Goal: Information Seeking & Learning: Learn about a topic

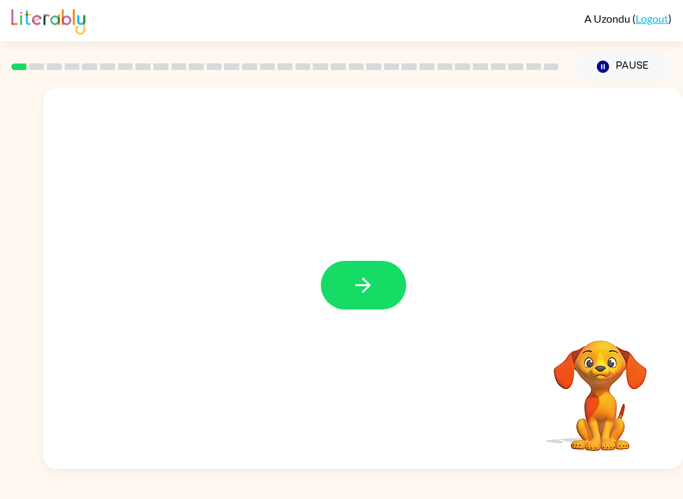
click at [372, 282] on icon "button" at bounding box center [363, 285] width 23 height 23
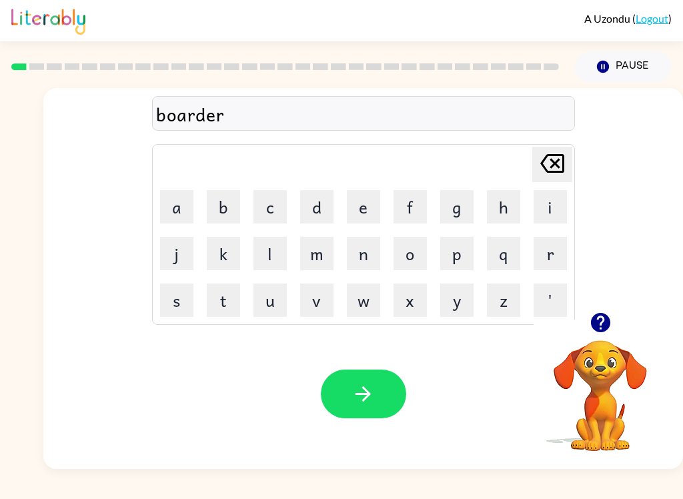
click at [366, 391] on icon "button" at bounding box center [363, 393] width 15 height 15
click at [362, 392] on icon "button" at bounding box center [363, 393] width 23 height 23
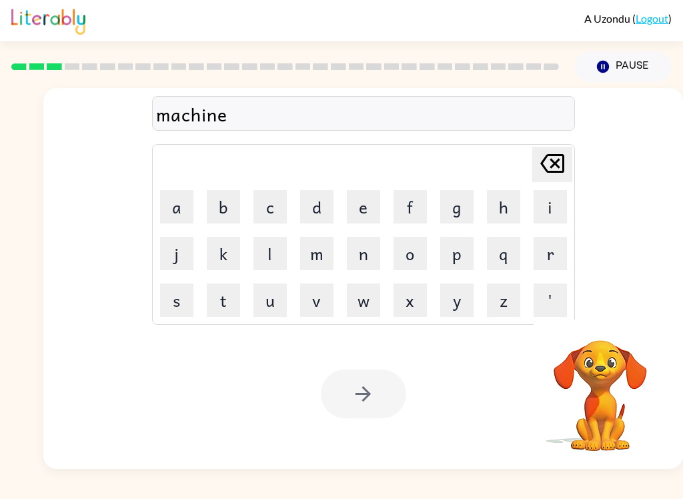
click at [383, 404] on div at bounding box center [363, 394] width 85 height 49
click at [369, 397] on div at bounding box center [363, 394] width 85 height 49
click at [369, 392] on div at bounding box center [363, 394] width 85 height 49
click at [374, 394] on icon "button" at bounding box center [363, 393] width 23 height 23
click at [374, 394] on div at bounding box center [363, 394] width 85 height 49
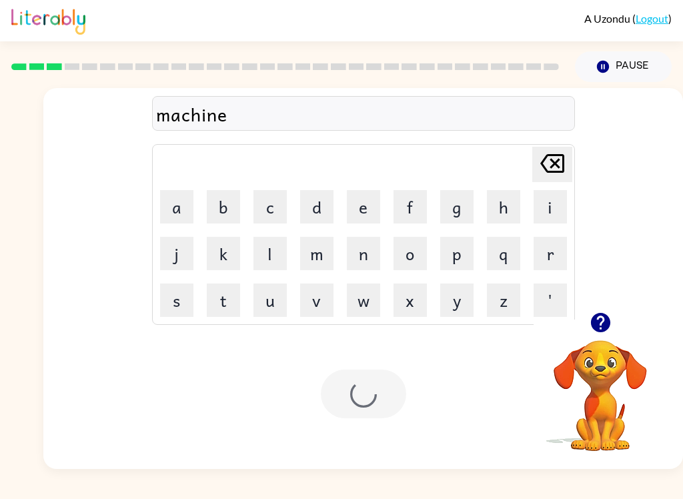
click at [380, 394] on div at bounding box center [363, 394] width 85 height 49
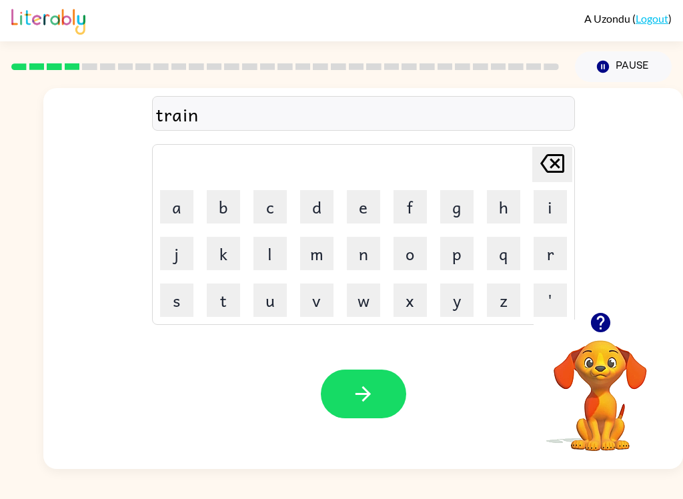
click at [400, 385] on button "button" at bounding box center [363, 394] width 85 height 49
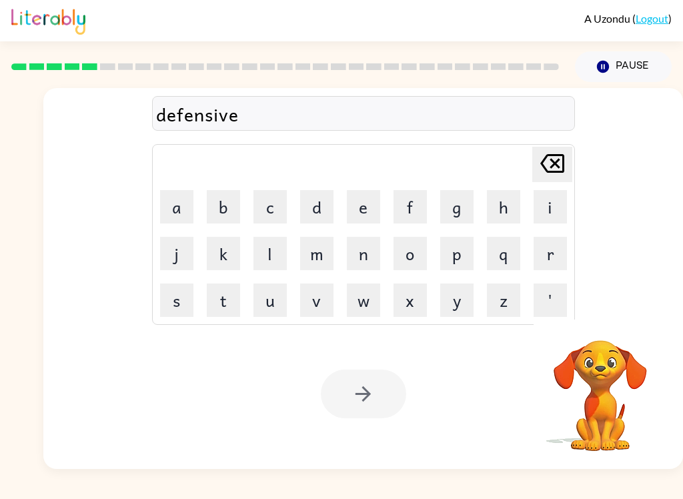
click at [378, 382] on div at bounding box center [363, 394] width 85 height 49
click at [375, 393] on button "button" at bounding box center [363, 394] width 85 height 49
click at [381, 396] on div at bounding box center [363, 394] width 85 height 49
click at [380, 404] on div at bounding box center [363, 394] width 85 height 49
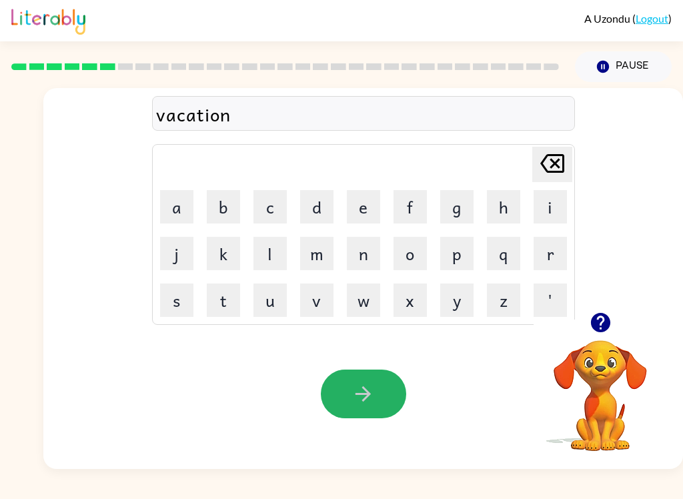
click at [385, 390] on button "button" at bounding box center [363, 394] width 85 height 49
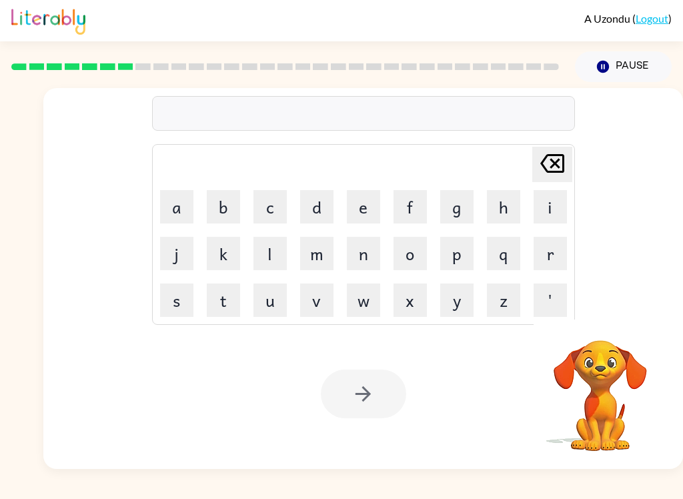
click at [682, 420] on div "Your browser must support playing .mp4 files to use Literably. Please try using…" at bounding box center [363, 394] width 640 height 150
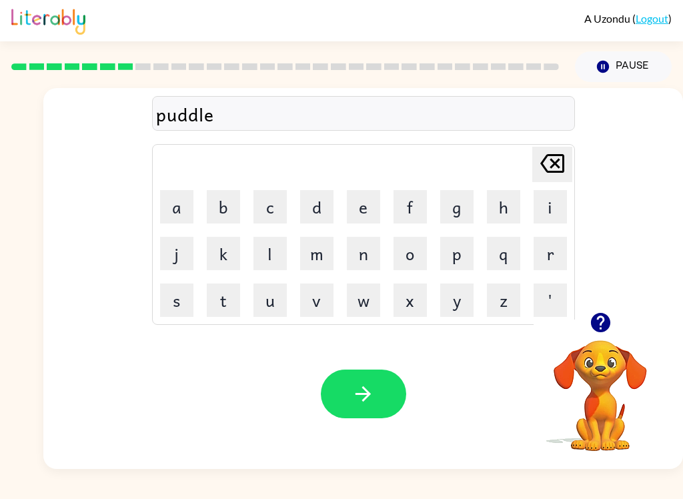
click at [374, 402] on icon "button" at bounding box center [363, 393] width 23 height 23
click at [394, 367] on div "Your browser must support playing .mp4 files to use Literably. Please try using…" at bounding box center [363, 394] width 640 height 150
click at [394, 366] on div "Your browser must support playing .mp4 files to use Literably. Please try using…" at bounding box center [363, 394] width 640 height 150
click at [377, 413] on button "button" at bounding box center [363, 394] width 85 height 49
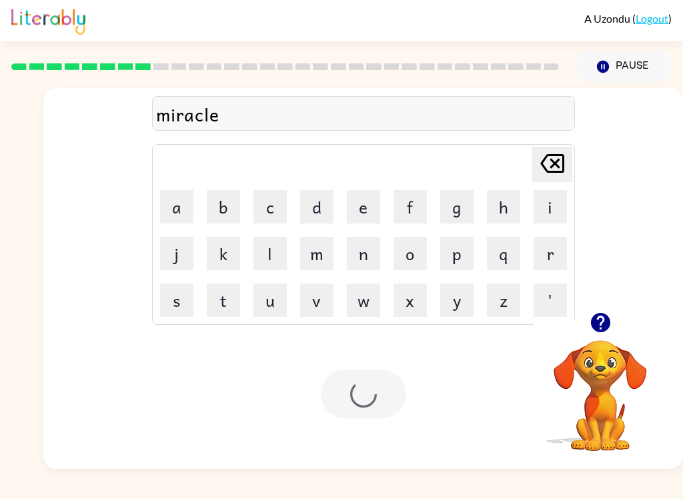
click at [377, 413] on div at bounding box center [363, 394] width 85 height 49
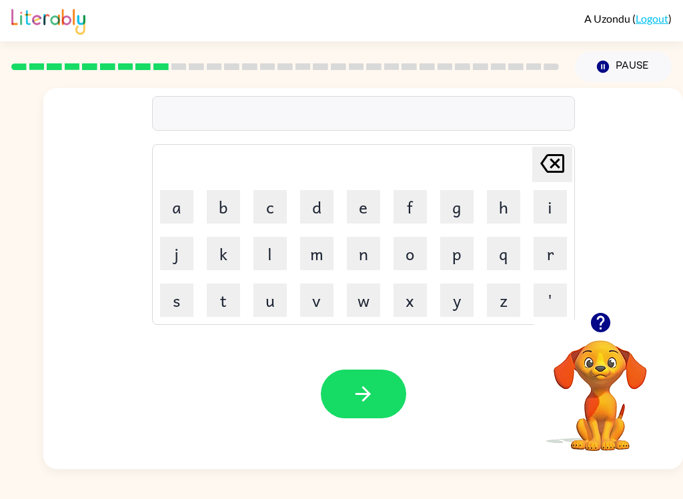
click at [609, 321] on icon "button" at bounding box center [599, 322] width 19 height 19
click at [398, 401] on button "button" at bounding box center [363, 394] width 85 height 49
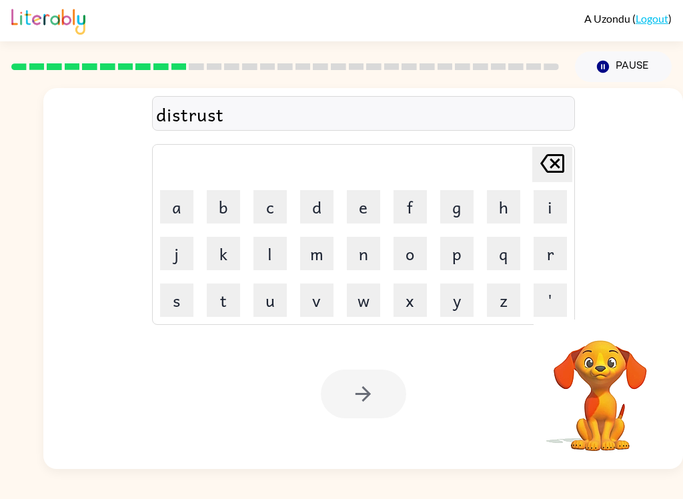
click at [357, 391] on div at bounding box center [363, 394] width 85 height 49
click at [376, 396] on div at bounding box center [363, 394] width 85 height 49
click at [379, 390] on div at bounding box center [363, 394] width 85 height 49
click at [374, 399] on div at bounding box center [363, 394] width 85 height 49
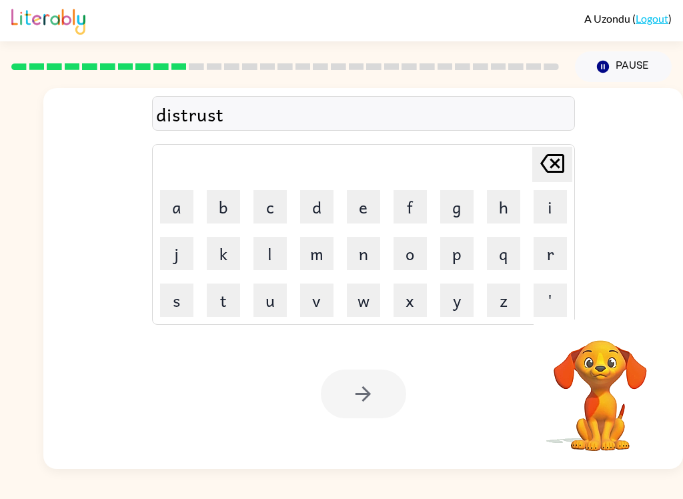
click at [370, 394] on icon "button" at bounding box center [363, 393] width 15 height 15
click at [375, 392] on div at bounding box center [363, 394] width 85 height 49
click at [390, 382] on div at bounding box center [363, 394] width 85 height 49
click at [388, 378] on div at bounding box center [363, 394] width 85 height 49
click at [394, 398] on div at bounding box center [363, 394] width 85 height 49
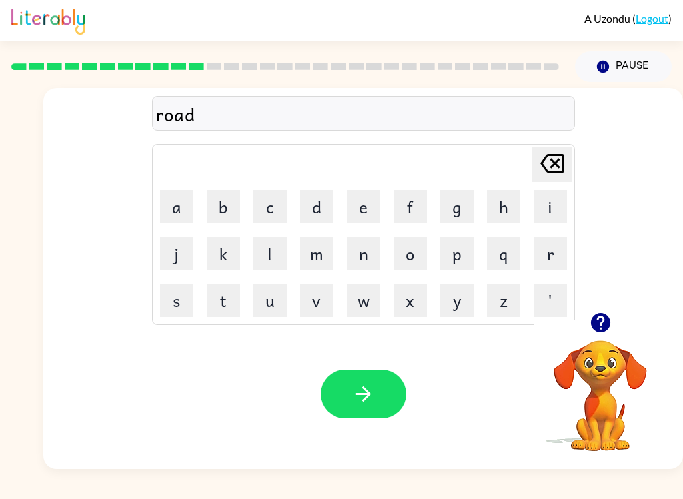
click at [416, 382] on div "Your browser must support playing .mp4 files to use Literably. Please try using…" at bounding box center [363, 394] width 640 height 150
click at [383, 384] on button "button" at bounding box center [363, 394] width 85 height 49
click at [385, 391] on button "button" at bounding box center [363, 394] width 85 height 49
click at [392, 392] on button "button" at bounding box center [363, 394] width 85 height 49
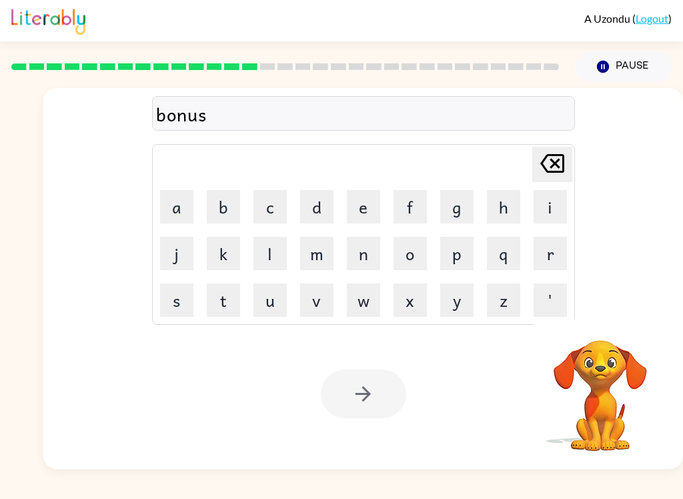
click at [374, 370] on button "button" at bounding box center [363, 394] width 85 height 49
click at [371, 368] on div "Your browser must support playing .mp4 files to use Literably. Please try using…" at bounding box center [363, 394] width 640 height 150
click at [390, 381] on div at bounding box center [363, 394] width 85 height 49
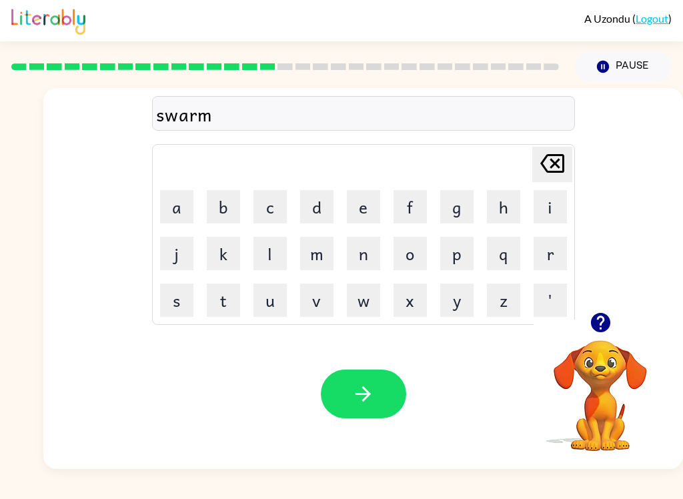
click at [356, 406] on icon "button" at bounding box center [363, 393] width 23 height 23
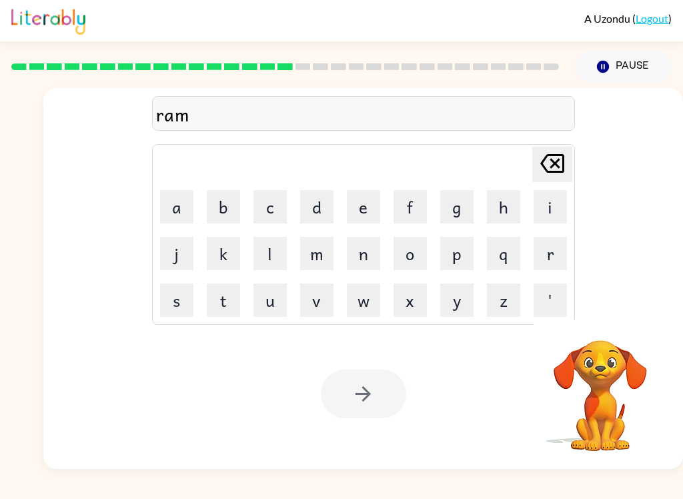
click at [384, 414] on div at bounding box center [363, 394] width 85 height 49
click at [380, 400] on div at bounding box center [363, 394] width 85 height 49
click at [380, 395] on div at bounding box center [363, 394] width 85 height 49
click at [384, 386] on div at bounding box center [363, 394] width 85 height 49
click at [378, 409] on div at bounding box center [363, 394] width 85 height 49
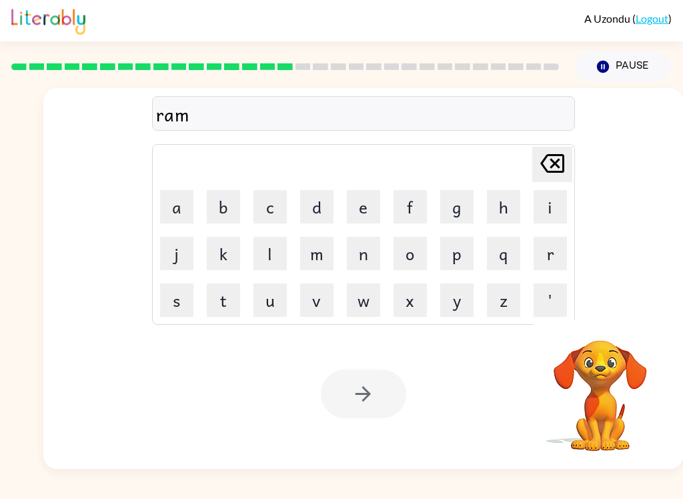
click at [395, 400] on div at bounding box center [363, 394] width 85 height 49
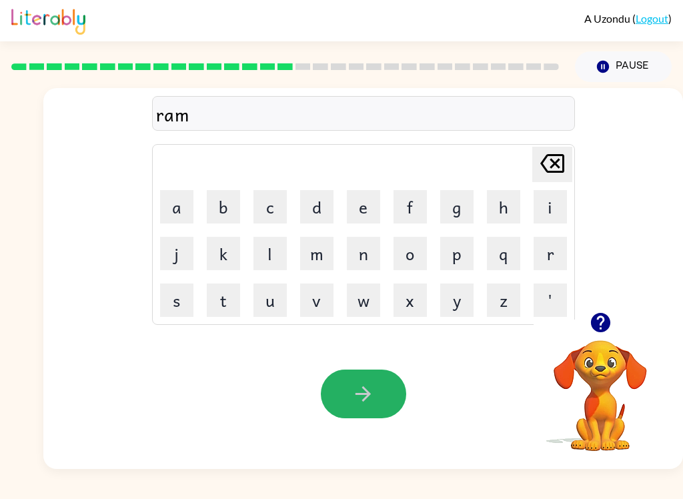
click at [386, 394] on button "button" at bounding box center [363, 394] width 85 height 49
click at [385, 394] on div at bounding box center [363, 394] width 85 height 49
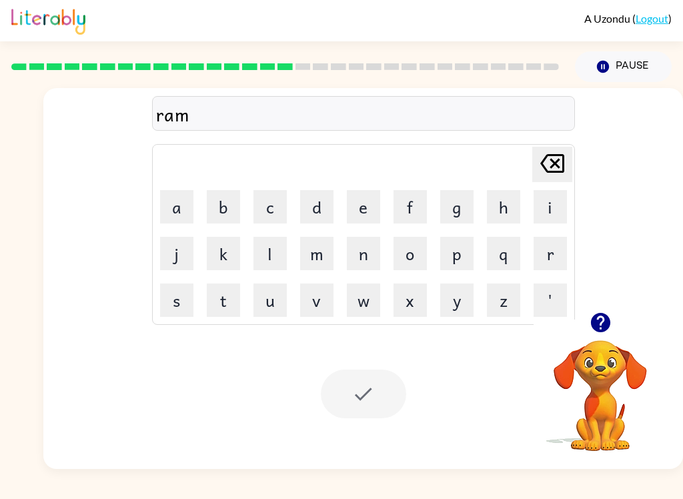
click at [390, 391] on div at bounding box center [363, 394] width 85 height 49
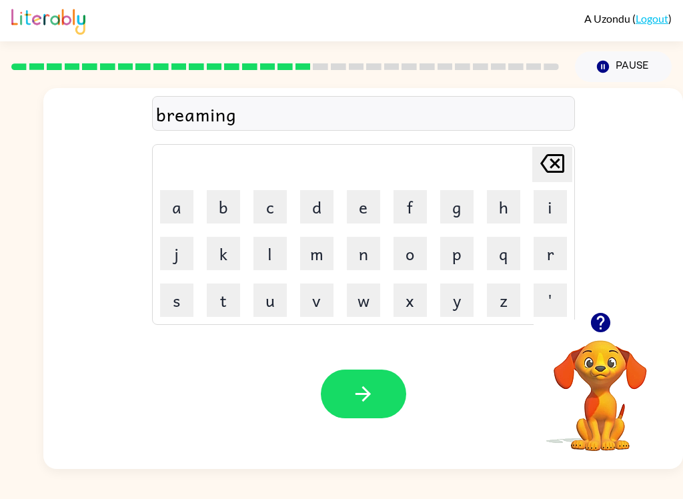
click at [362, 364] on div "Your browser must support playing .mp4 files to use Literably. Please try using…" at bounding box center [363, 394] width 640 height 150
click at [387, 402] on button "button" at bounding box center [363, 394] width 85 height 49
click at [382, 398] on button "button" at bounding box center [363, 394] width 85 height 49
click at [386, 386] on button "button" at bounding box center [363, 394] width 85 height 49
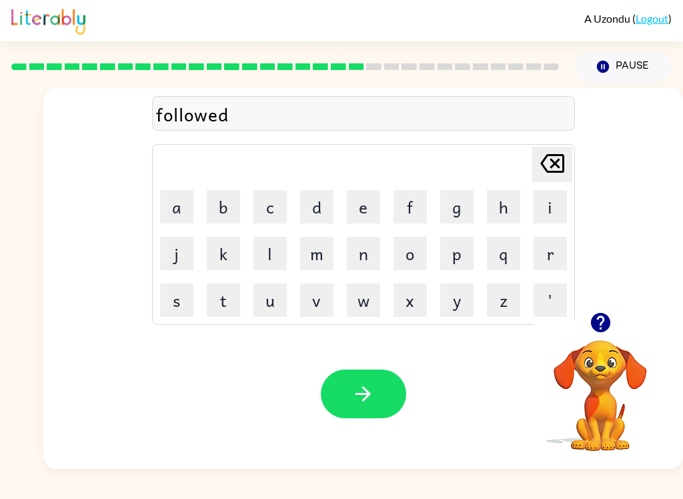
click at [362, 410] on button "button" at bounding box center [363, 394] width 85 height 49
click at [376, 404] on button "button" at bounding box center [363, 394] width 85 height 49
click at [404, 388] on button "button" at bounding box center [363, 394] width 85 height 49
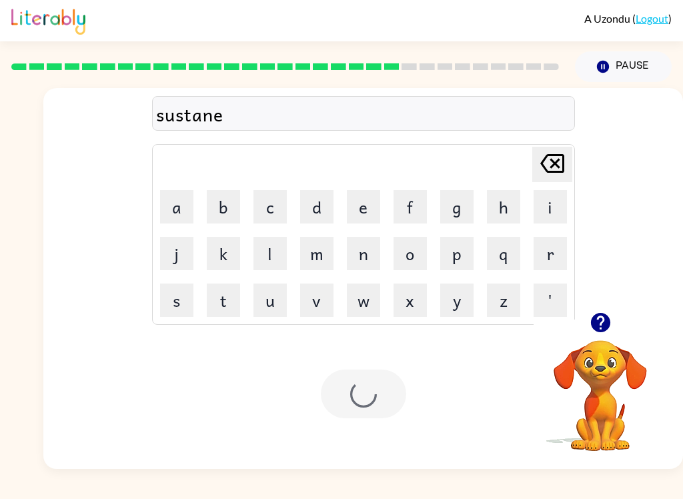
click at [406, 391] on div at bounding box center [363, 394] width 85 height 49
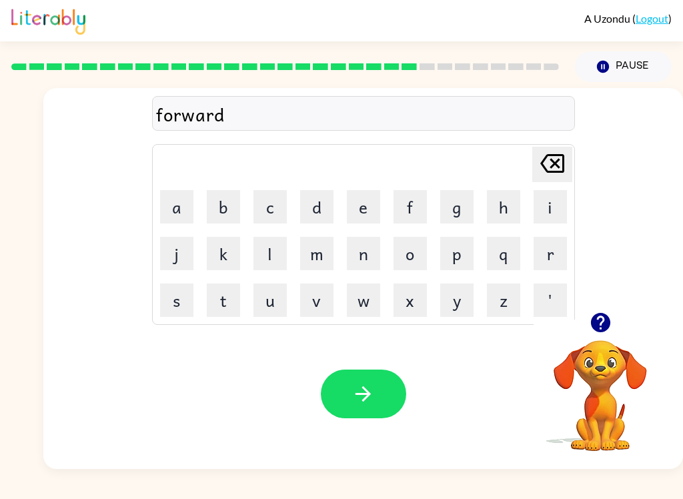
click at [386, 387] on button "button" at bounding box center [363, 394] width 85 height 49
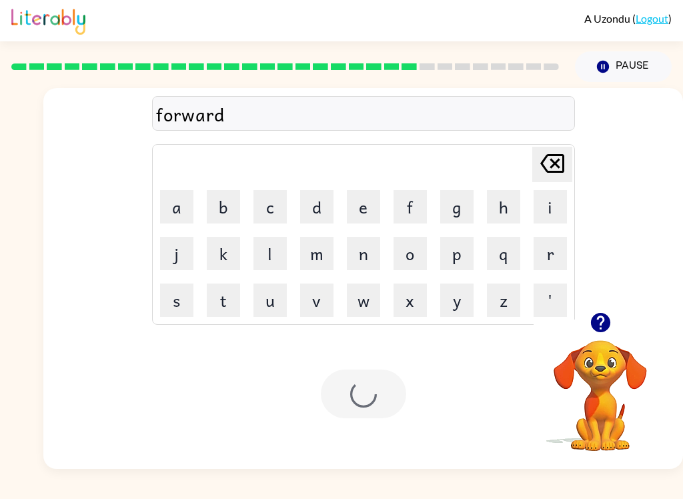
click at [386, 387] on div at bounding box center [363, 394] width 85 height 49
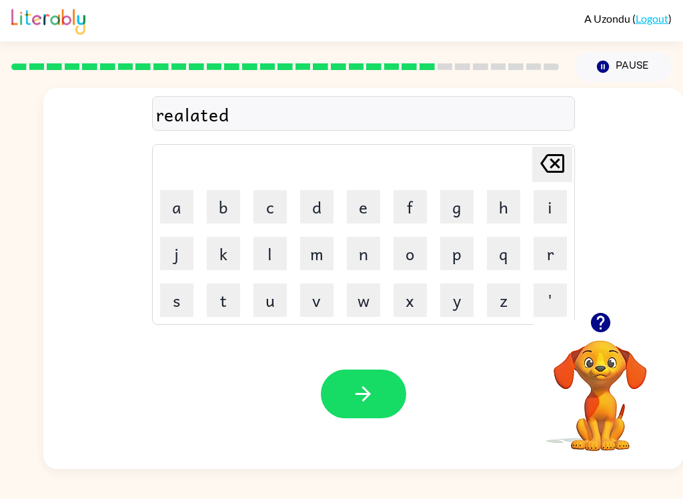
click at [368, 390] on icon "button" at bounding box center [363, 393] width 23 height 23
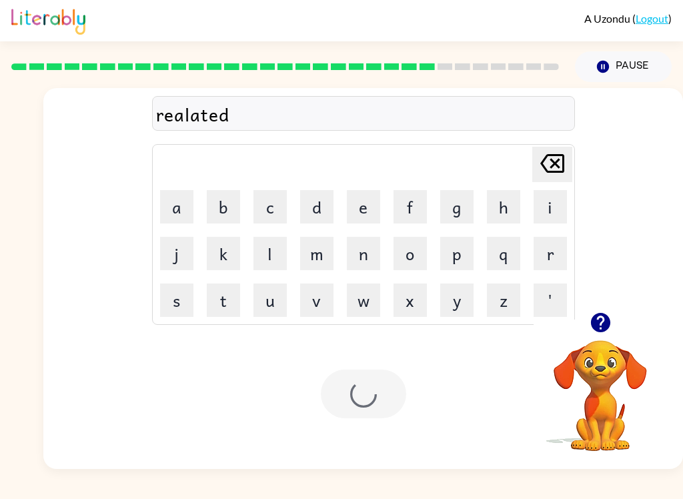
click at [387, 388] on div at bounding box center [363, 394] width 85 height 49
click at [388, 372] on div at bounding box center [363, 394] width 85 height 49
click at [390, 400] on div at bounding box center [363, 394] width 85 height 49
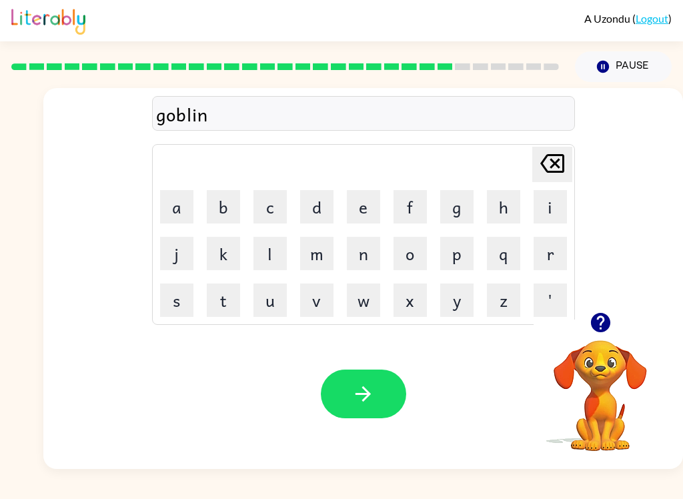
click at [388, 400] on button "button" at bounding box center [363, 394] width 85 height 49
click at [383, 389] on button "button" at bounding box center [363, 394] width 85 height 49
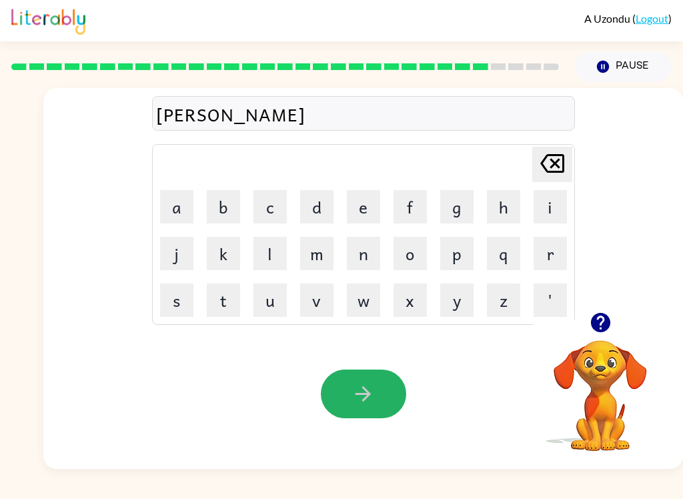
click at [366, 404] on icon "button" at bounding box center [363, 393] width 23 height 23
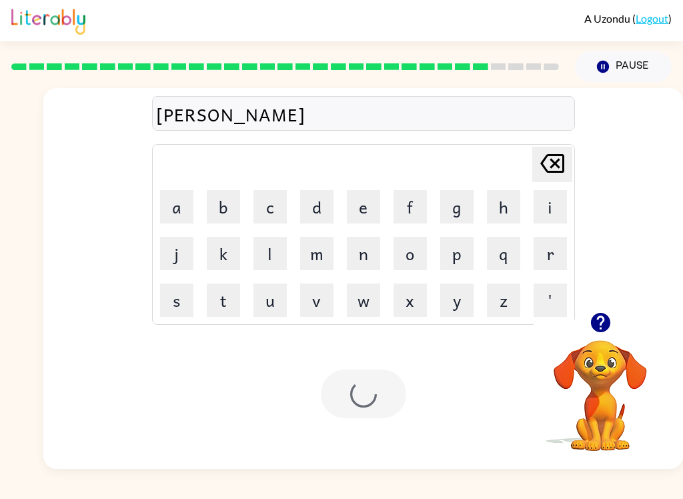
click at [405, 399] on div at bounding box center [363, 394] width 85 height 49
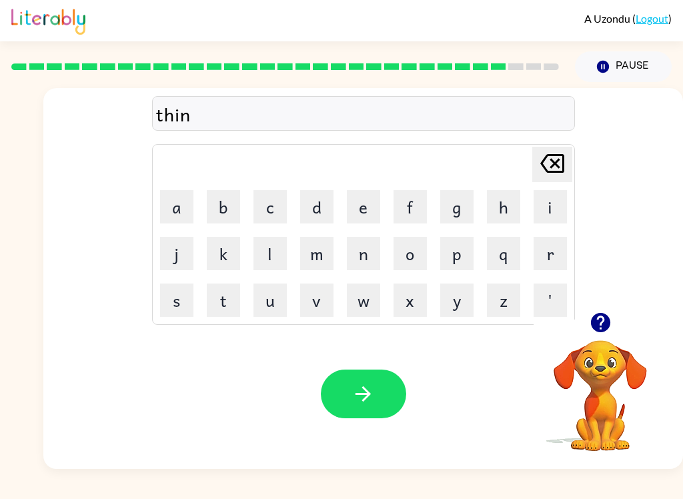
click at [386, 392] on button "button" at bounding box center [363, 394] width 85 height 49
click at [386, 402] on button "button" at bounding box center [363, 394] width 85 height 49
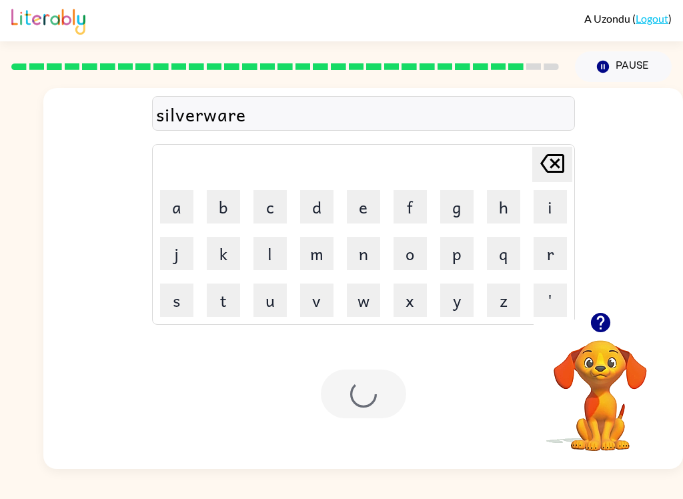
click at [382, 392] on div at bounding box center [363, 394] width 85 height 49
click at [385, 410] on div at bounding box center [363, 394] width 85 height 49
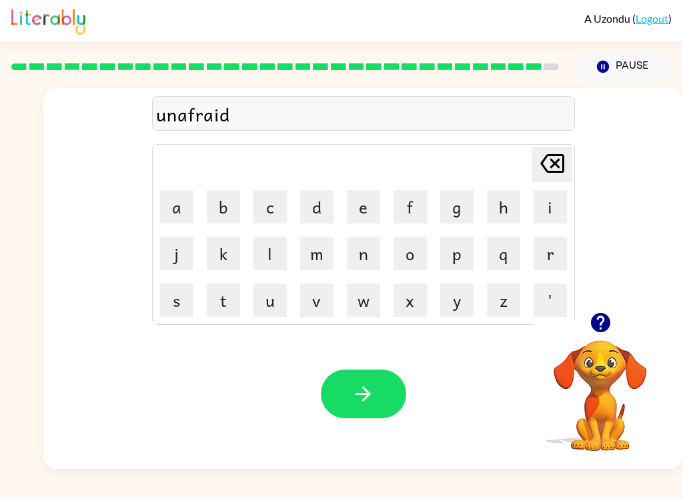
click at [376, 400] on button "button" at bounding box center [363, 394] width 85 height 49
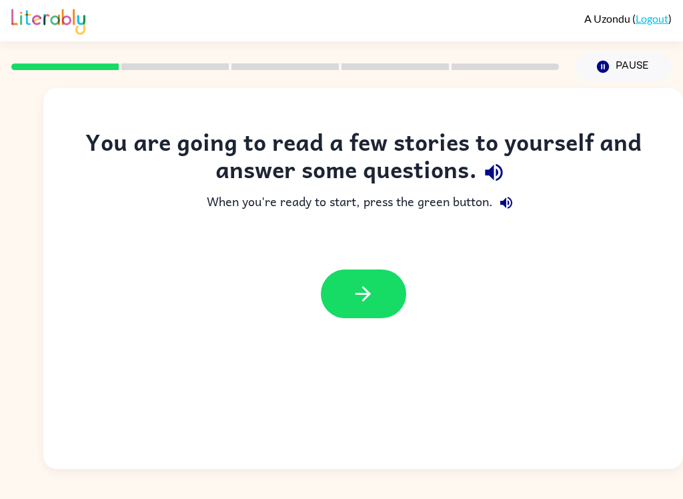
click at [377, 283] on button "button" at bounding box center [363, 294] width 85 height 49
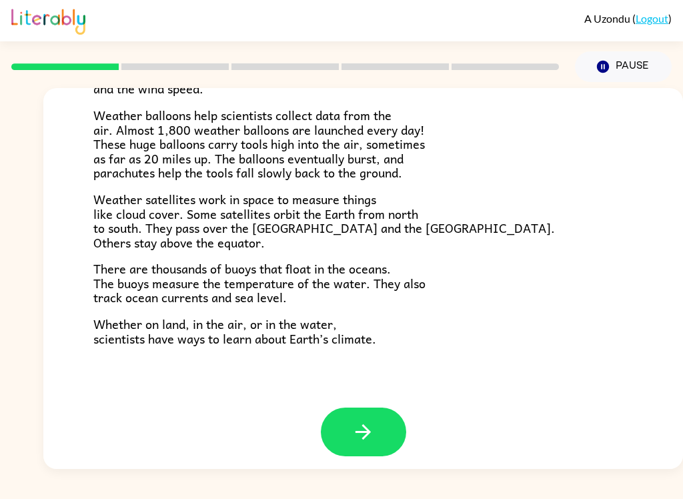
scroll to position [361, 0]
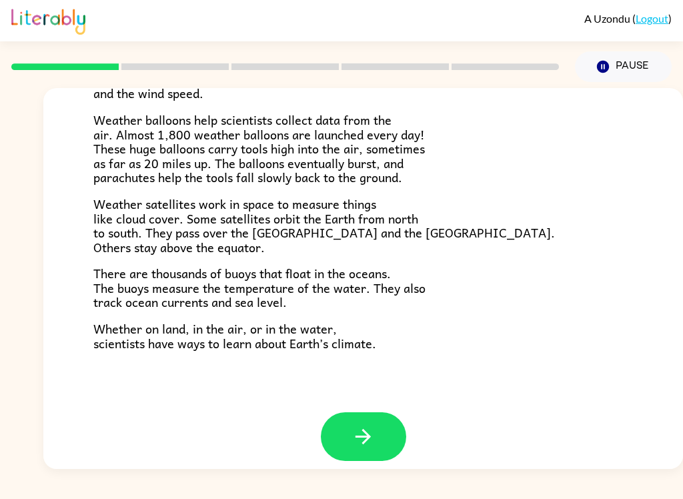
click at [379, 424] on button "button" at bounding box center [363, 436] width 85 height 49
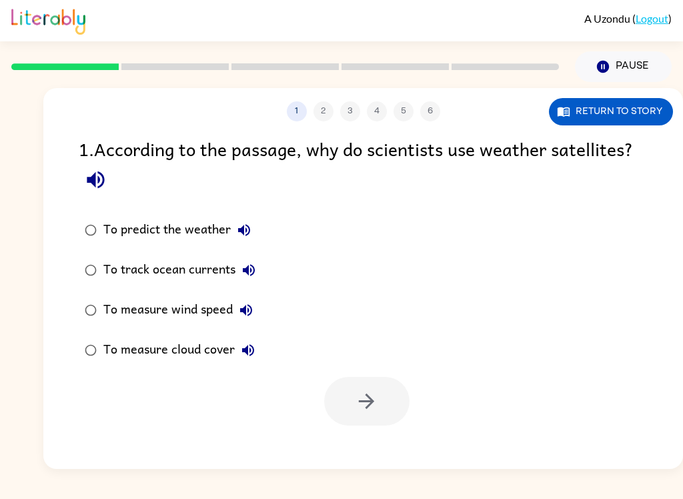
scroll to position [0, 0]
click at [632, 123] on button "Return to story" at bounding box center [611, 111] width 124 height 27
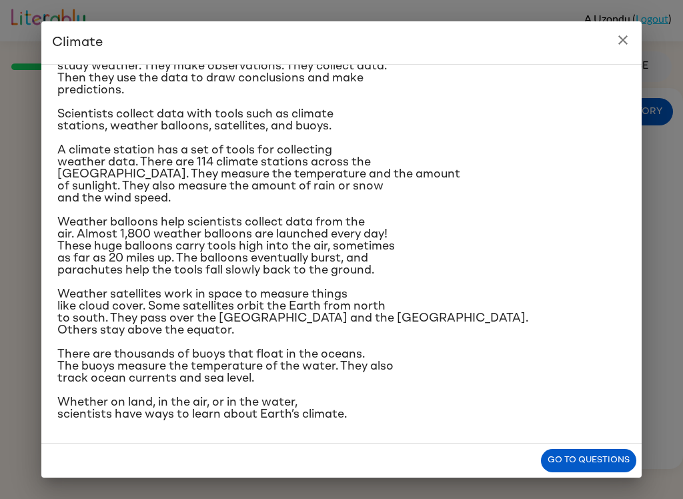
scroll to position [189, 0]
click at [585, 460] on button "Go to questions" at bounding box center [588, 460] width 95 height 23
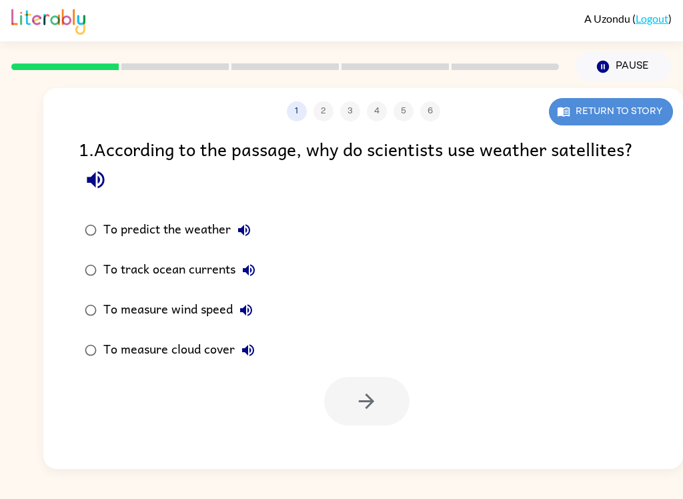
click at [608, 103] on button "Return to story" at bounding box center [611, 111] width 124 height 27
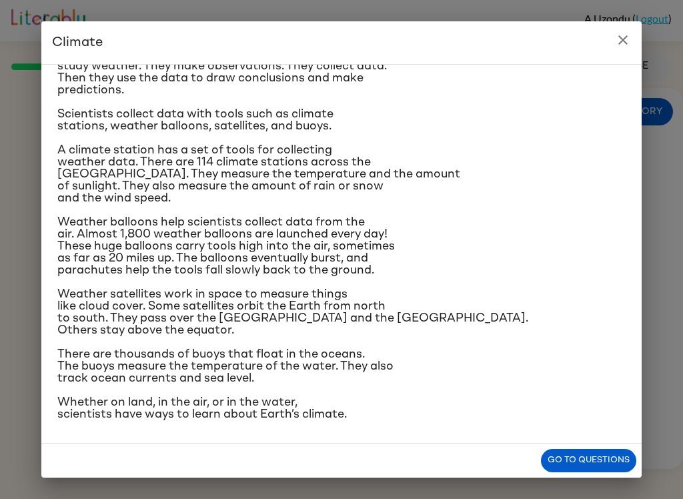
scroll to position [174, 0]
click at [622, 466] on button "Go to questions" at bounding box center [588, 460] width 95 height 23
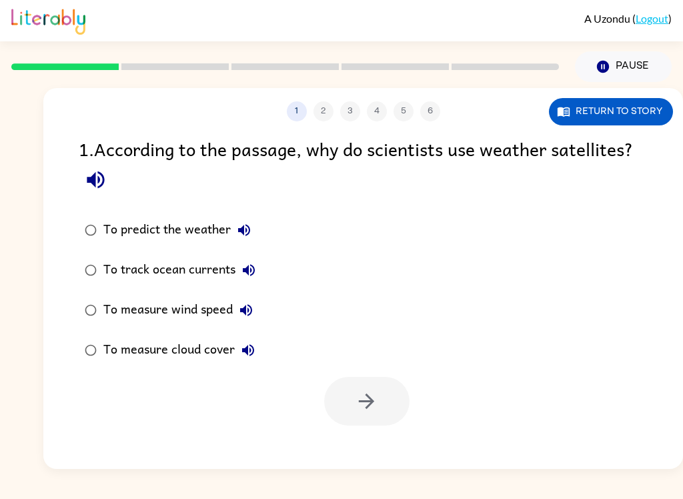
click at [112, 346] on div "To measure cloud cover" at bounding box center [182, 350] width 158 height 27
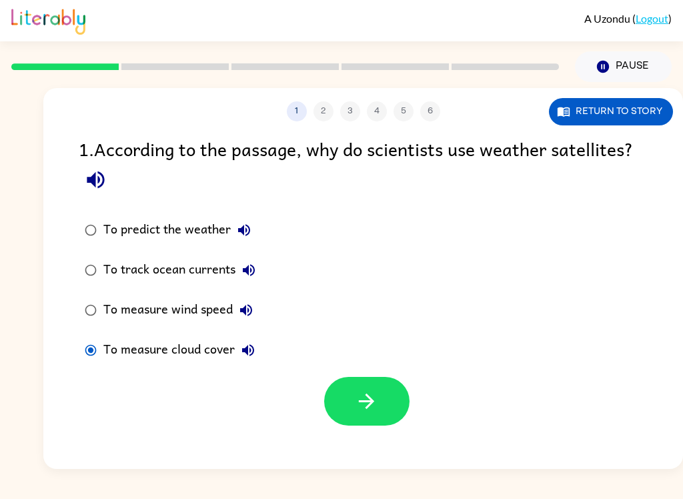
click at [373, 400] on icon "button" at bounding box center [366, 401] width 23 height 23
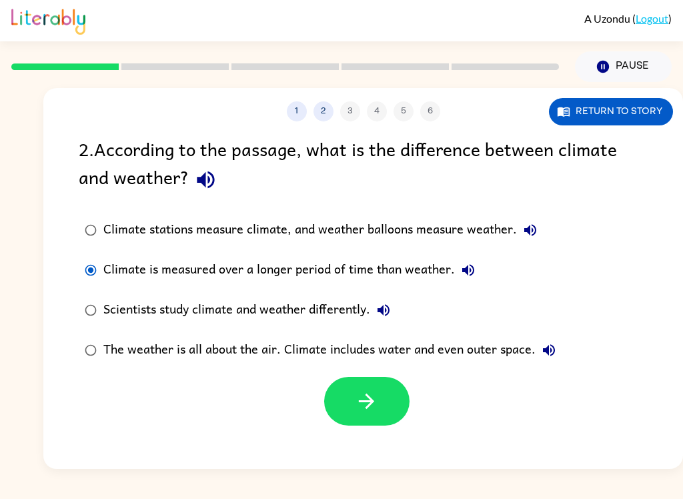
click at [381, 392] on button "button" at bounding box center [366, 401] width 85 height 49
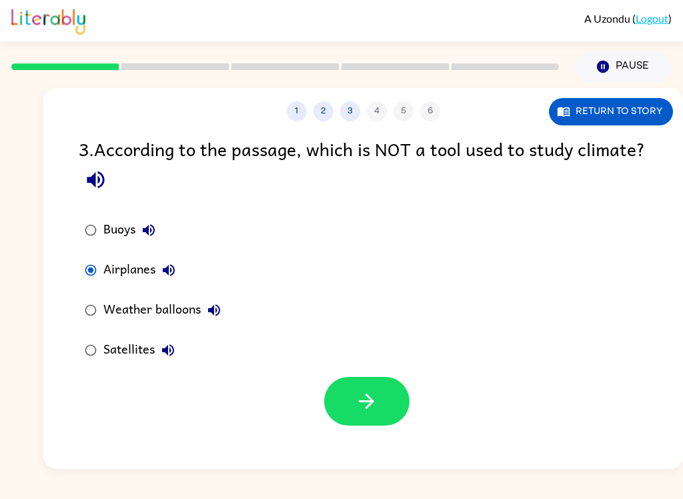
click at [396, 392] on button "button" at bounding box center [366, 401] width 85 height 49
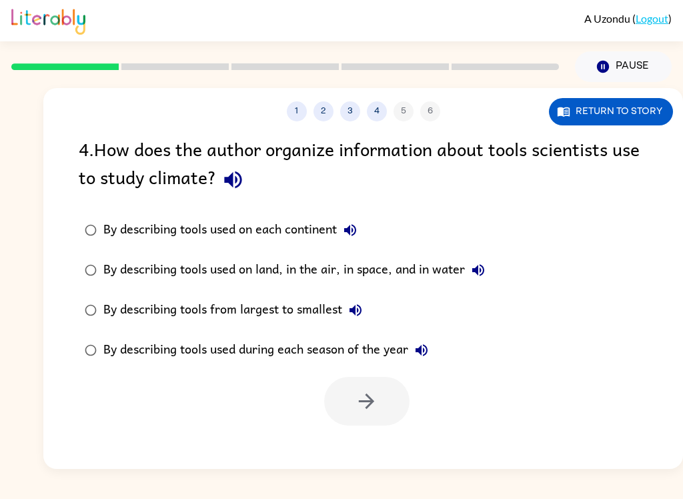
click at [613, 105] on button "Return to story" at bounding box center [611, 111] width 124 height 27
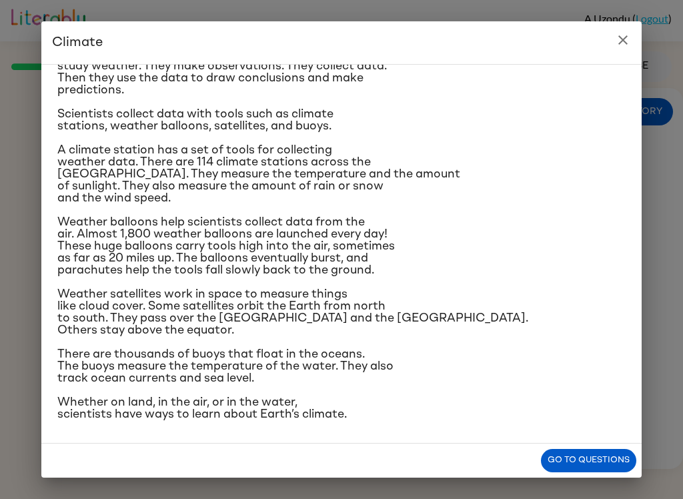
scroll to position [247, 0]
click at [598, 462] on button "Go to questions" at bounding box center [588, 460] width 95 height 23
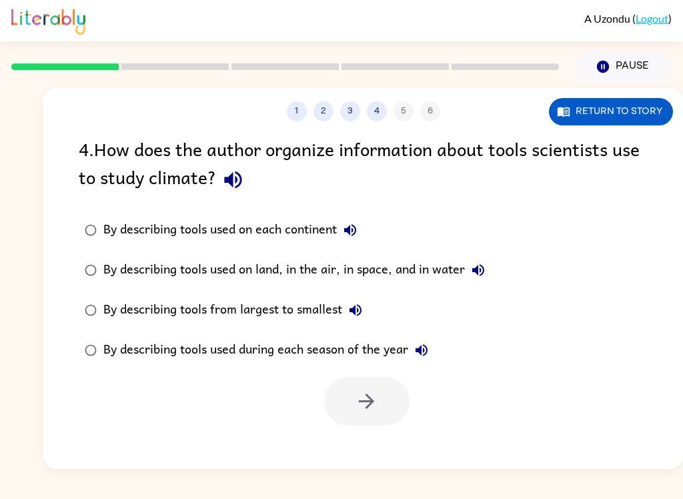
click at [626, 115] on button "Return to story" at bounding box center [611, 111] width 124 height 27
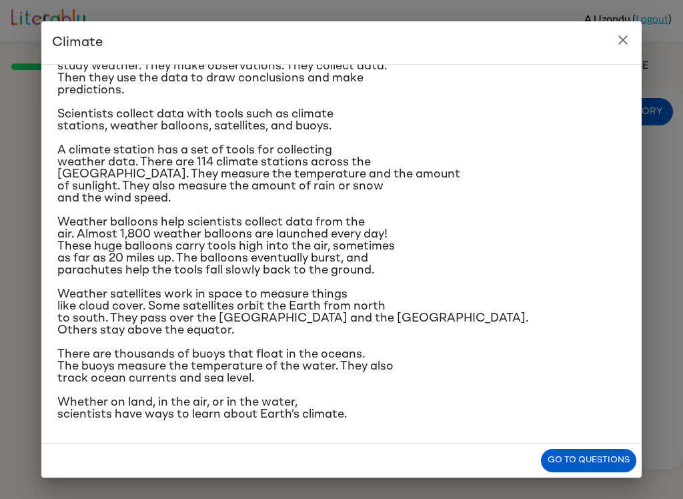
click at [611, 458] on button "Go to questions" at bounding box center [588, 460] width 95 height 23
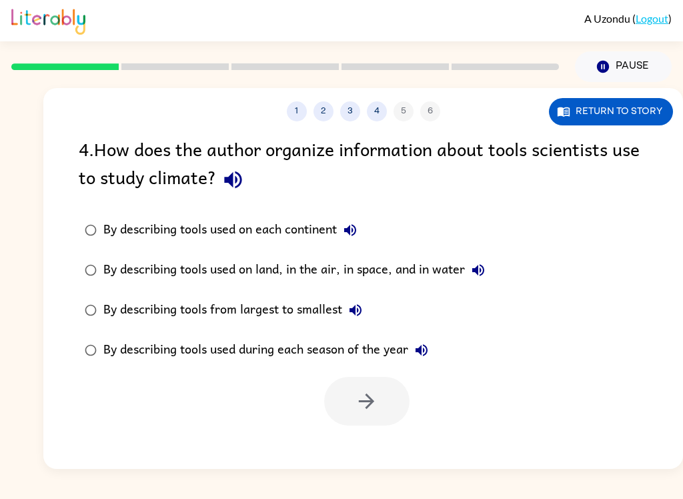
click at [356, 103] on button "3" at bounding box center [350, 111] width 20 height 20
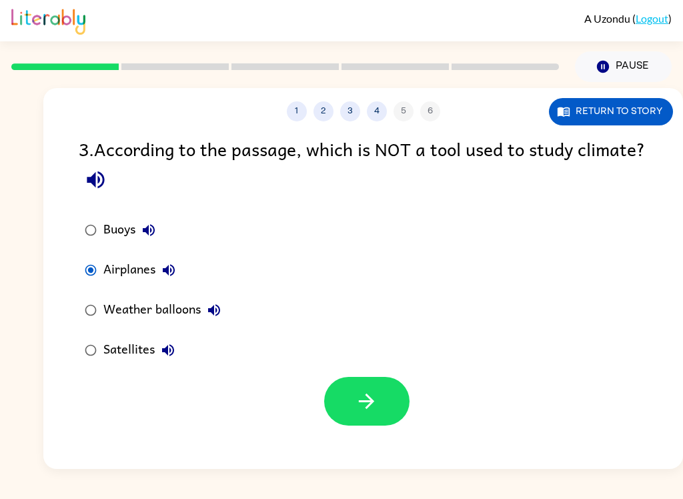
click at [383, 398] on button "button" at bounding box center [366, 401] width 85 height 49
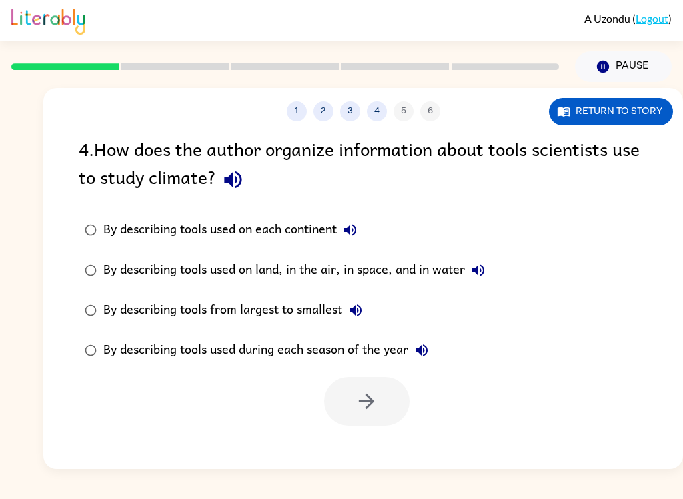
click at [101, 261] on label "By describing tools used on land, in the air, in space, and in water" at bounding box center [284, 270] width 427 height 40
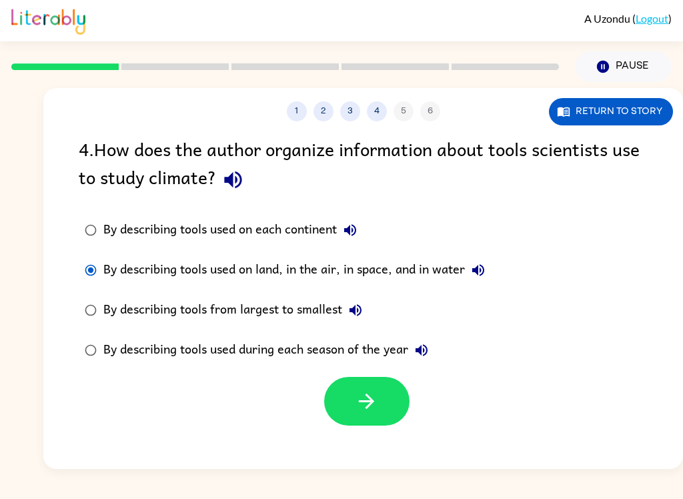
click at [386, 415] on button "button" at bounding box center [366, 401] width 85 height 49
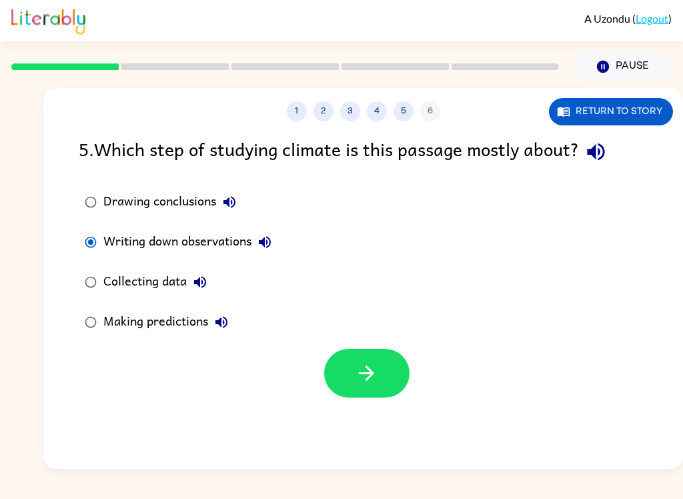
click at [387, 381] on button "button" at bounding box center [366, 373] width 85 height 49
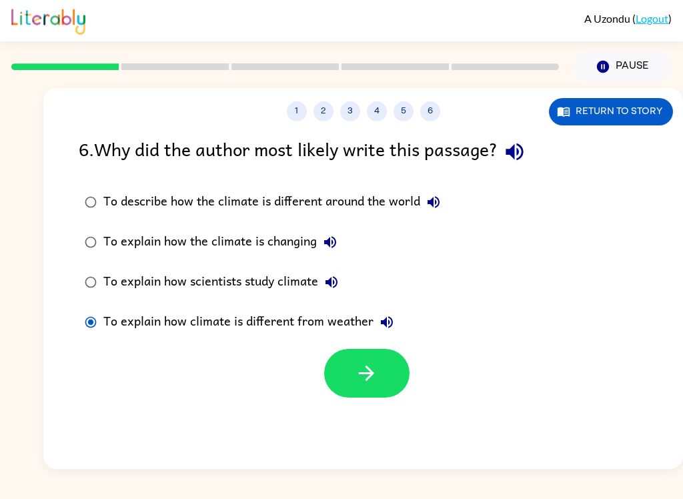
click at [384, 379] on button "button" at bounding box center [366, 373] width 85 height 49
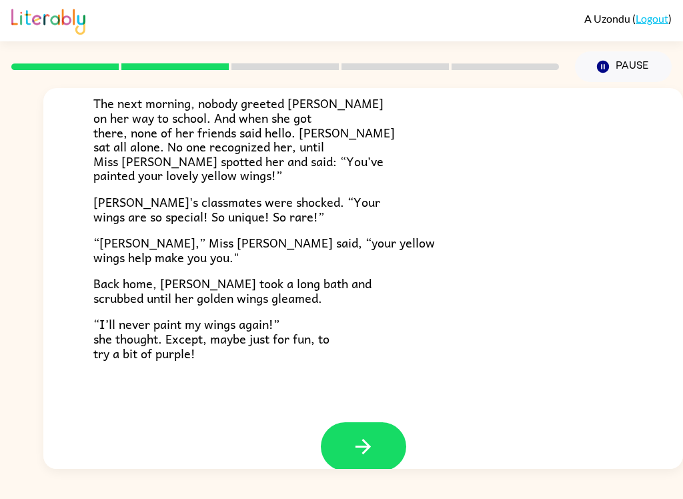
scroll to position [349, 0]
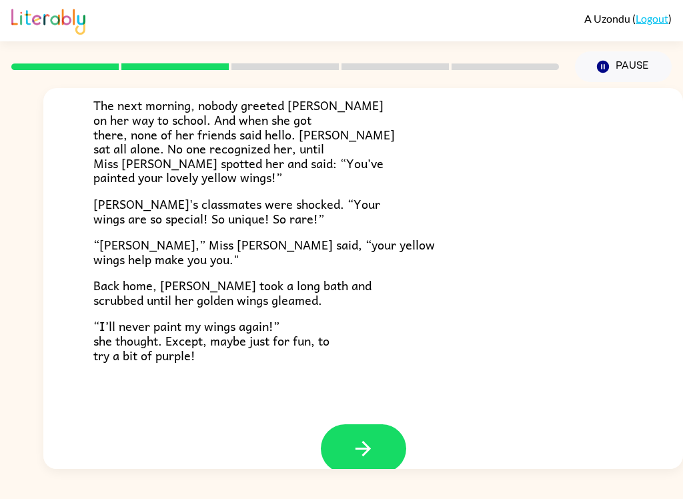
click at [384, 429] on button "button" at bounding box center [363, 448] width 85 height 49
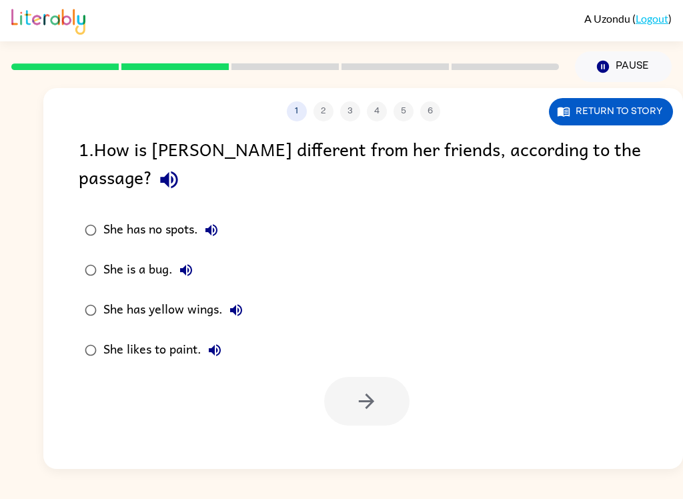
scroll to position [0, 0]
click at [624, 111] on button "Return to story" at bounding box center [611, 111] width 124 height 27
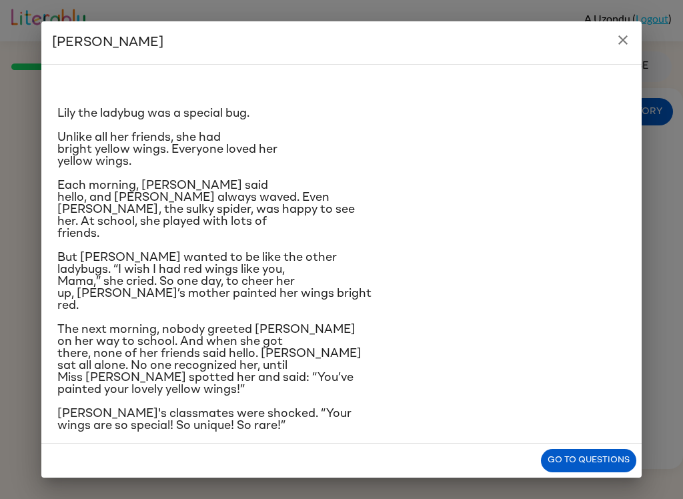
click at [599, 459] on button "Go to questions" at bounding box center [588, 460] width 95 height 23
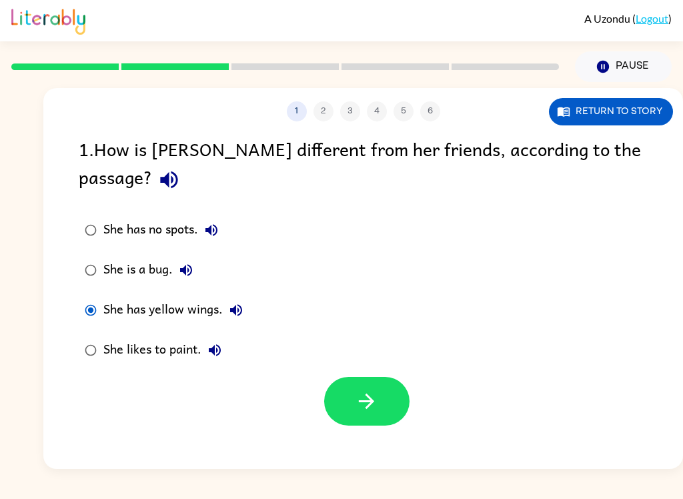
click at [381, 378] on button "button" at bounding box center [366, 401] width 85 height 49
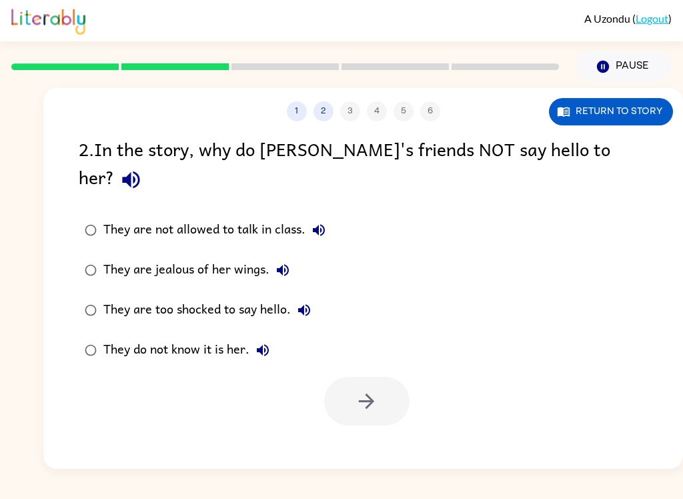
click at [604, 104] on button "Return to story" at bounding box center [611, 111] width 124 height 27
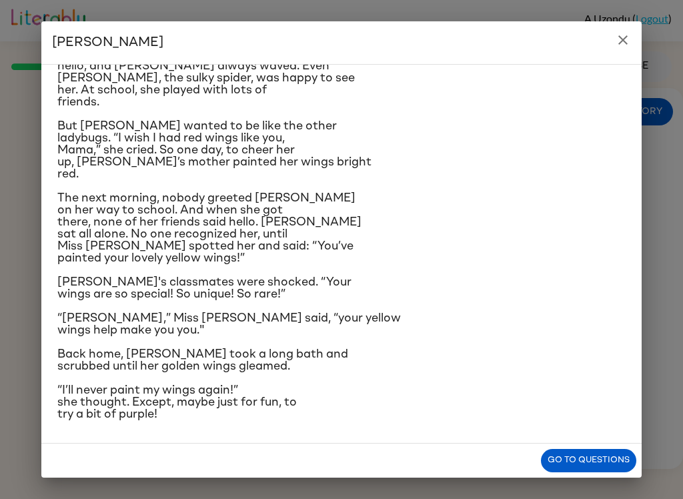
scroll to position [175, 0]
click at [588, 462] on button "Go to questions" at bounding box center [588, 460] width 95 height 23
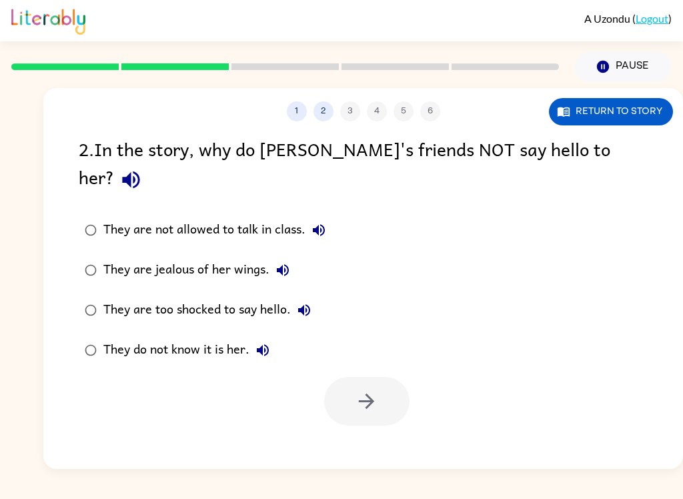
click at [127, 257] on div "They are jealous of her wings." at bounding box center [199, 270] width 193 height 27
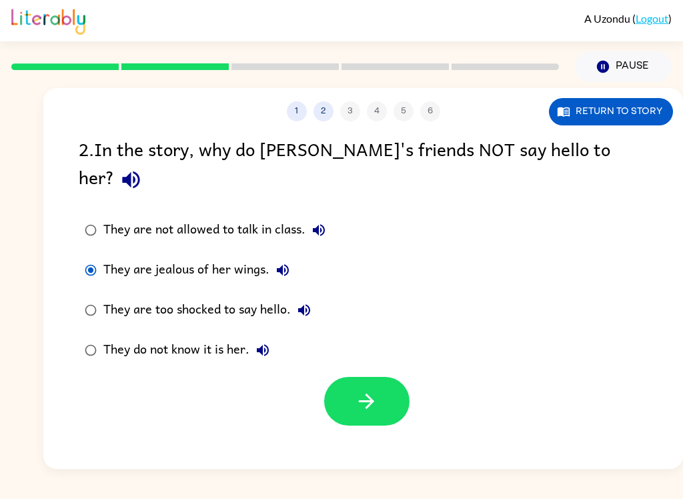
click at [379, 391] on button "button" at bounding box center [366, 401] width 85 height 49
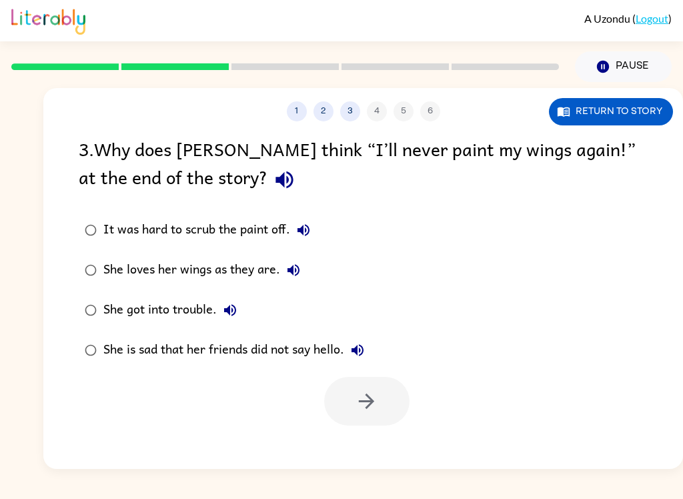
click at [652, 117] on button "Return to story" at bounding box center [611, 111] width 124 height 27
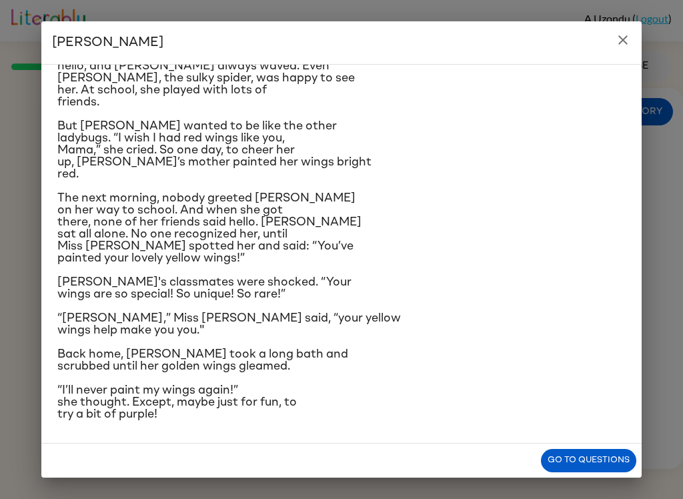
scroll to position [247, 0]
click at [610, 454] on button "Go to questions" at bounding box center [588, 460] width 95 height 23
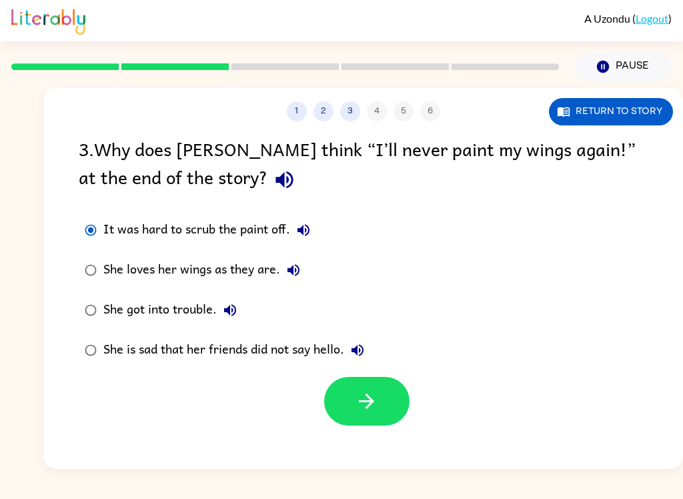
click at [386, 402] on button "button" at bounding box center [366, 401] width 85 height 49
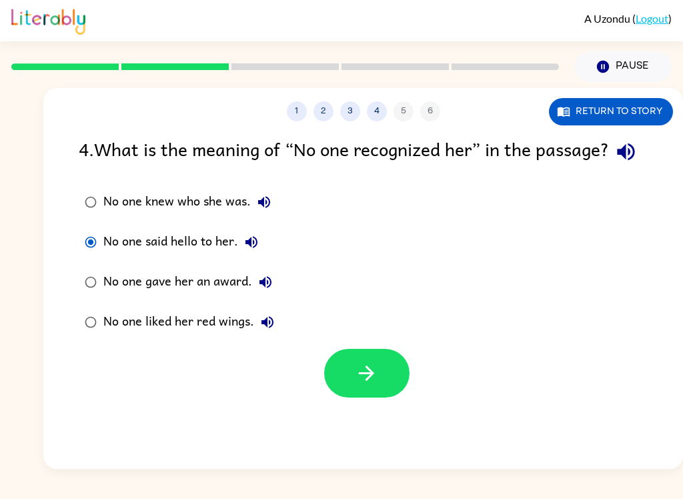
click at [378, 398] on button "button" at bounding box center [366, 373] width 85 height 49
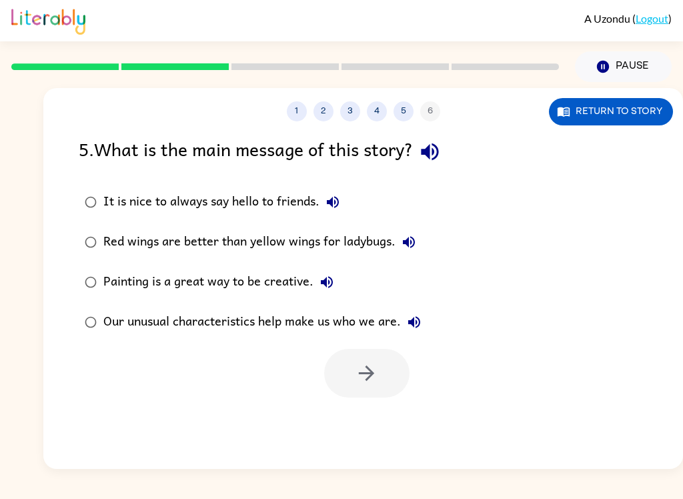
click at [328, 340] on label "Our unusual characteristics help make us who we are." at bounding box center [252, 322] width 363 height 40
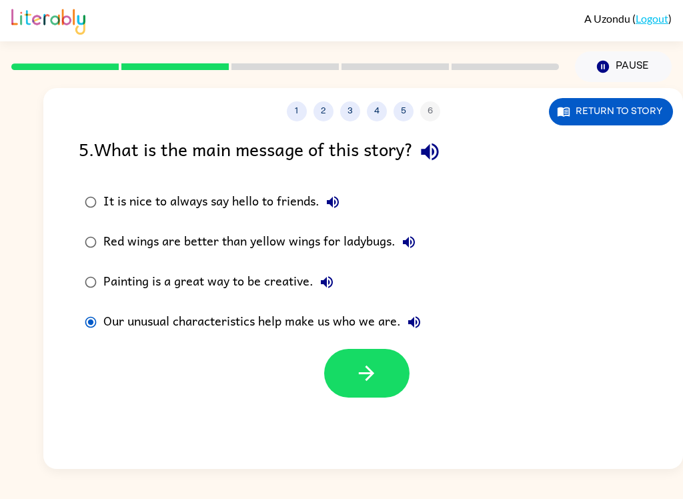
click at [382, 383] on button "button" at bounding box center [366, 373] width 85 height 49
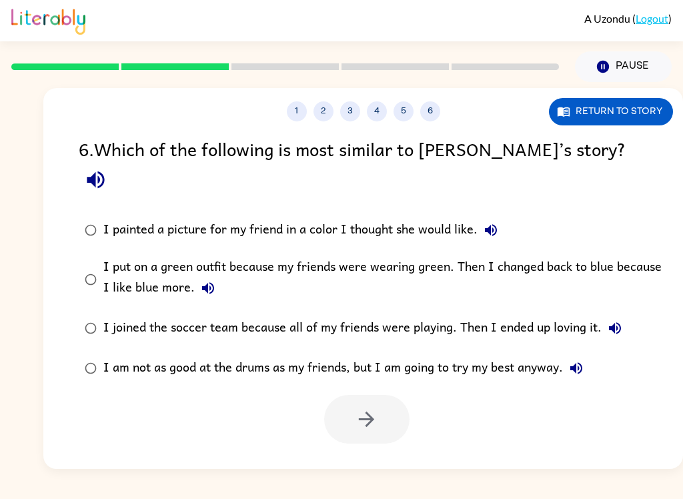
click at [503, 355] on div "I am not as good at the drums as my friends, but I am going to try my best anyw…" at bounding box center [346, 368] width 486 height 27
click at [368, 412] on icon "button" at bounding box center [366, 419] width 15 height 15
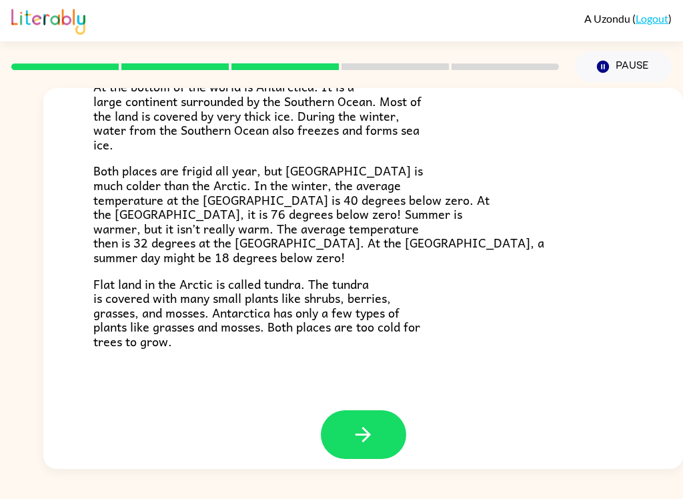
scroll to position [271, 0]
click at [366, 426] on icon "button" at bounding box center [363, 435] width 23 height 23
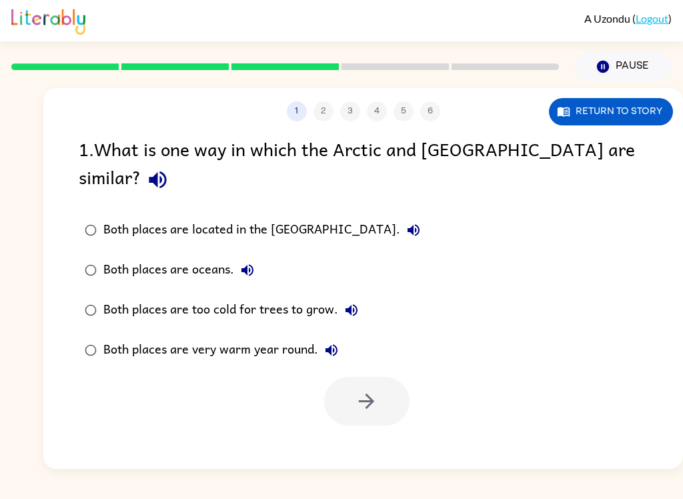
click at [656, 111] on button "Return to story" at bounding box center [611, 111] width 124 height 27
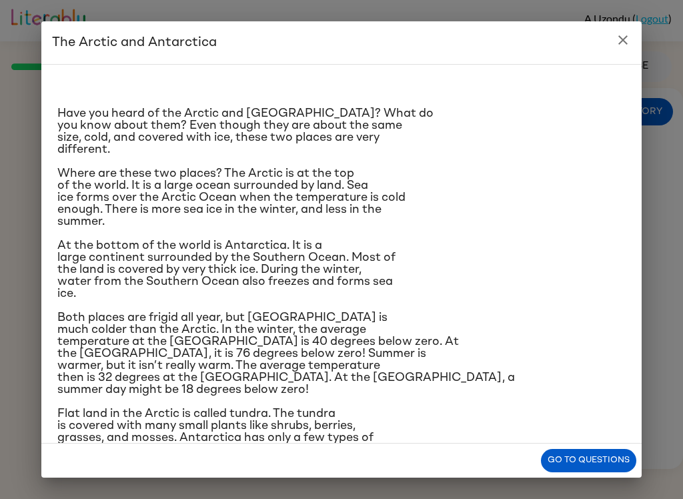
click at [578, 470] on button "Go to questions" at bounding box center [588, 460] width 95 height 23
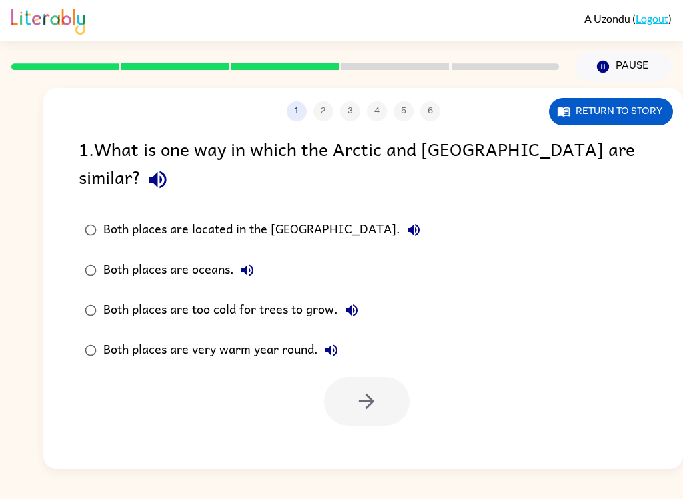
click at [322, 297] on div "Both places are too cold for trees to grow." at bounding box center [233, 310] width 261 height 27
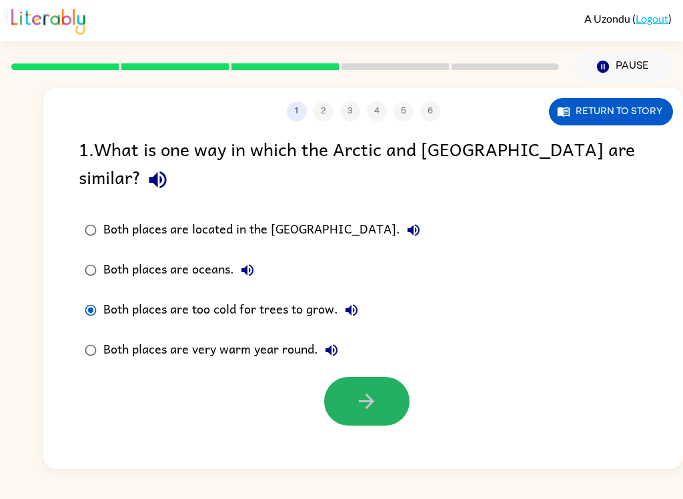
click at [367, 394] on icon "button" at bounding box center [366, 401] width 15 height 15
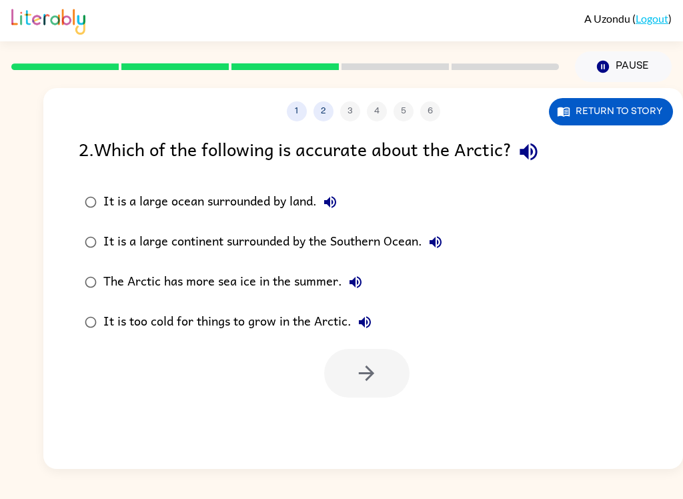
click at [296, 202] on div "It is a large ocean surrounded by land." at bounding box center [223, 202] width 240 height 27
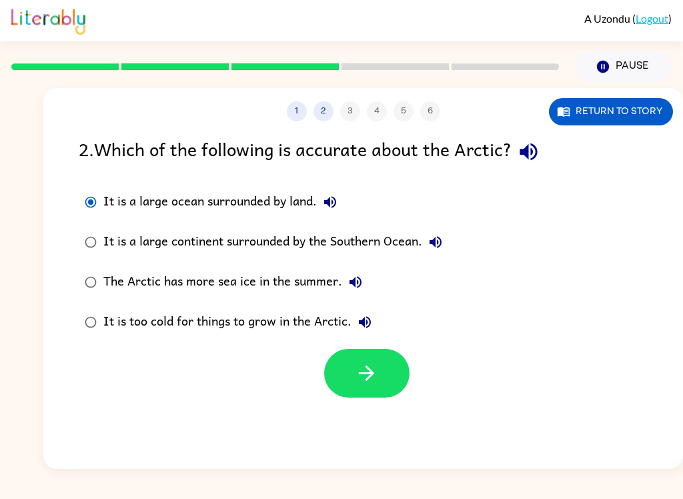
click at [379, 371] on button "button" at bounding box center [366, 373] width 85 height 49
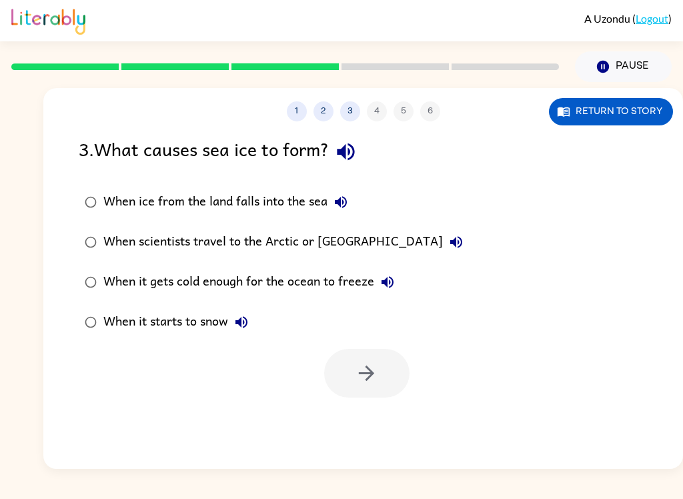
click at [638, 43] on div "Pause Pause" at bounding box center [341, 65] width 660 height 49
click at [608, 64] on icon "Pause" at bounding box center [603, 66] width 15 height 15
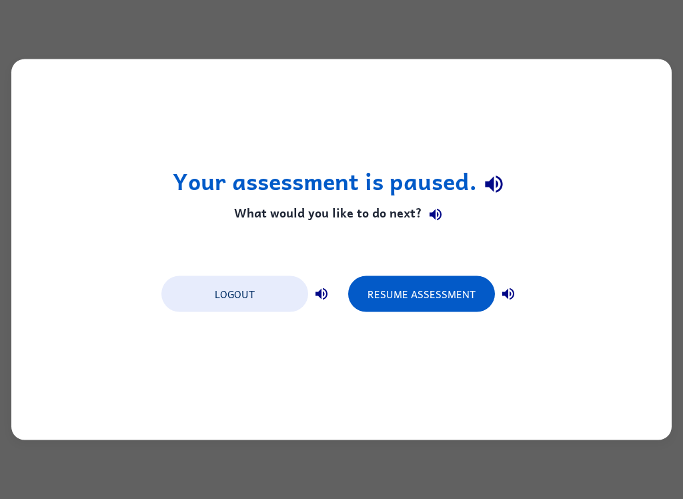
click at [606, 57] on div "Your assessment is paused. What would you like to do next? Logout Resume Assess…" at bounding box center [341, 249] width 683 height 499
click at [460, 294] on button "Resume Assessment" at bounding box center [421, 294] width 147 height 36
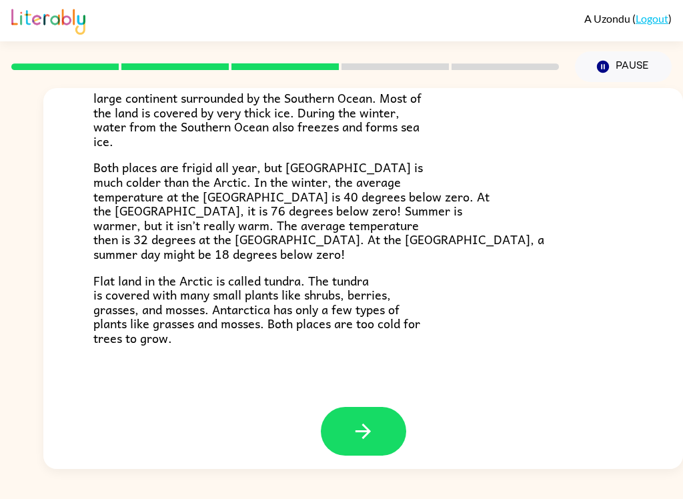
scroll to position [271, 0]
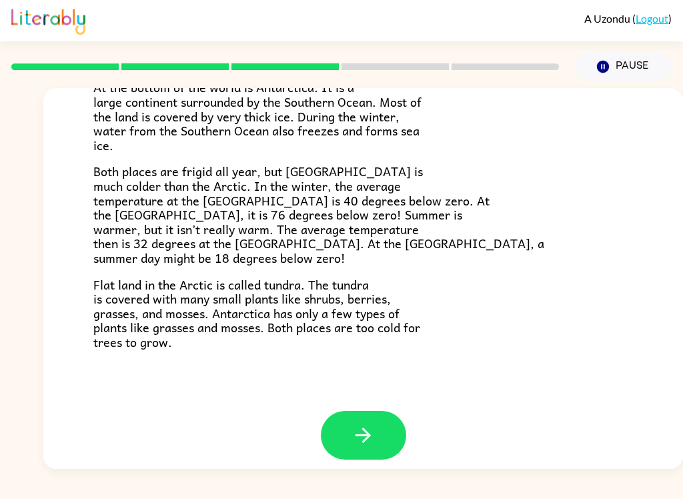
click at [382, 432] on button "button" at bounding box center [363, 435] width 85 height 49
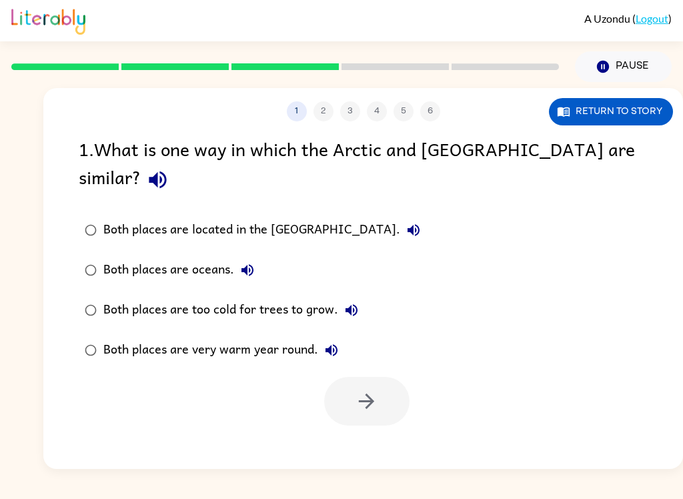
scroll to position [0, 0]
click at [306, 297] on div "Both places are too cold for trees to grow." at bounding box center [233, 310] width 261 height 27
click at [336, 337] on button "Both places are very warm year round." at bounding box center [331, 350] width 27 height 27
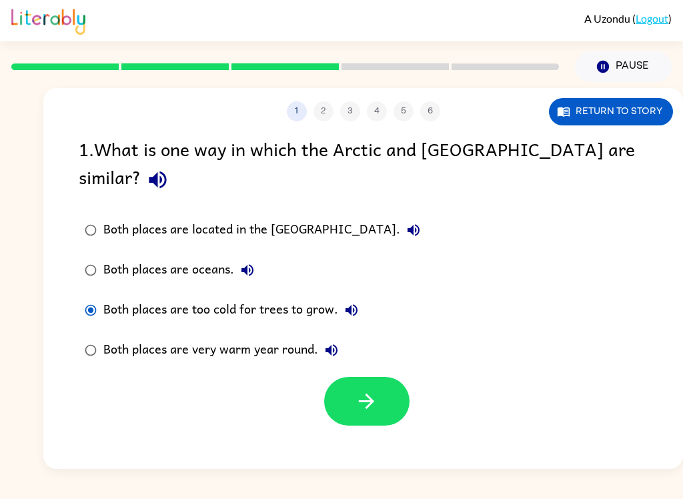
click at [376, 390] on icon "button" at bounding box center [366, 401] width 23 height 23
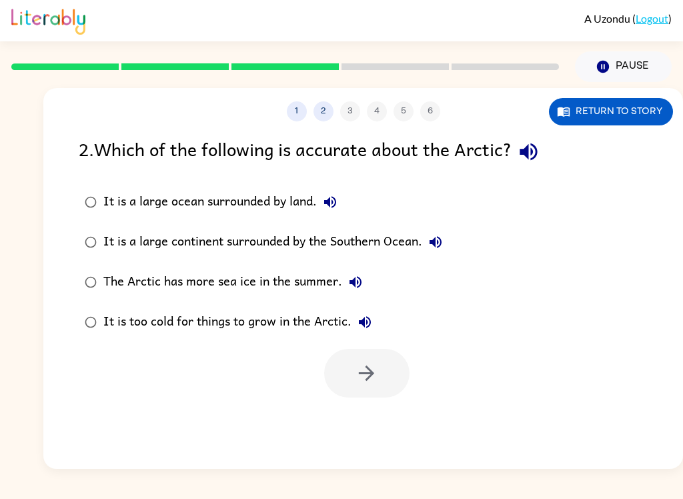
click at [307, 205] on div "It is a large ocean surrounded by land." at bounding box center [223, 202] width 240 height 27
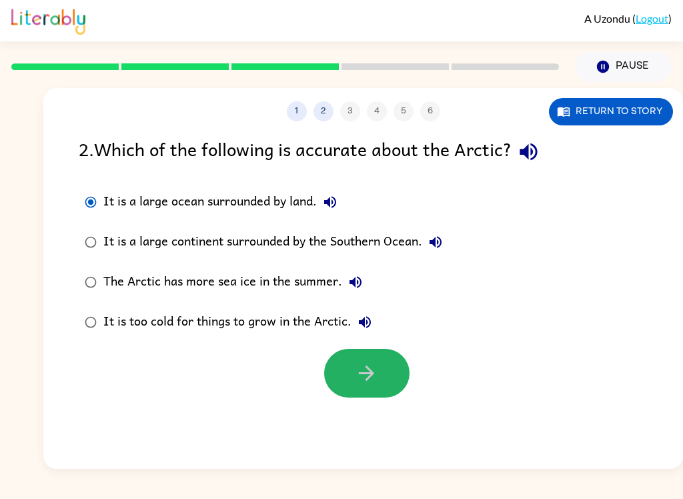
click at [380, 376] on button "button" at bounding box center [366, 373] width 85 height 49
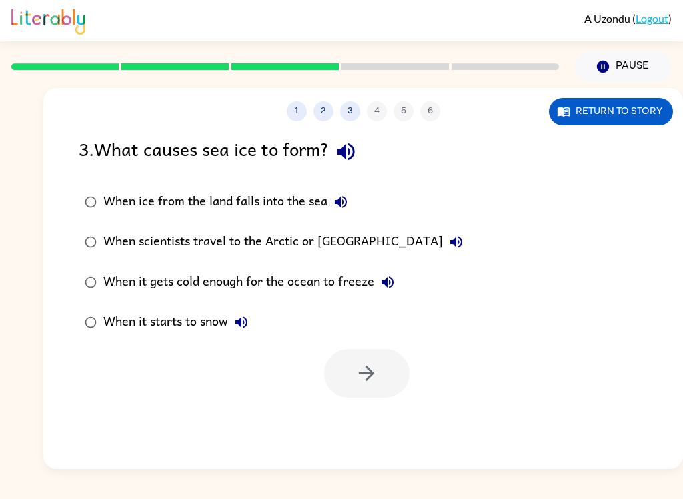
click at [316, 207] on div "When ice from the land falls into the sea" at bounding box center [228, 202] width 251 height 27
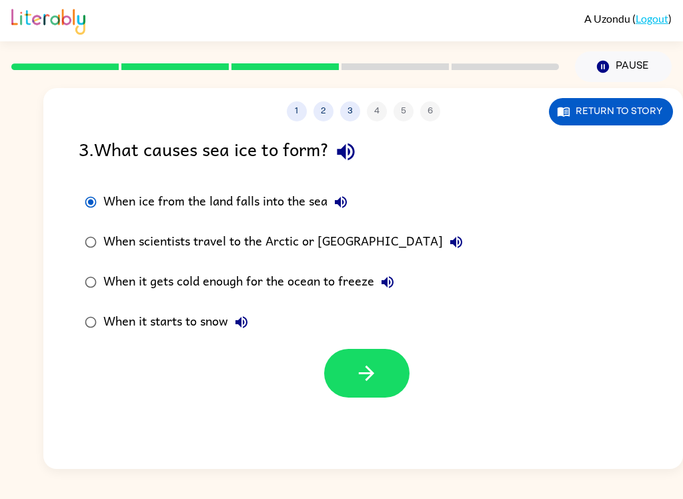
click at [382, 393] on button "button" at bounding box center [366, 373] width 85 height 49
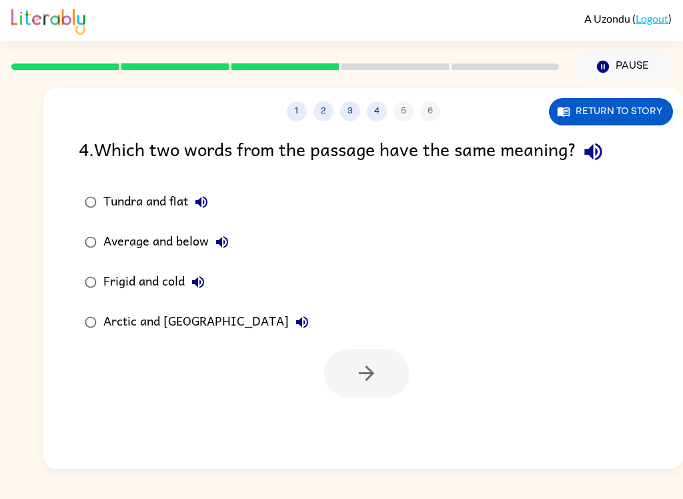
click at [368, 198] on div "Tundra and flat Average and below Frigid and cold Arctic and [GEOGRAPHIC_DATA]" at bounding box center [381, 262] width 604 height 160
click at [223, 6] on div "A Uzondu ( Logout )" at bounding box center [341, 20] width 660 height 41
click at [656, 113] on button "Return to story" at bounding box center [611, 111] width 124 height 27
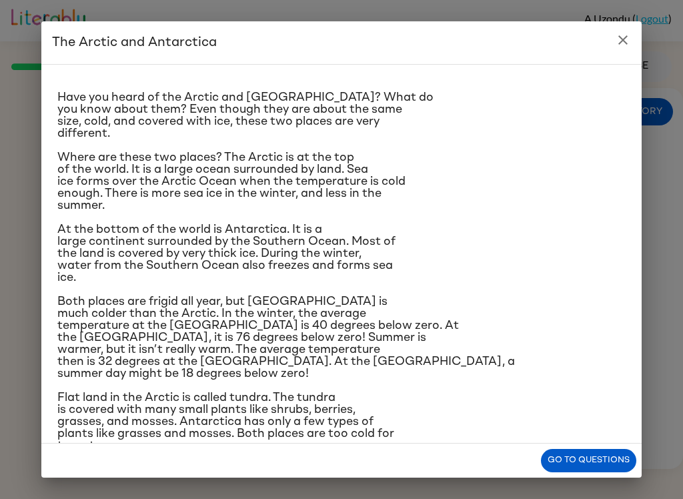
scroll to position [14, 0]
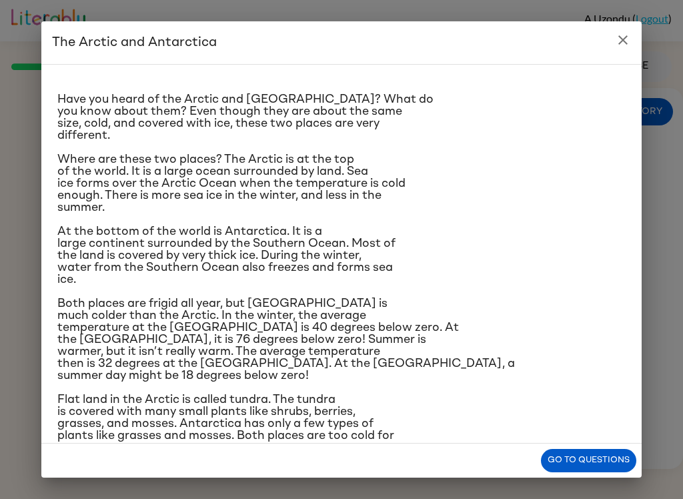
click at [604, 466] on button "Go to questions" at bounding box center [588, 460] width 95 height 23
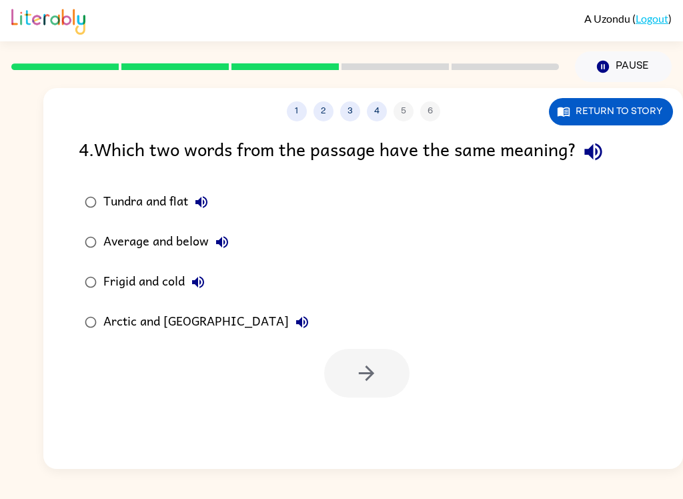
click at [196, 282] on icon "button" at bounding box center [198, 282] width 12 height 12
click at [153, 260] on label "Average and below" at bounding box center [196, 242] width 251 height 40
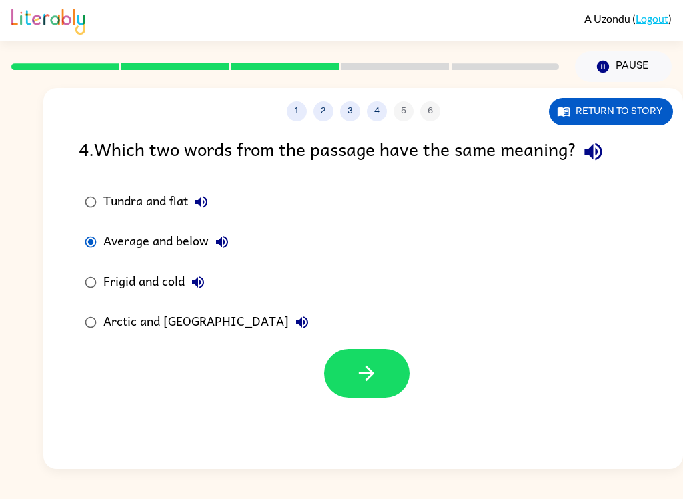
click at [122, 279] on div "Frigid and cold" at bounding box center [157, 282] width 108 height 27
click at [157, 286] on div "Frigid and cold" at bounding box center [157, 282] width 108 height 27
click at [376, 384] on icon "button" at bounding box center [366, 373] width 23 height 23
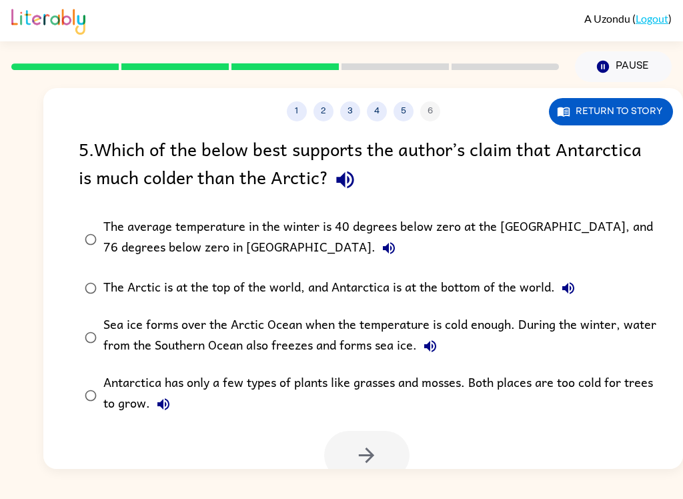
click at [462, 312] on label "Sea ice forms over the Arctic Ocean when the temperature is cold enough. During…" at bounding box center [371, 337] width 601 height 58
click at [372, 450] on icon "button" at bounding box center [366, 455] width 23 height 23
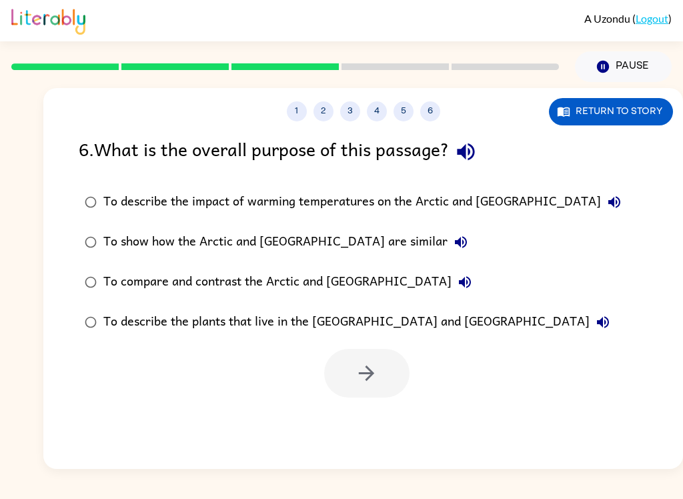
click at [452, 280] on button "To compare and contrast the Arctic and [GEOGRAPHIC_DATA]" at bounding box center [465, 282] width 27 height 27
click at [372, 380] on div at bounding box center [366, 373] width 85 height 49
click at [344, 285] on div "To compare and contrast the Arctic and [GEOGRAPHIC_DATA]" at bounding box center [290, 282] width 375 height 27
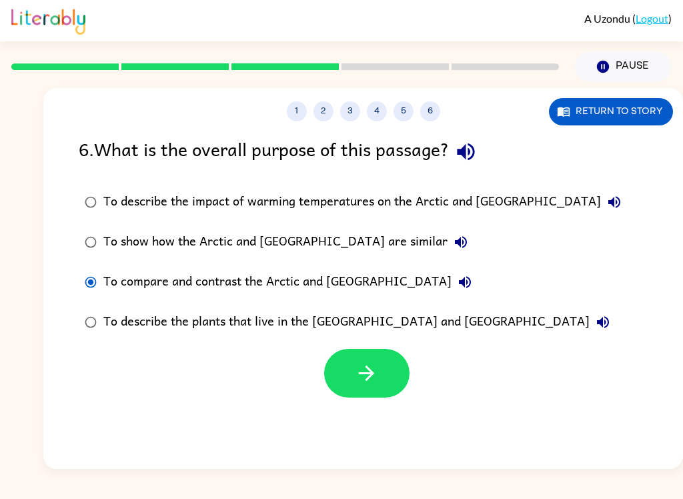
click at [344, 373] on button "button" at bounding box center [366, 373] width 85 height 49
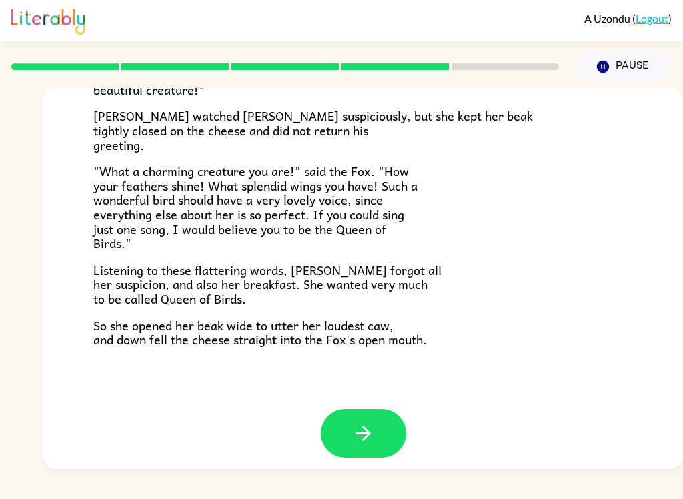
scroll to position [253, 0]
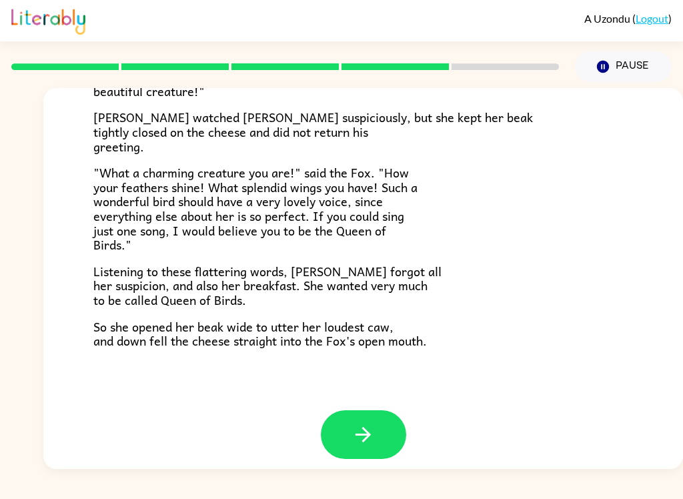
click at [382, 426] on button "button" at bounding box center [363, 434] width 85 height 49
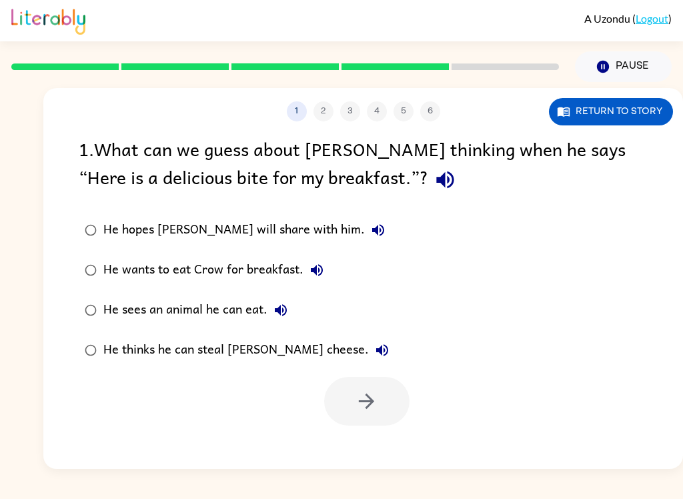
click at [629, 123] on button "Return to story" at bounding box center [611, 111] width 124 height 27
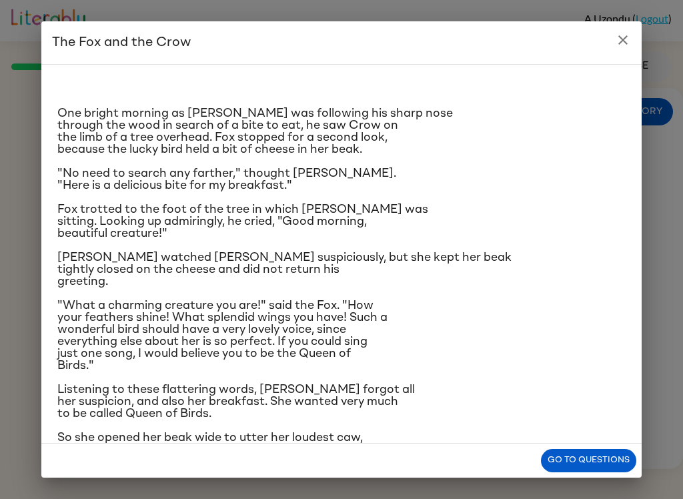
click at [598, 466] on button "Go to questions" at bounding box center [588, 460] width 95 height 23
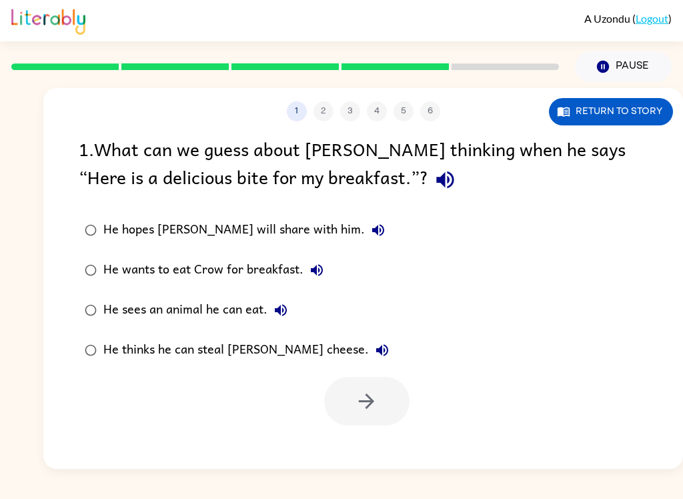
click at [252, 310] on div "He sees an animal he can eat." at bounding box center [198, 310] width 191 height 27
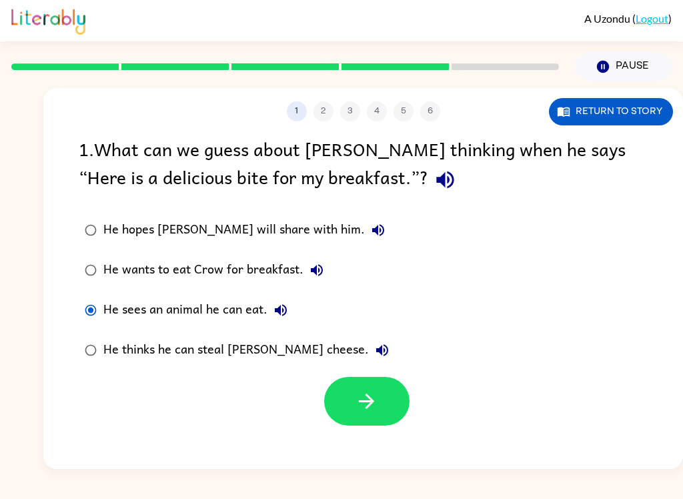
click at [368, 407] on icon "button" at bounding box center [366, 401] width 15 height 15
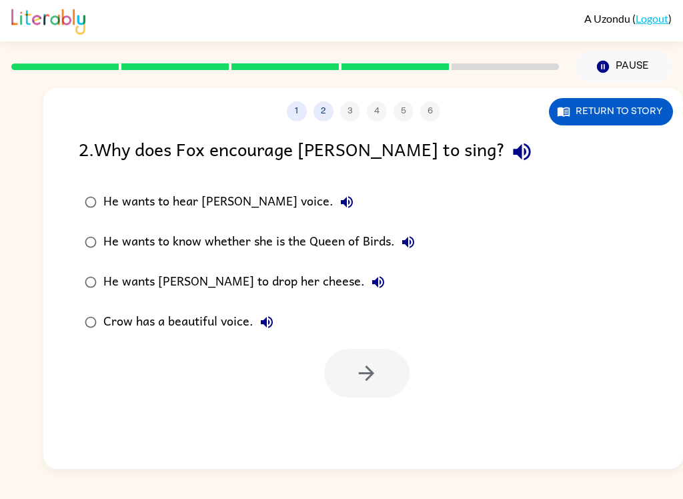
click at [636, 115] on button "Return to story" at bounding box center [611, 111] width 124 height 27
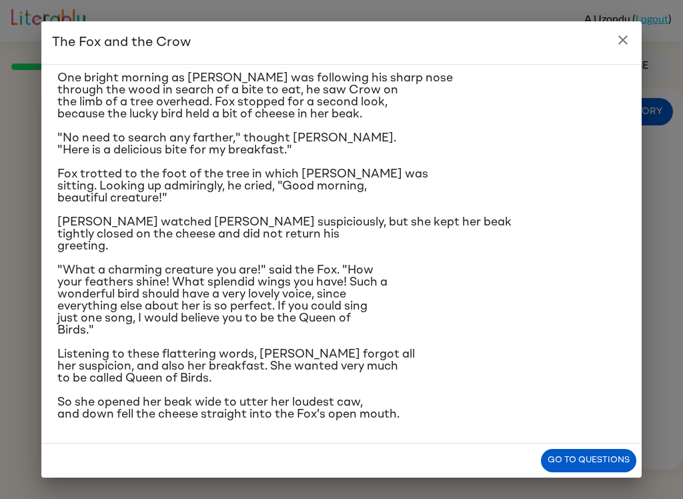
scroll to position [120, 0]
click at [586, 440] on div "One bright morning as [PERSON_NAME] was following his sharp nose through the wo…" at bounding box center [341, 254] width 600 height 380
click at [610, 452] on button "Go to questions" at bounding box center [588, 460] width 95 height 23
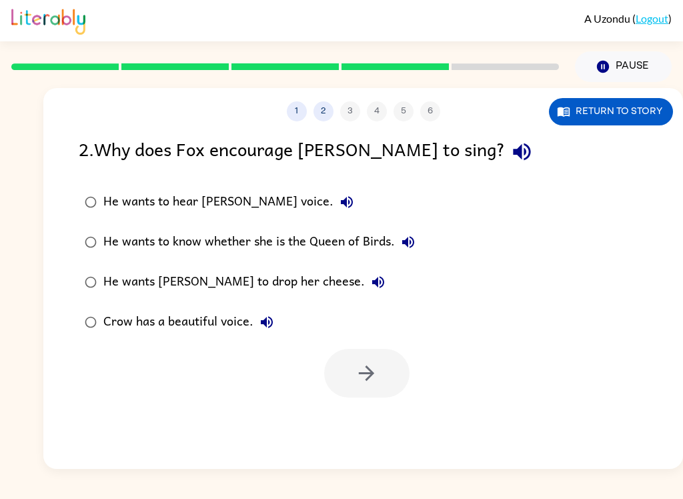
click at [201, 307] on label "Crow has a beautiful voice." at bounding box center [249, 322] width 357 height 40
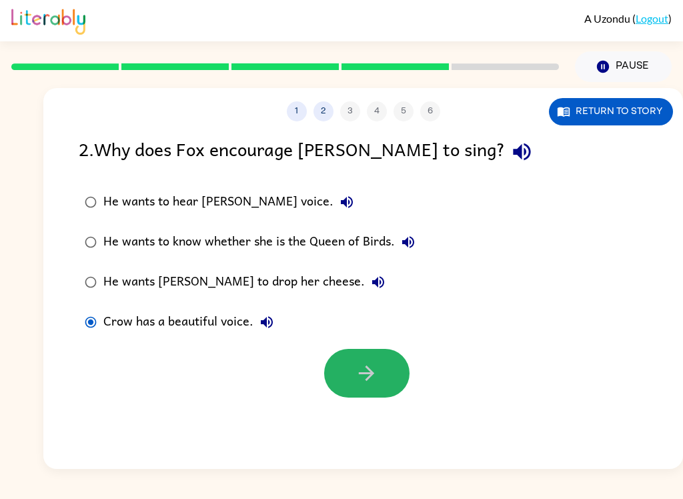
click at [397, 389] on button "button" at bounding box center [366, 373] width 85 height 49
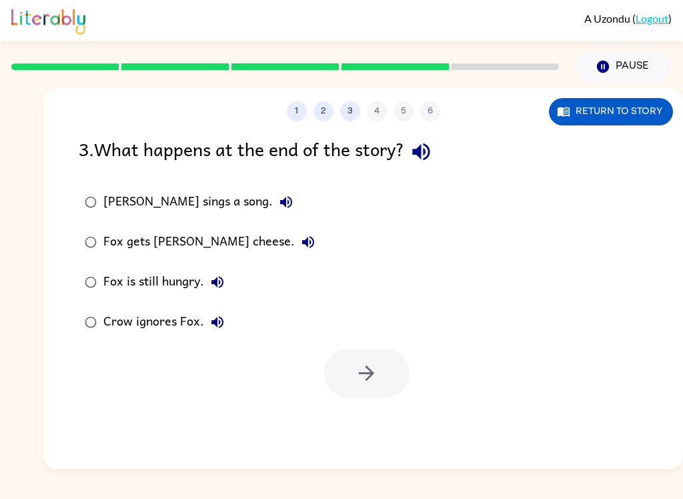
click at [622, 120] on button "Return to story" at bounding box center [611, 111] width 124 height 27
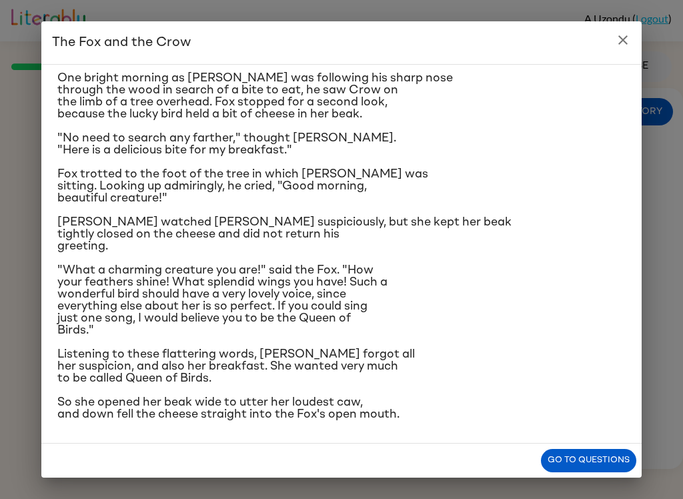
scroll to position [127, 0]
click at [601, 450] on button "Go to questions" at bounding box center [588, 460] width 95 height 23
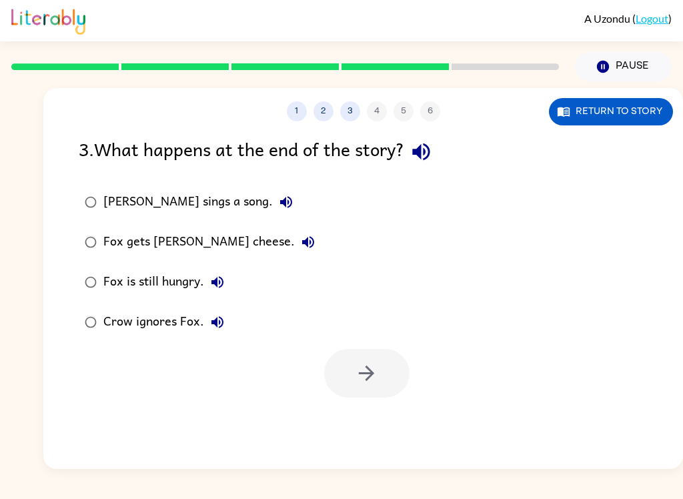
click at [626, 107] on button "Return to story" at bounding box center [611, 111] width 124 height 27
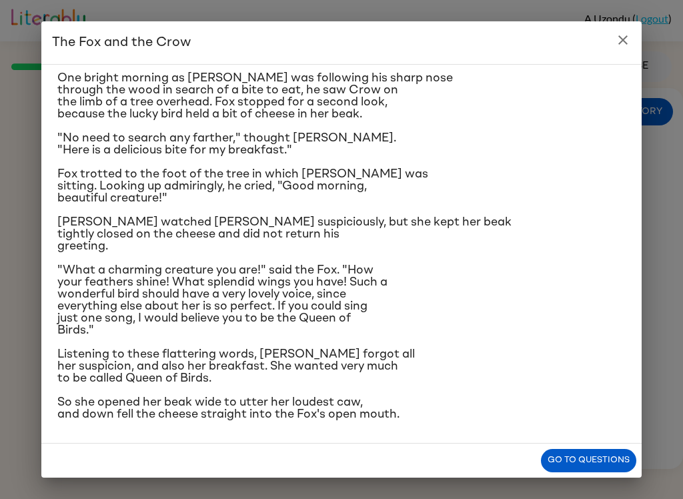
click at [605, 456] on button "Go to questions" at bounding box center [588, 460] width 95 height 23
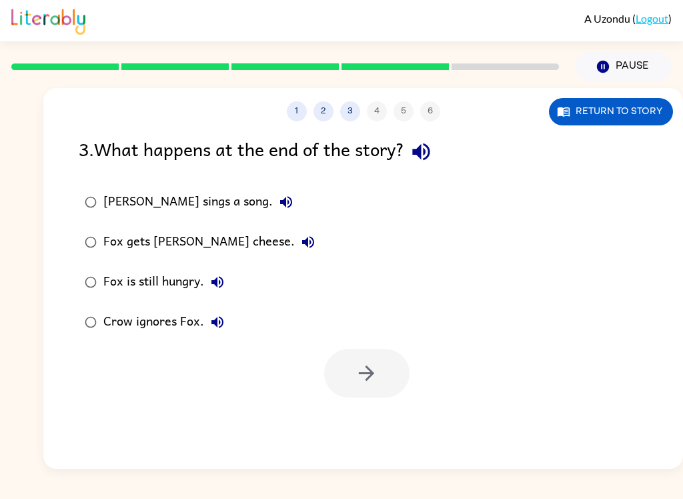
click at [213, 240] on div "Fox gets [PERSON_NAME] cheese." at bounding box center [212, 242] width 218 height 27
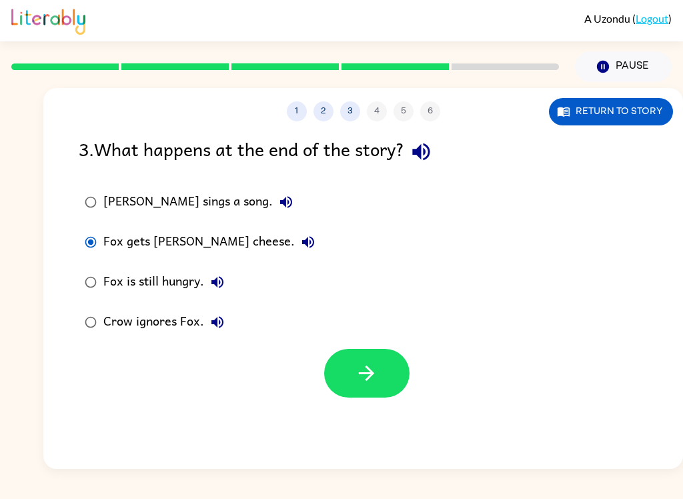
click at [383, 387] on button "button" at bounding box center [366, 373] width 85 height 49
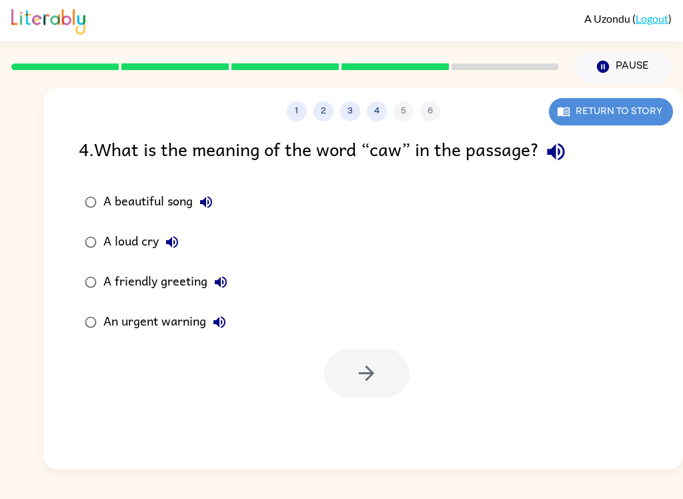
click at [604, 102] on button "Return to story" at bounding box center [611, 111] width 124 height 27
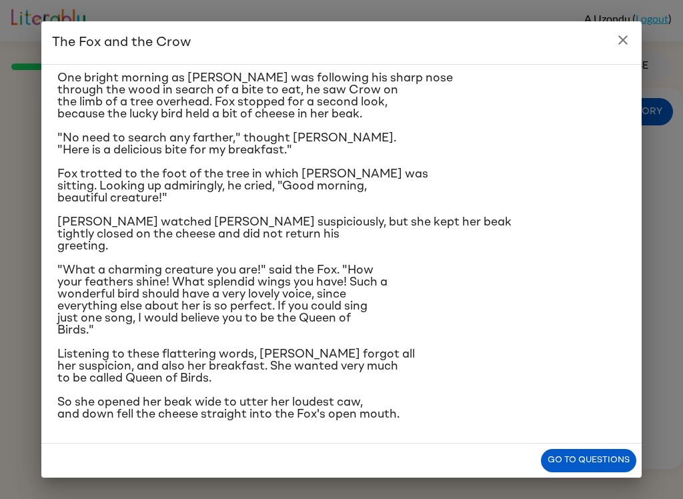
scroll to position [127, 0]
click at [606, 471] on button "Go to questions" at bounding box center [588, 460] width 95 height 23
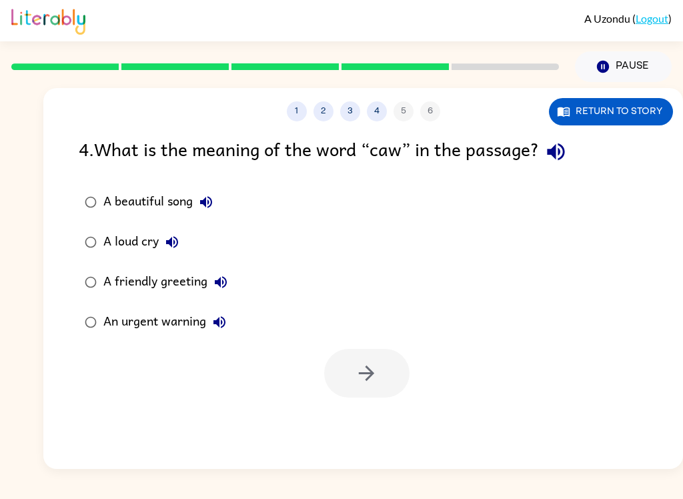
click at [354, 117] on button "3" at bounding box center [350, 111] width 20 height 20
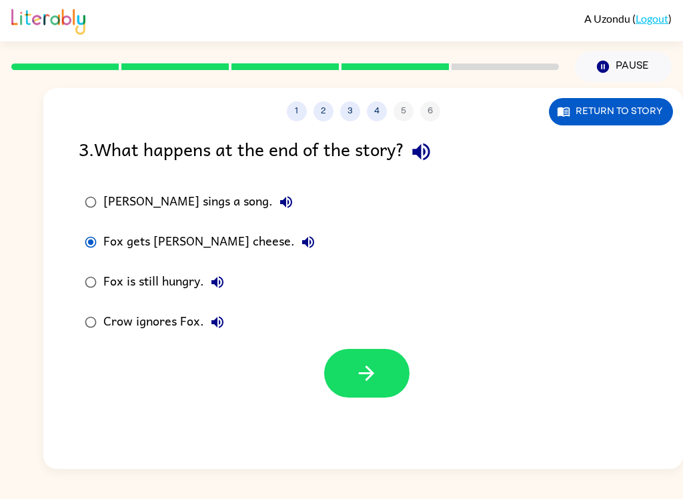
click at [332, 109] on button "2" at bounding box center [324, 111] width 20 height 20
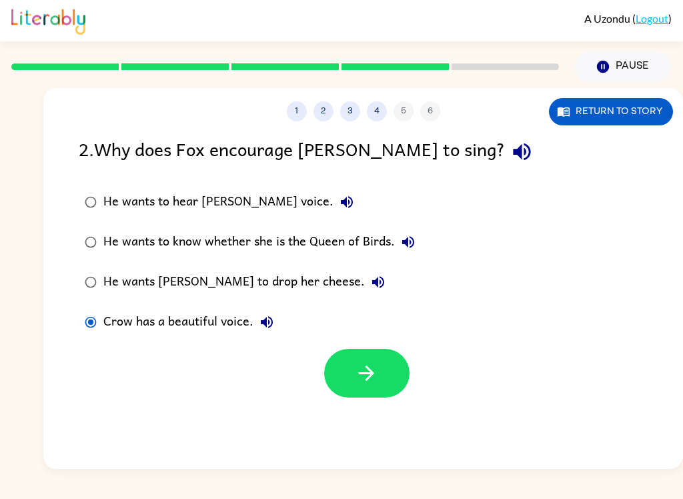
click at [304, 111] on button "1" at bounding box center [297, 111] width 20 height 20
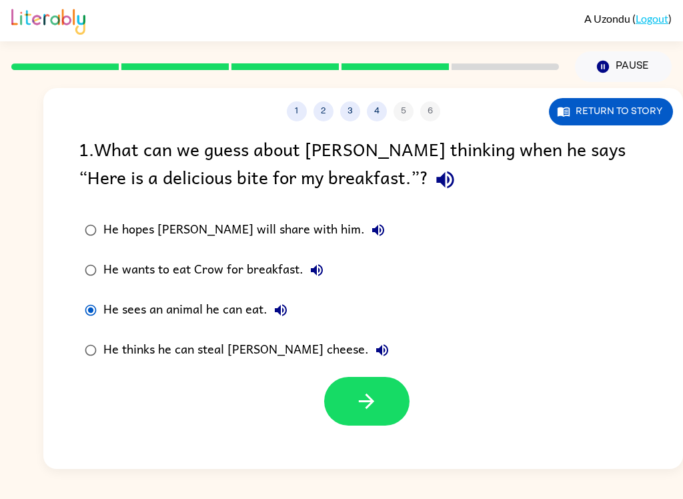
click at [328, 107] on button "2" at bounding box center [324, 111] width 20 height 20
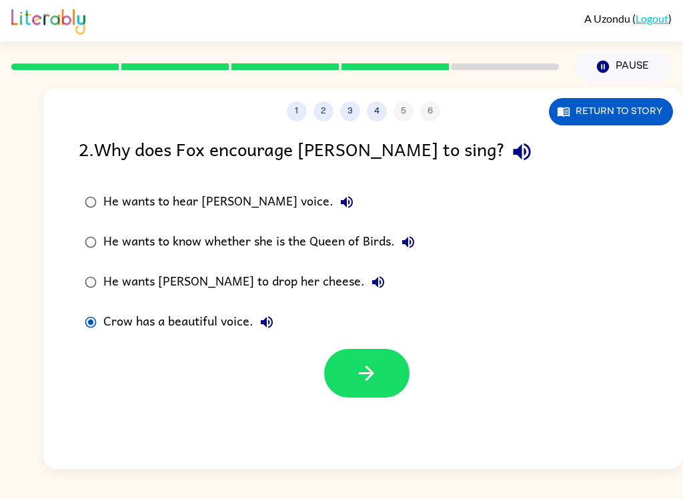
click at [351, 103] on button "3" at bounding box center [350, 111] width 20 height 20
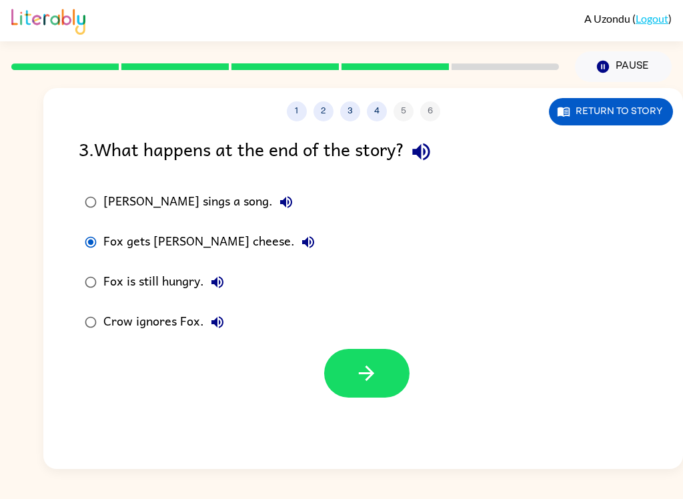
click at [385, 104] on div "1 2 3 4 5 6" at bounding box center [363, 111] width 640 height 20
click at [380, 107] on button "4" at bounding box center [377, 111] width 20 height 20
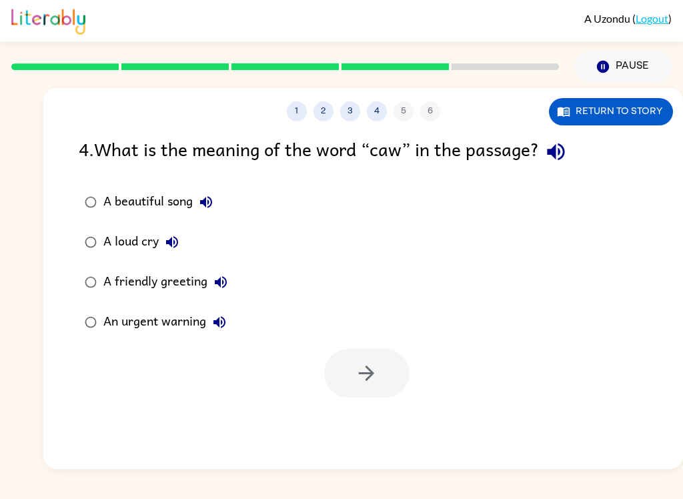
click at [347, 105] on button "3" at bounding box center [350, 111] width 20 height 20
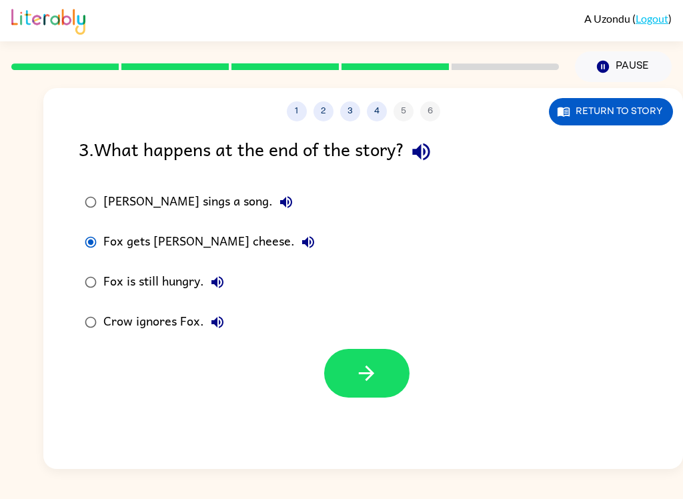
click at [325, 111] on button "2" at bounding box center [324, 111] width 20 height 20
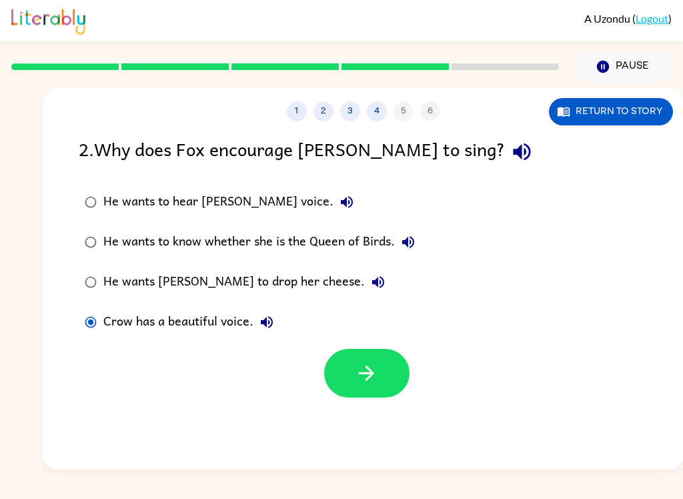
click at [342, 238] on div "He wants to know whether she is the Queen of Birds." at bounding box center [262, 242] width 318 height 27
click at [356, 371] on icon "button" at bounding box center [366, 373] width 23 height 23
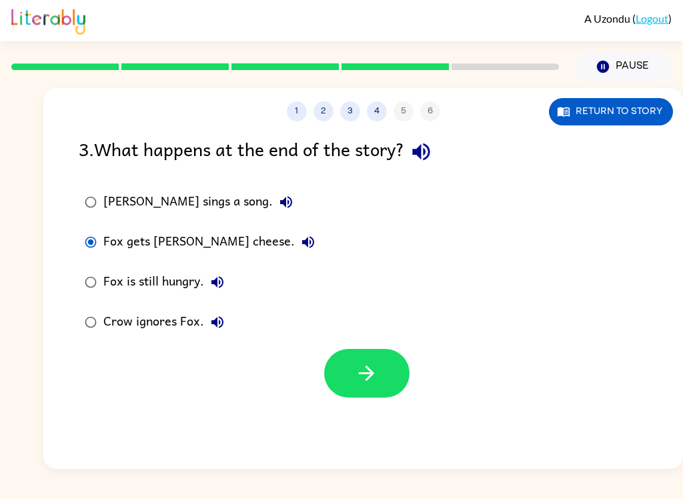
click at [382, 383] on button "button" at bounding box center [366, 373] width 85 height 49
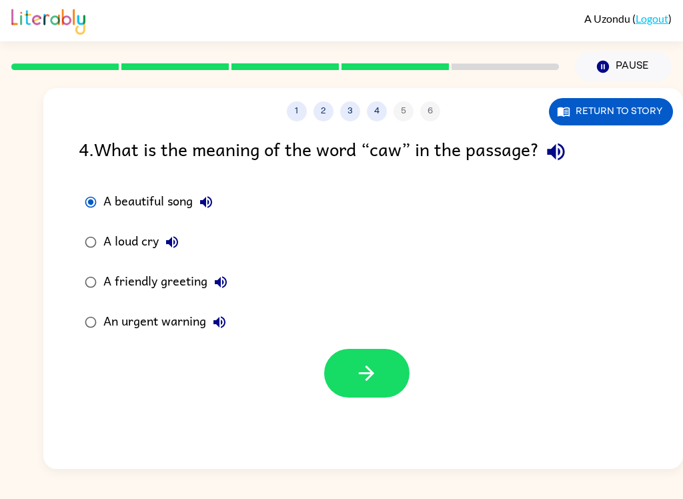
click at [398, 381] on button "button" at bounding box center [366, 373] width 85 height 49
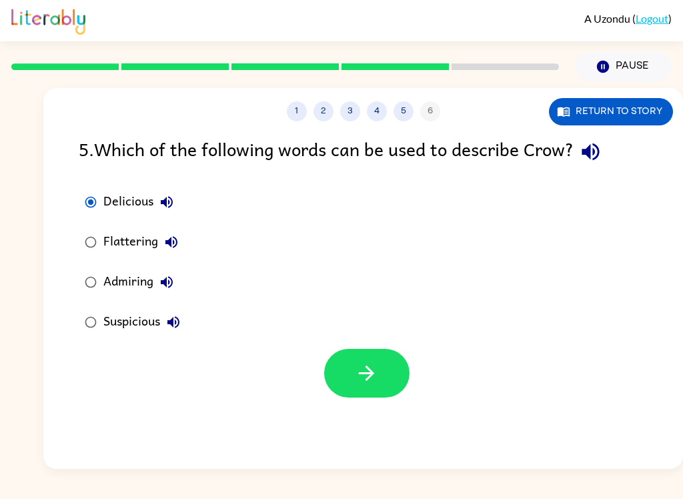
click at [394, 382] on button "button" at bounding box center [366, 373] width 85 height 49
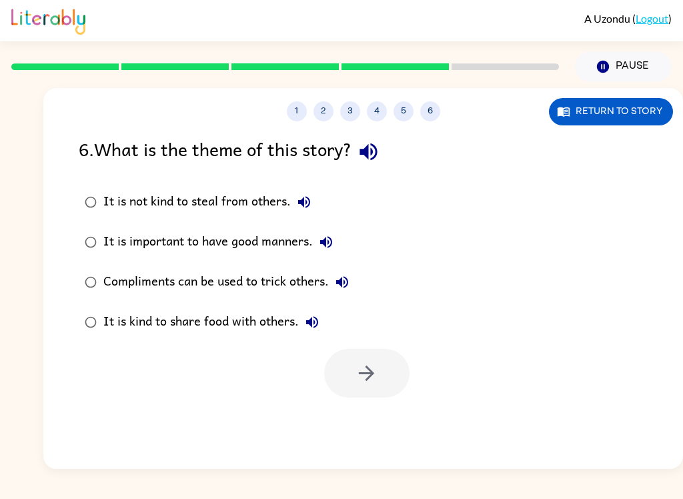
click at [115, 264] on label "Compliments can be used to trick others." at bounding box center [216, 282] width 291 height 40
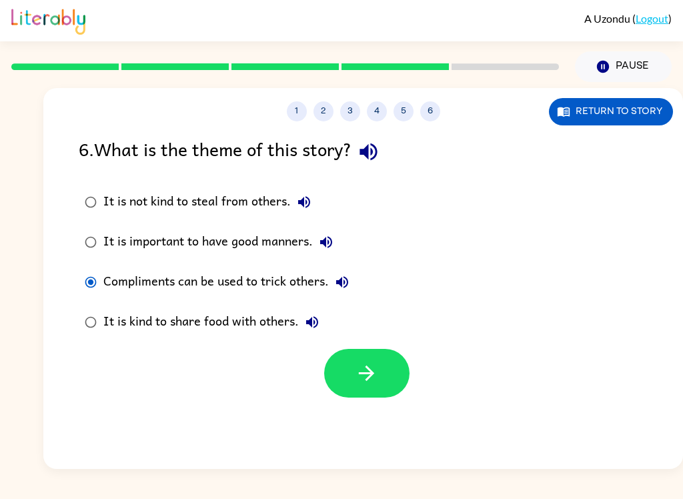
click at [127, 284] on div "Compliments can be used to trick others." at bounding box center [229, 282] width 252 height 27
click at [380, 388] on button "button" at bounding box center [366, 373] width 85 height 49
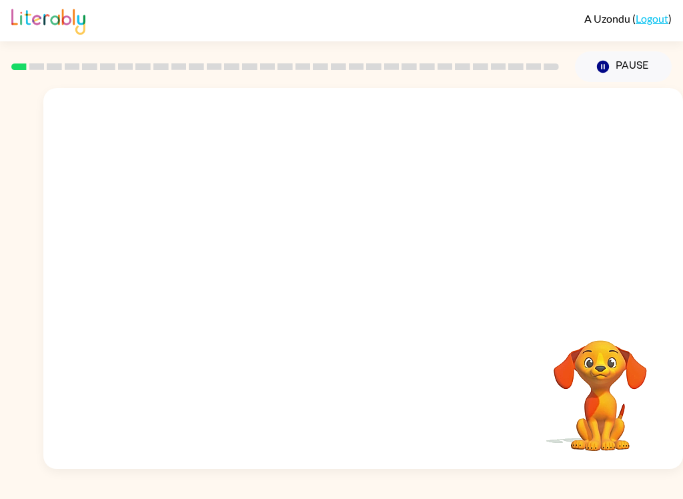
click at [211, 247] on video "Your browser must support playing .mp4 files to use Literably. Please try using…" at bounding box center [363, 200] width 640 height 224
click at [220, 247] on video "Your browser must support playing .mp4 files to use Literably. Please try using…" at bounding box center [363, 200] width 640 height 224
click at [208, 246] on video "Your browser must support playing .mp4 files to use Literably. Please try using…" at bounding box center [363, 200] width 640 height 224
click at [244, 255] on video "Your browser must support playing .mp4 files to use Literably. Please try using…" at bounding box center [363, 200] width 640 height 224
click at [219, 264] on video "Your browser must support playing .mp4 files to use Literably. Please try using…" at bounding box center [363, 200] width 640 height 224
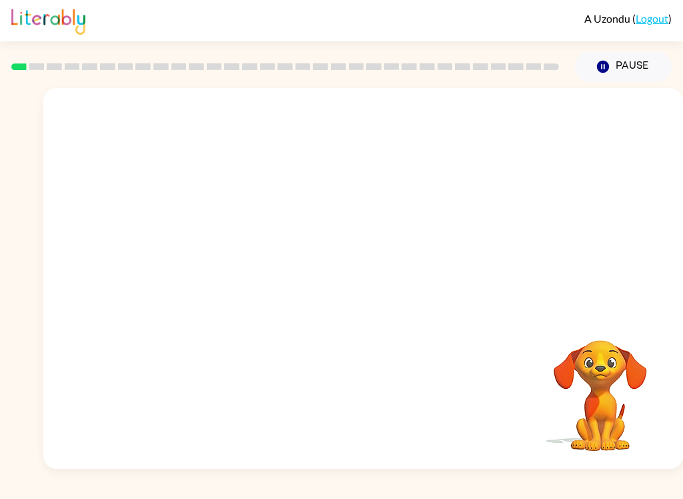
click at [198, 282] on video "Your browser must support playing .mp4 files to use Literably. Please try using…" at bounding box center [363, 200] width 640 height 224
click at [364, 301] on button "button" at bounding box center [363, 285] width 85 height 49
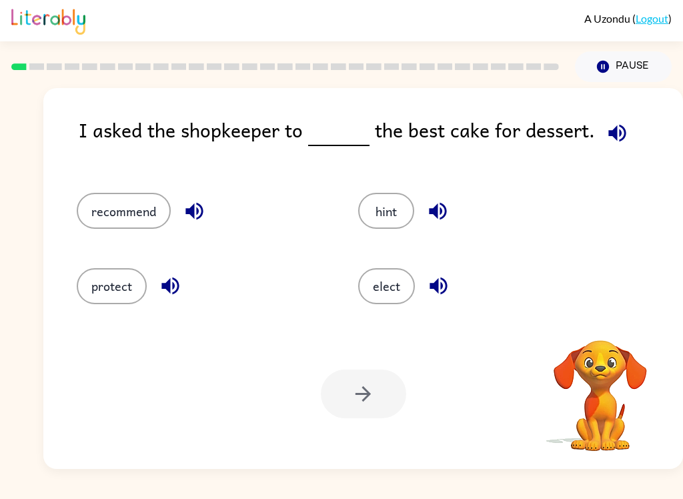
click at [396, 283] on button "elect" at bounding box center [386, 286] width 57 height 36
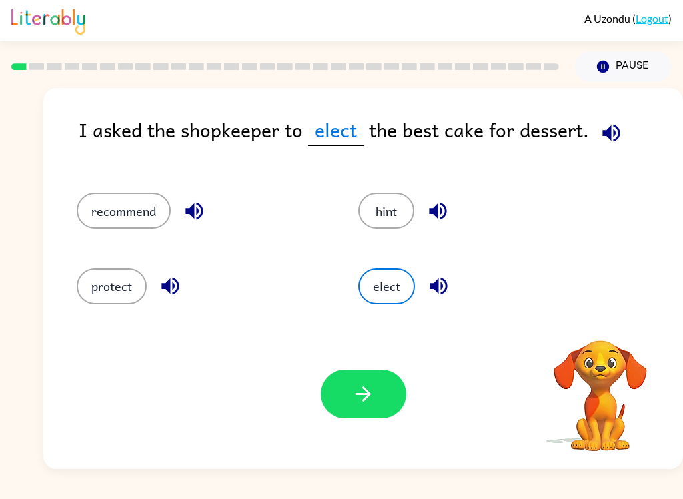
click at [384, 393] on button "button" at bounding box center [363, 394] width 85 height 49
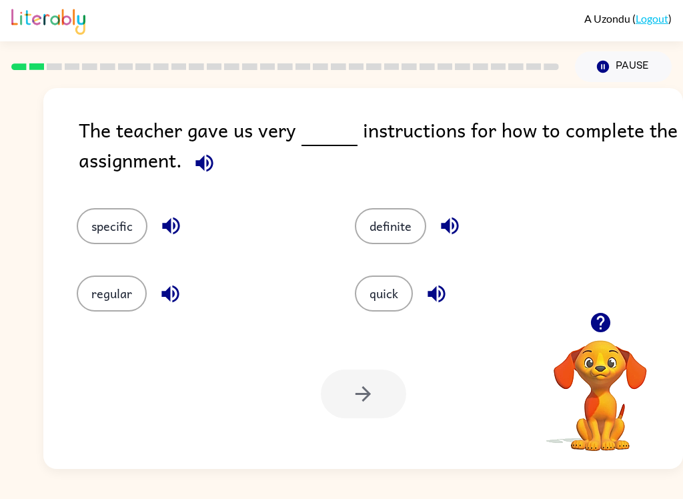
click at [134, 230] on button "specific" at bounding box center [112, 226] width 71 height 36
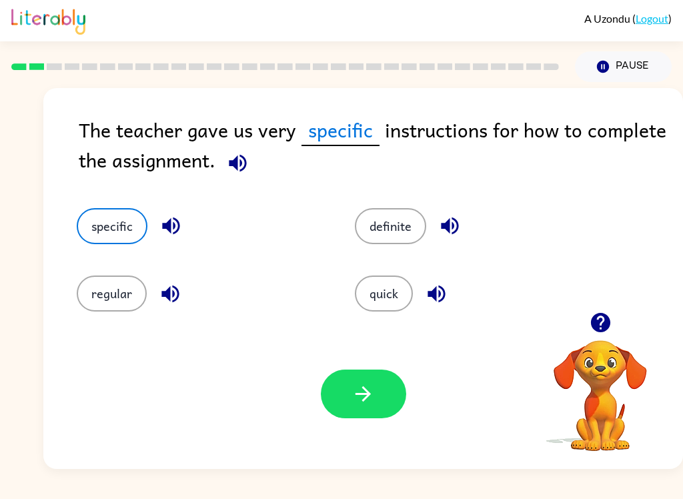
click at [386, 390] on button "button" at bounding box center [363, 394] width 85 height 49
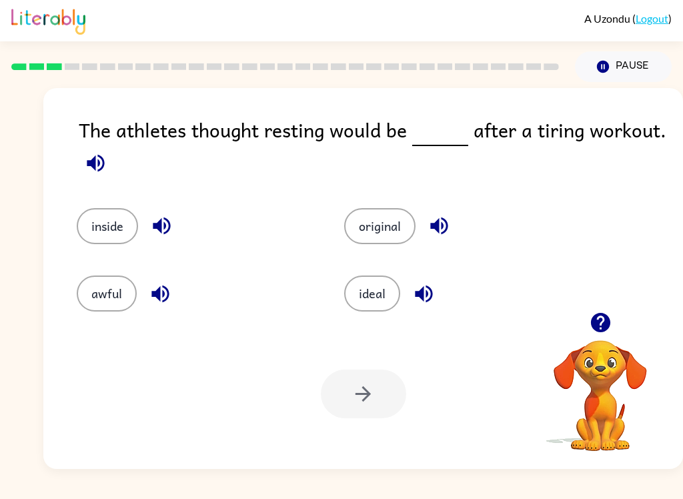
click at [378, 303] on button "ideal" at bounding box center [372, 294] width 56 height 36
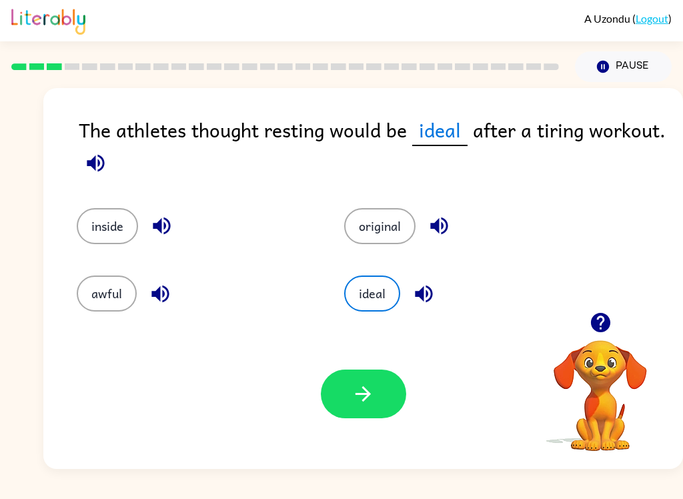
click at [358, 410] on button "button" at bounding box center [363, 394] width 85 height 49
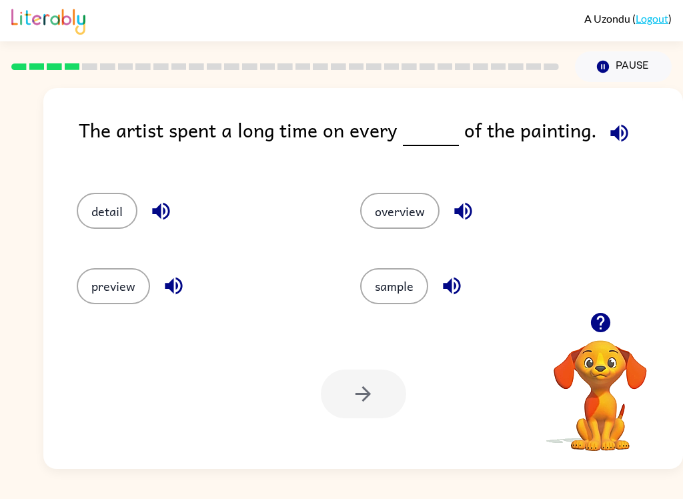
click at [117, 210] on button "detail" at bounding box center [107, 211] width 61 height 36
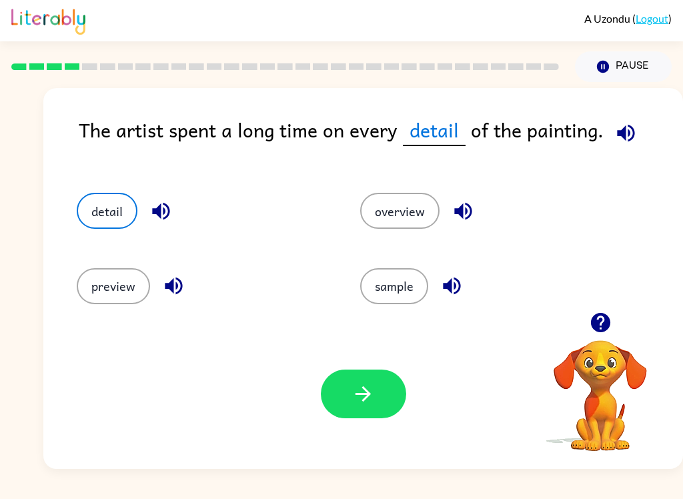
click at [380, 406] on button "button" at bounding box center [363, 394] width 85 height 49
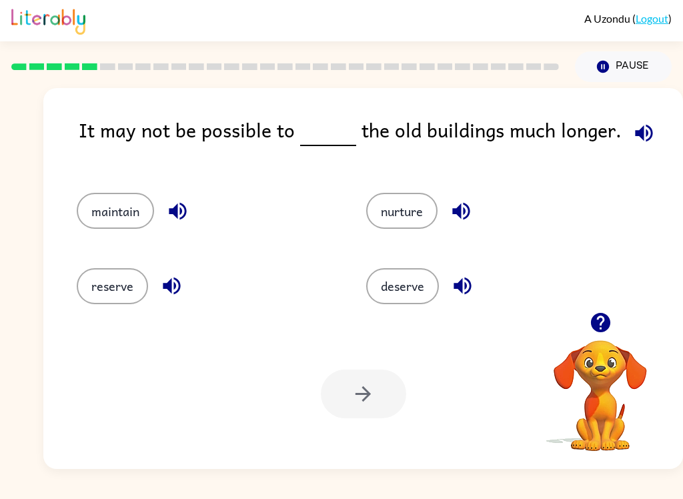
click at [127, 208] on button "maintain" at bounding box center [115, 211] width 77 height 36
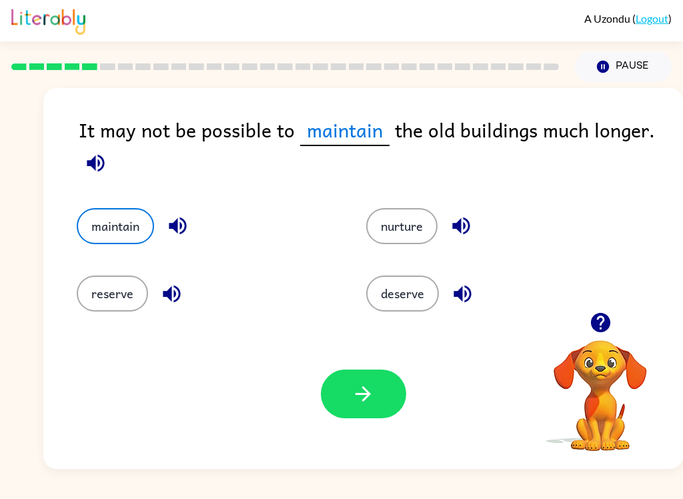
click at [356, 395] on icon "button" at bounding box center [363, 393] width 23 height 23
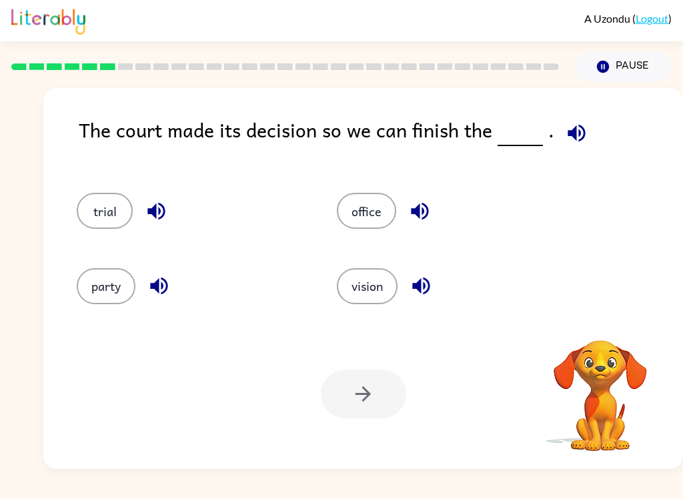
click at [117, 205] on button "trial" at bounding box center [105, 211] width 56 height 36
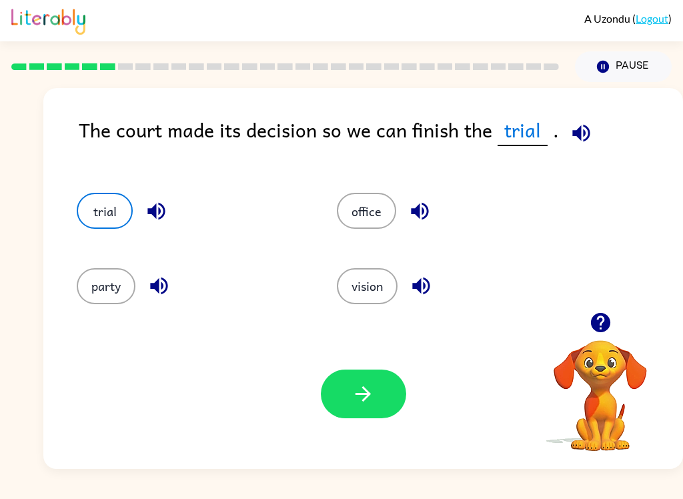
click at [383, 391] on button "button" at bounding box center [363, 394] width 85 height 49
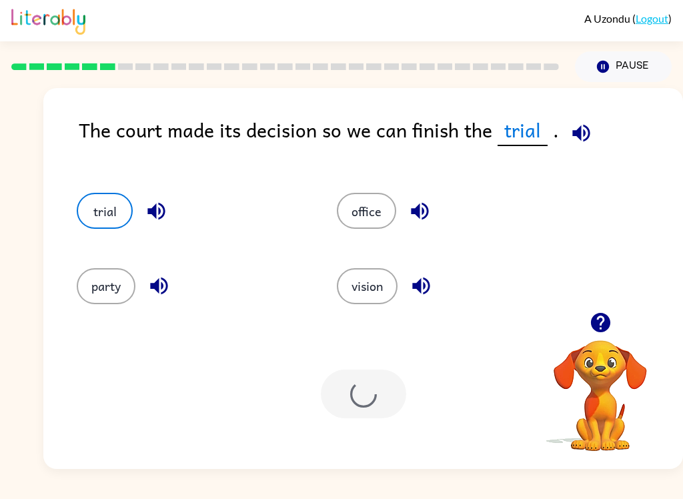
click at [382, 390] on div at bounding box center [363, 394] width 85 height 49
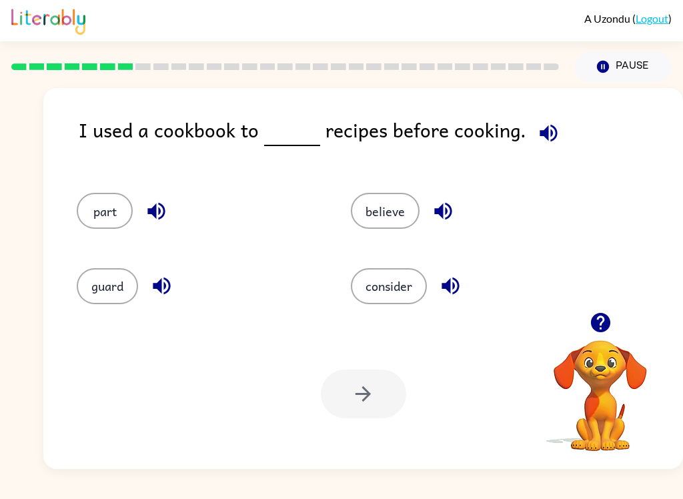
click at [402, 289] on button "consider" at bounding box center [389, 286] width 76 height 36
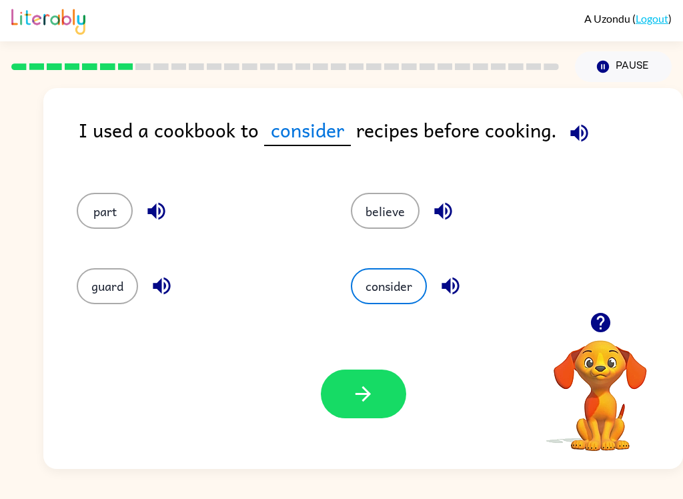
click at [362, 398] on icon "button" at bounding box center [363, 393] width 23 height 23
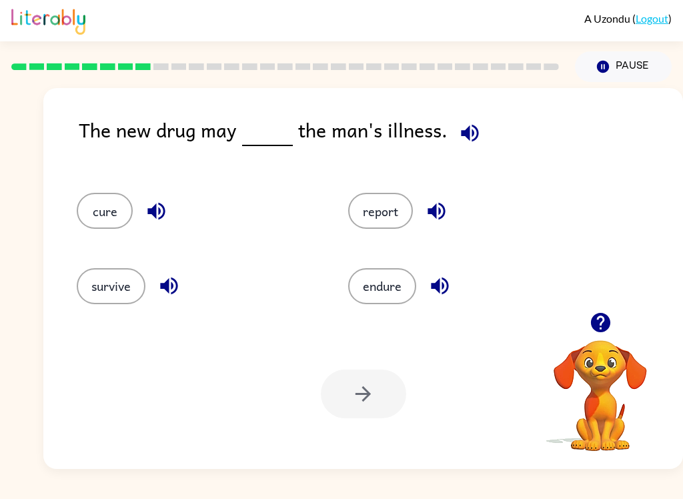
click at [104, 217] on button "cure" at bounding box center [105, 211] width 56 height 36
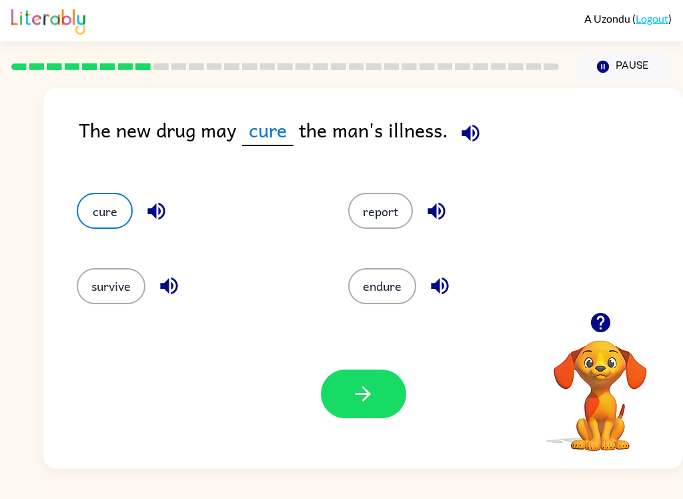
click at [365, 400] on icon "button" at bounding box center [363, 393] width 15 height 15
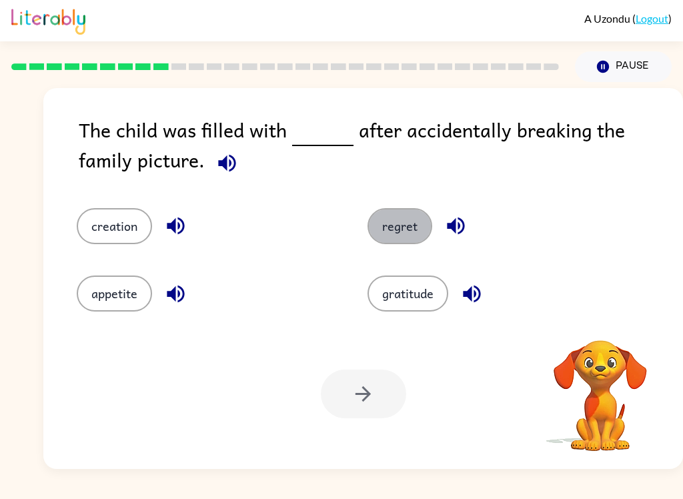
click at [408, 232] on button "regret" at bounding box center [400, 226] width 65 height 36
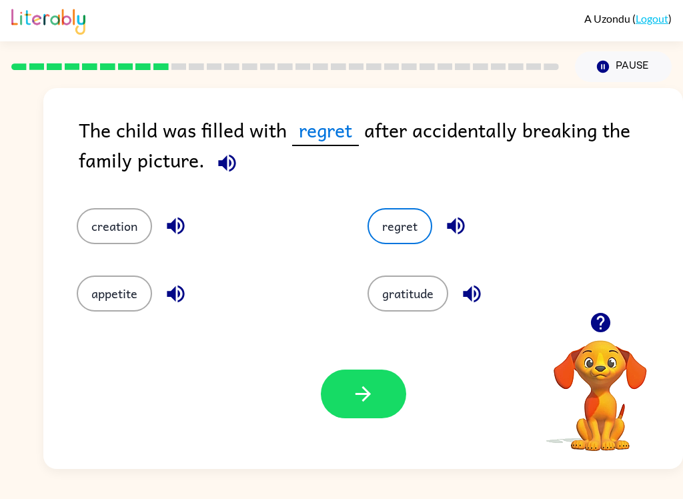
click at [342, 436] on div "Your browser must support playing .mp4 files to use Literably. Please try using…" at bounding box center [363, 394] width 640 height 150
click at [361, 402] on icon "button" at bounding box center [363, 393] width 23 height 23
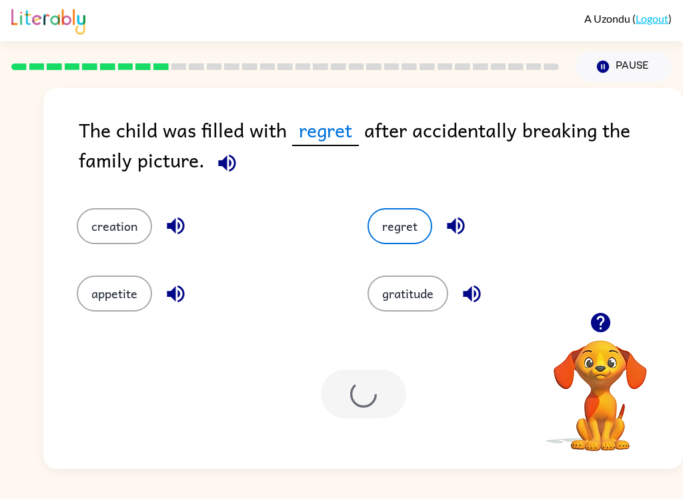
click at [414, 226] on button "regret" at bounding box center [400, 226] width 65 height 36
click at [380, 406] on div at bounding box center [363, 394] width 85 height 49
click at [389, 386] on div at bounding box center [363, 394] width 85 height 49
click at [408, 237] on button "regret" at bounding box center [400, 226] width 65 height 36
click at [375, 396] on div at bounding box center [363, 394] width 85 height 49
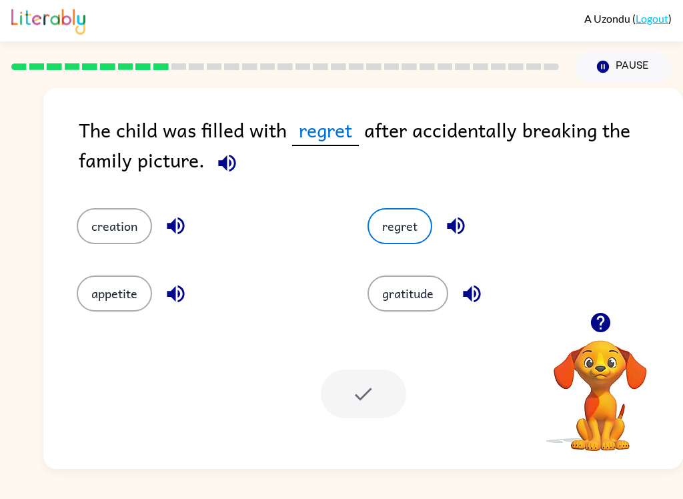
click at [382, 392] on div at bounding box center [363, 394] width 85 height 49
click at [398, 231] on button "regret" at bounding box center [400, 226] width 65 height 36
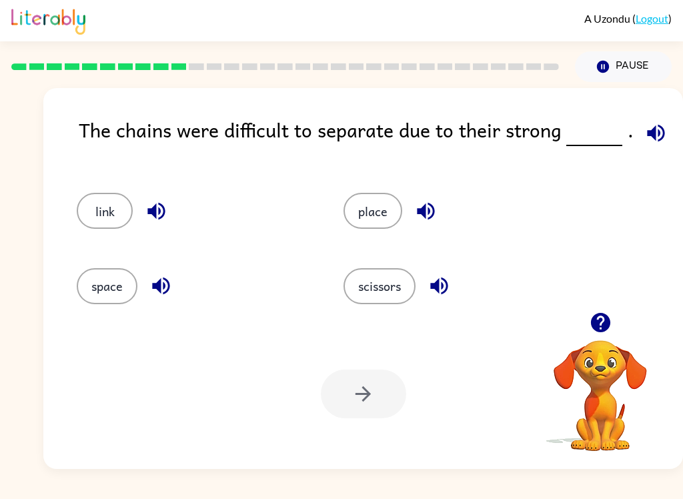
click at [110, 211] on button "link" at bounding box center [105, 211] width 56 height 36
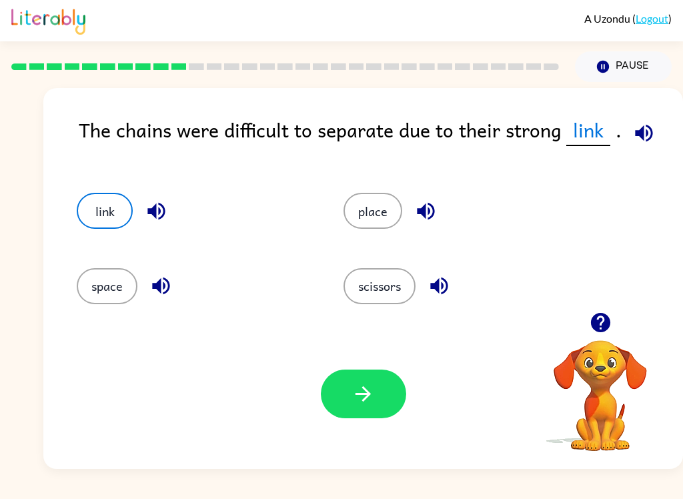
click at [402, 402] on button "button" at bounding box center [363, 394] width 85 height 49
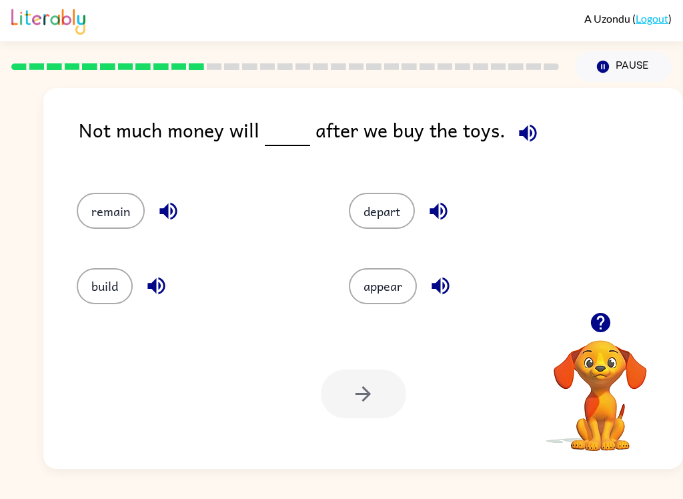
click at [398, 304] on button "appear" at bounding box center [383, 286] width 68 height 36
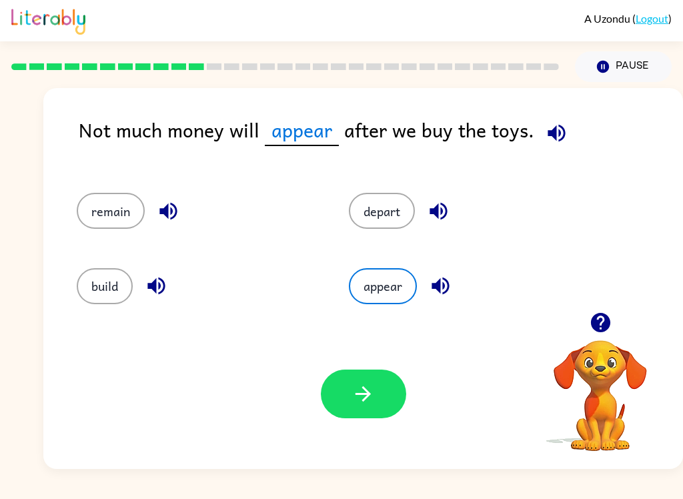
click at [376, 409] on button "button" at bounding box center [363, 394] width 85 height 49
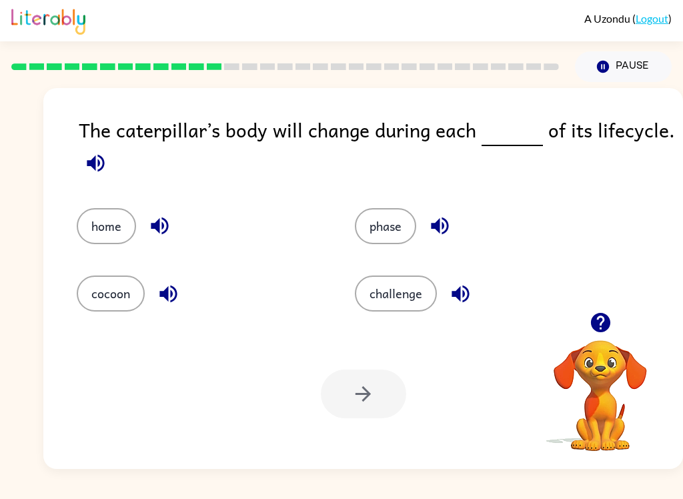
click at [396, 234] on button "phase" at bounding box center [385, 226] width 61 height 36
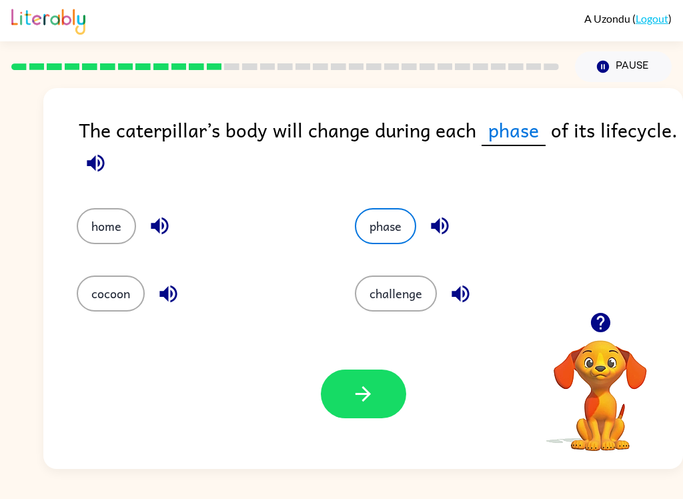
click at [355, 428] on div "Your browser must support playing .mp4 files to use Literably. Please try using…" at bounding box center [363, 394] width 640 height 150
click at [351, 409] on button "button" at bounding box center [363, 394] width 85 height 49
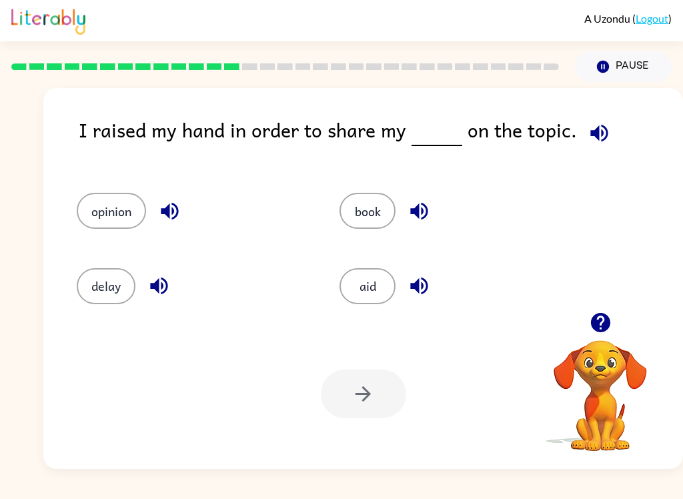
click at [105, 214] on button "opinion" at bounding box center [111, 211] width 69 height 36
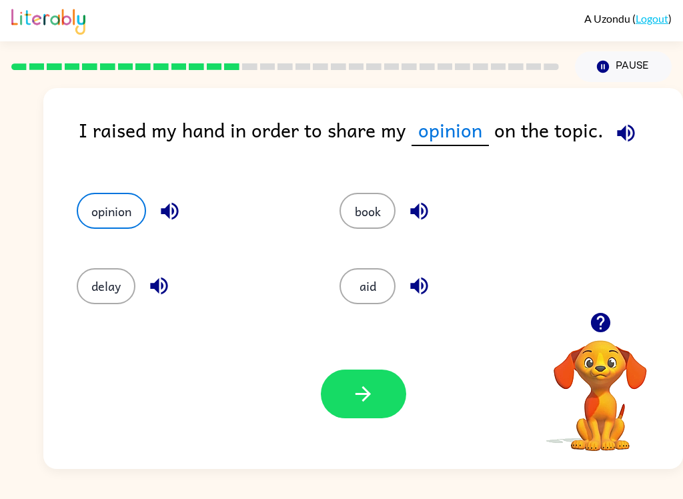
click at [400, 398] on button "button" at bounding box center [363, 394] width 85 height 49
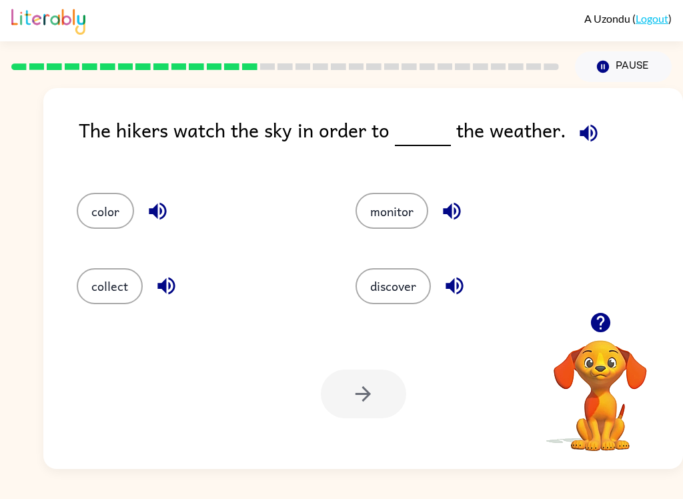
click at [402, 227] on button "monitor" at bounding box center [392, 211] width 73 height 36
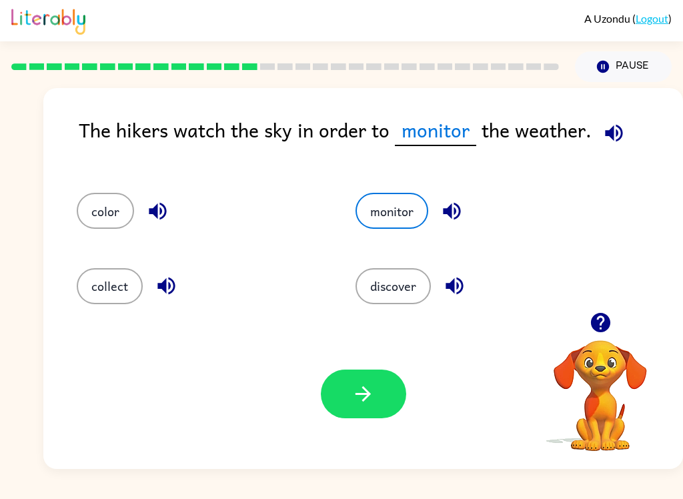
click at [380, 398] on button "button" at bounding box center [363, 394] width 85 height 49
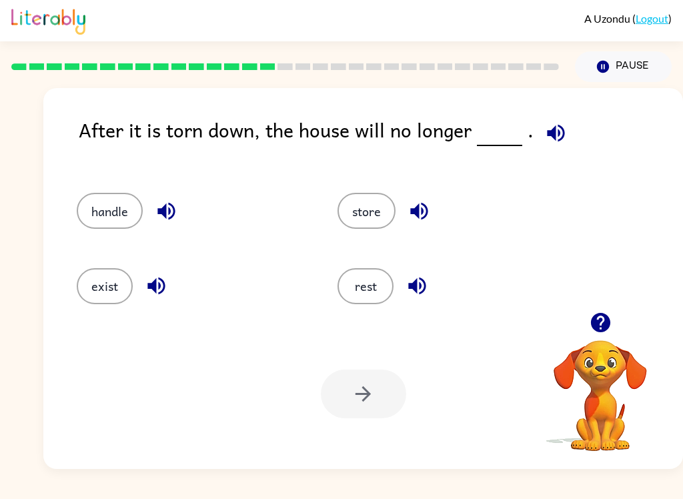
click at [110, 288] on button "exist" at bounding box center [105, 286] width 56 height 36
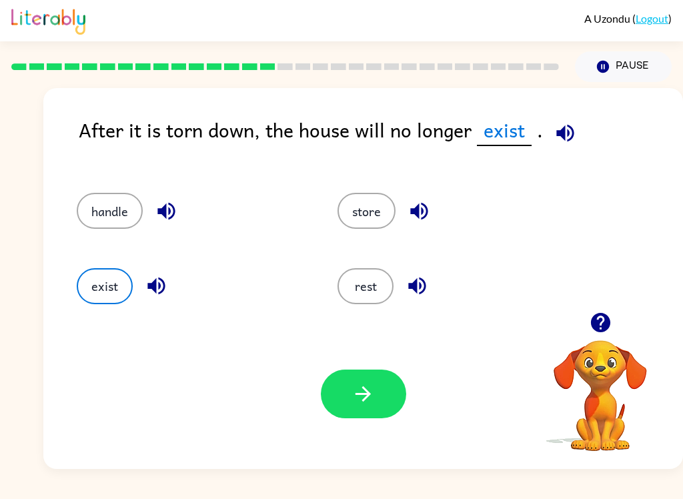
click at [356, 404] on icon "button" at bounding box center [363, 393] width 23 height 23
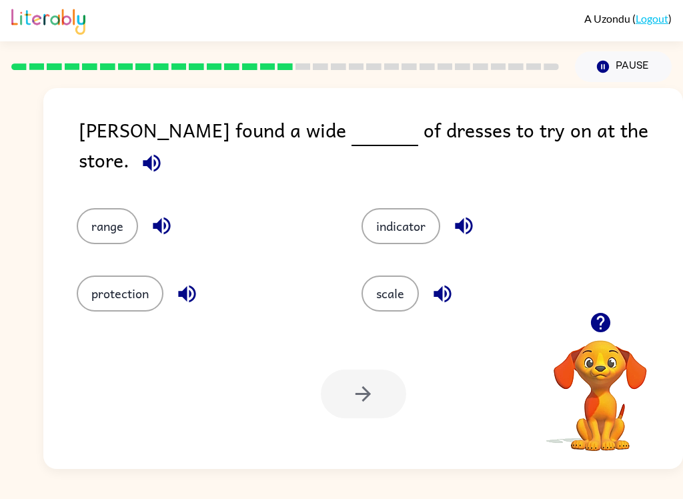
click at [112, 253] on div "protection" at bounding box center [193, 283] width 285 height 67
click at [119, 219] on button "range" at bounding box center [107, 226] width 61 height 36
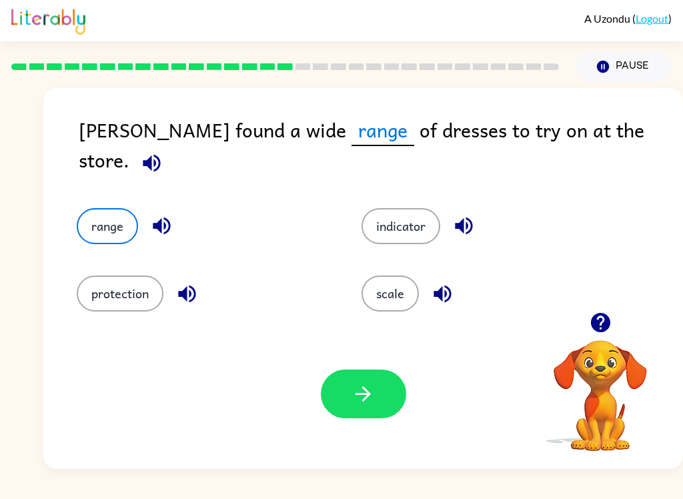
click at [384, 405] on button "button" at bounding box center [363, 394] width 85 height 49
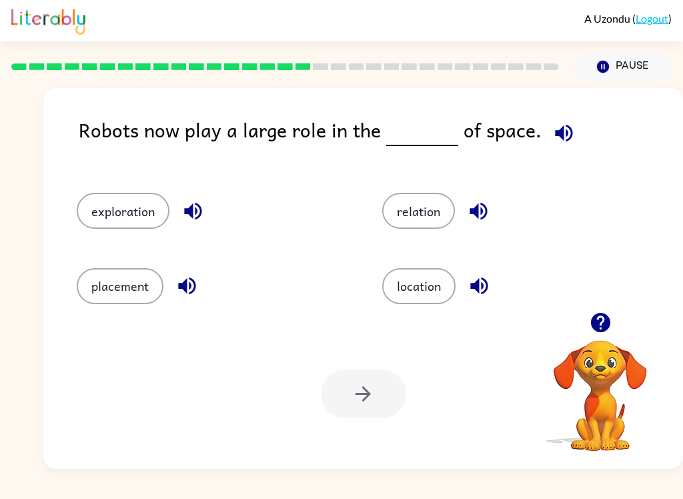
click at [113, 293] on button "placement" at bounding box center [120, 286] width 87 height 36
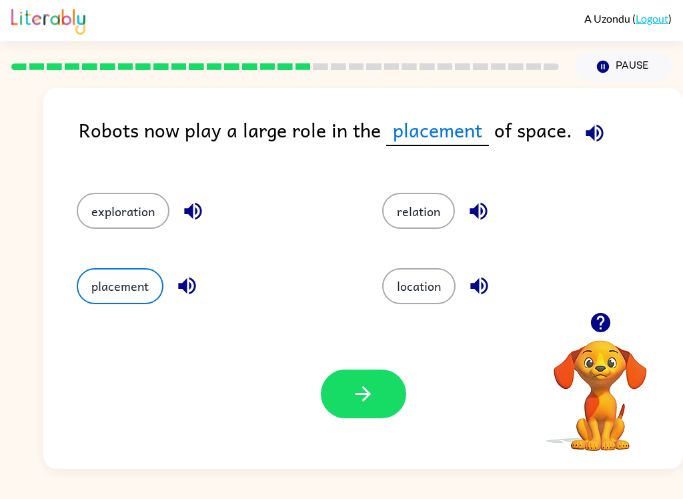
click at [442, 302] on button "location" at bounding box center [418, 286] width 73 height 36
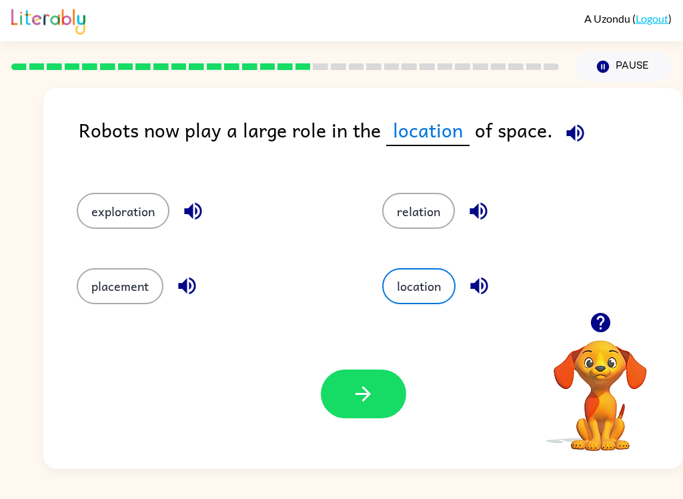
click at [387, 410] on button "button" at bounding box center [363, 394] width 85 height 49
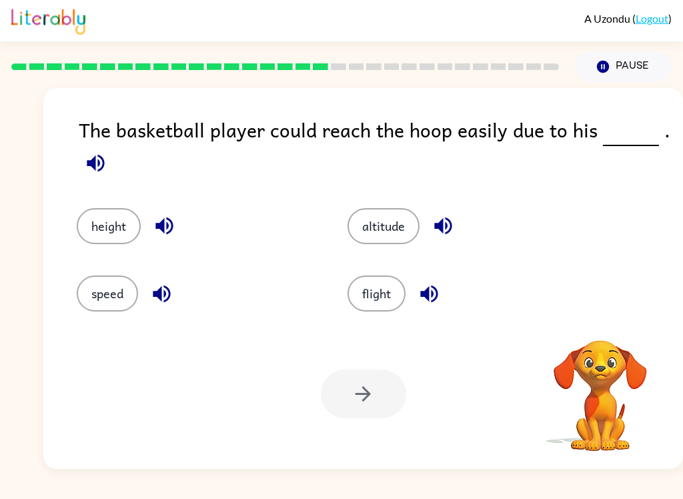
click at [107, 217] on button "height" at bounding box center [109, 226] width 64 height 36
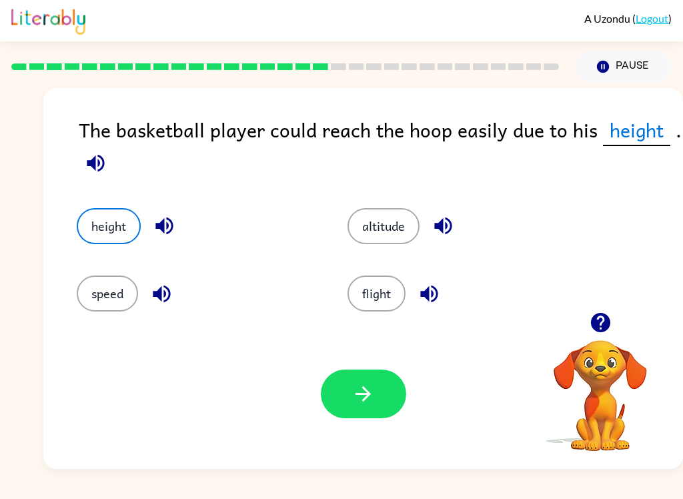
click at [384, 397] on button "button" at bounding box center [363, 394] width 85 height 49
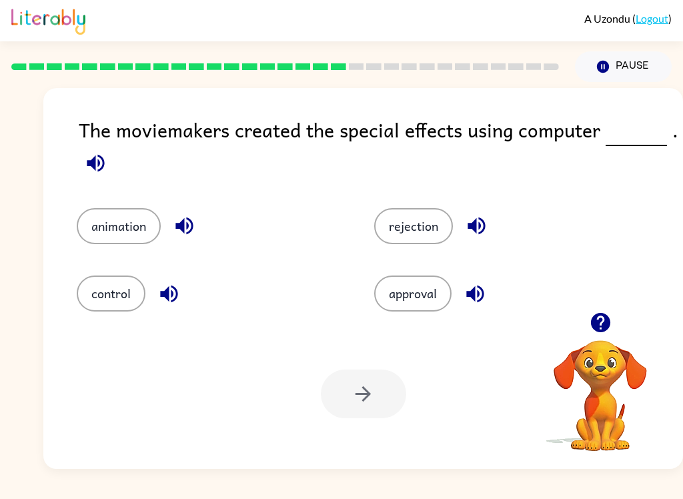
click at [116, 233] on button "animation" at bounding box center [119, 226] width 84 height 36
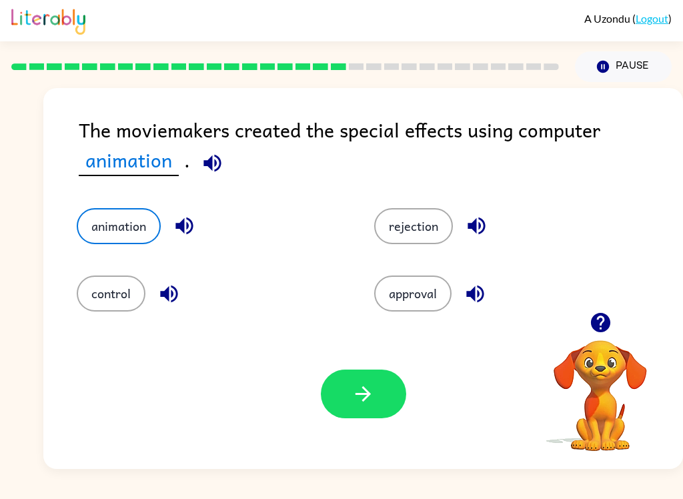
click at [429, 366] on div "Your browser must support playing .mp4 files to use Literably. Please try using…" at bounding box center [363, 394] width 640 height 150
click at [367, 390] on icon "button" at bounding box center [363, 393] width 23 height 23
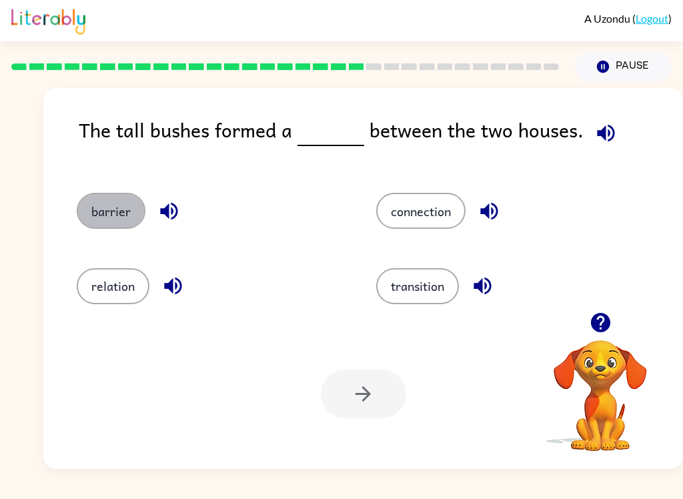
click at [93, 201] on button "barrier" at bounding box center [111, 211] width 69 height 36
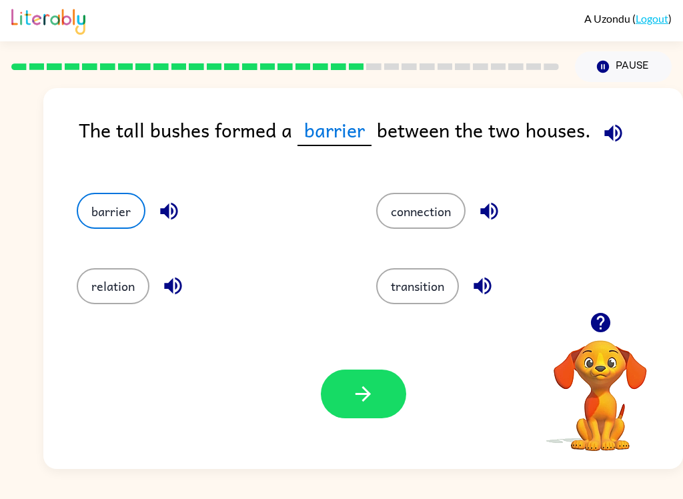
click at [365, 408] on button "button" at bounding box center [363, 394] width 85 height 49
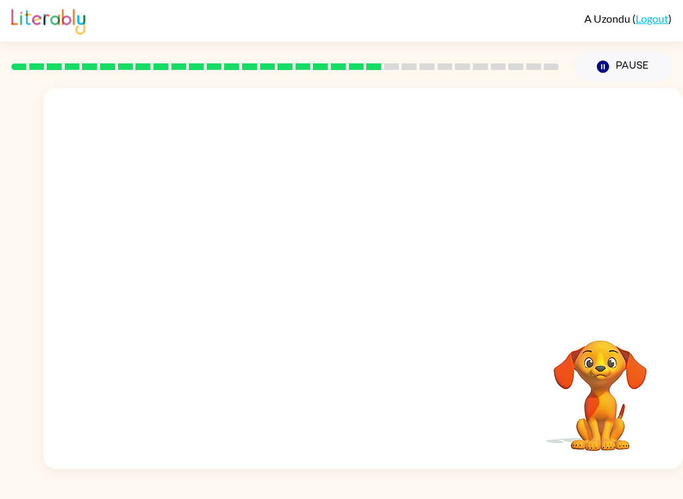
click at [277, 276] on video "Your browser must support playing .mp4 files to use Literably. Please try using…" at bounding box center [363, 200] width 640 height 224
click at [255, 262] on video "Your browser must support playing .mp4 files to use Literably. Please try using…" at bounding box center [363, 200] width 640 height 224
click at [253, 257] on video "Your browser must support playing .mp4 files to use Literably. Please try using…" at bounding box center [363, 200] width 640 height 224
click at [257, 268] on video "Your browser must support playing .mp4 files to use Literably. Please try using…" at bounding box center [363, 200] width 640 height 224
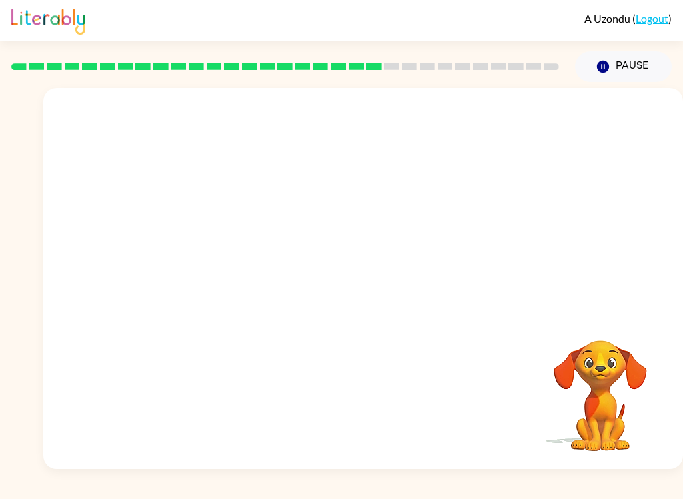
click at [263, 265] on video "Your browser must support playing .mp4 files to use Literably. Please try using…" at bounding box center [363, 200] width 640 height 224
click at [244, 287] on video "Your browser must support playing .mp4 files to use Literably. Please try using…" at bounding box center [363, 200] width 640 height 224
click at [245, 268] on video "Your browser must support playing .mp4 files to use Literably. Please try using…" at bounding box center [363, 200] width 640 height 224
click at [240, 277] on video "Your browser must support playing .mp4 files to use Literably. Please try using…" at bounding box center [363, 200] width 640 height 224
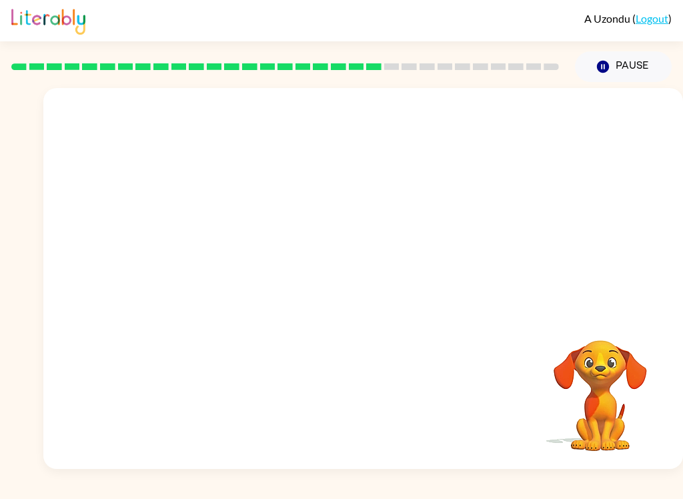
click at [273, 276] on video "Your browser must support playing .mp4 files to use Literably. Please try using…" at bounding box center [363, 200] width 640 height 224
click at [245, 272] on video "Your browser must support playing .mp4 files to use Literably. Please try using…" at bounding box center [363, 200] width 640 height 224
click at [249, 296] on video "Your browser must support playing .mp4 files to use Literably. Please try using…" at bounding box center [363, 200] width 640 height 224
click at [243, 276] on video "Your browser must support playing .mp4 files to use Literably. Please try using…" at bounding box center [363, 200] width 640 height 224
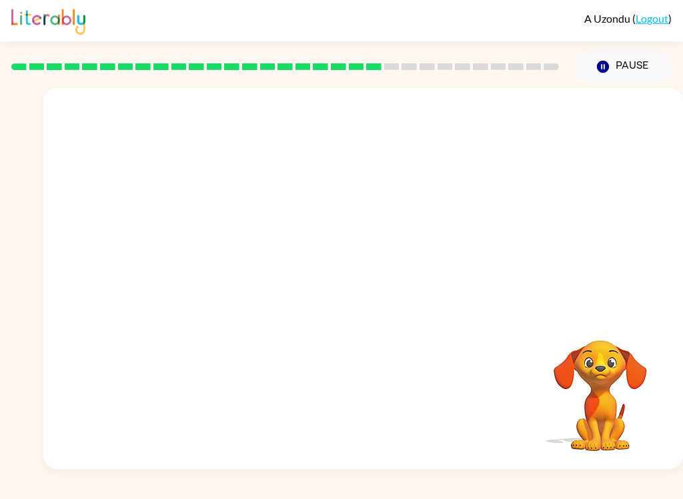
click at [258, 279] on video "Your browser must support playing .mp4 files to use Literably. Please try using…" at bounding box center [363, 200] width 640 height 224
click at [247, 260] on video "Your browser must support playing .mp4 files to use Literably. Please try using…" at bounding box center [363, 200] width 640 height 224
click at [247, 259] on video "Your browser must support playing .mp4 files to use Literably. Please try using…" at bounding box center [363, 200] width 640 height 224
click at [290, 238] on video "Your browser must support playing .mp4 files to use Literably. Please try using…" at bounding box center [363, 200] width 640 height 224
click at [241, 261] on video "Your browser must support playing .mp4 files to use Literably. Please try using…" at bounding box center [363, 200] width 640 height 224
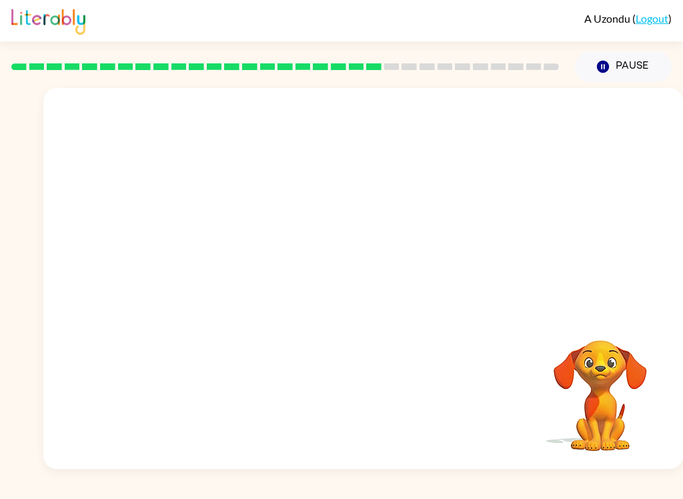
click at [586, 163] on video "Your browser must support playing .mp4 files to use Literably. Please try using…" at bounding box center [363, 200] width 640 height 224
click at [612, 73] on button "Pause Pause" at bounding box center [623, 66] width 97 height 31
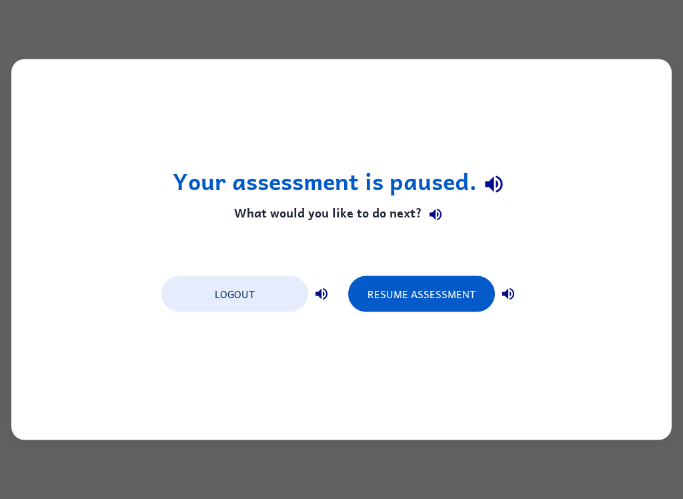
click at [447, 301] on button "Resume Assessment" at bounding box center [421, 294] width 147 height 36
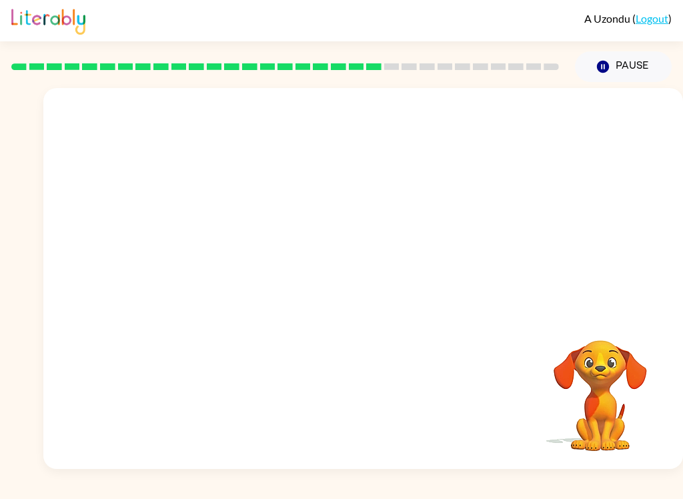
click at [232, 262] on video "Your browser must support playing .mp4 files to use Literably. Please try using…" at bounding box center [363, 200] width 640 height 224
click at [365, 271] on div at bounding box center [363, 285] width 85 height 49
click at [381, 295] on div at bounding box center [363, 285] width 85 height 49
click at [380, 295] on div at bounding box center [363, 285] width 85 height 49
click at [409, 278] on div at bounding box center [363, 278] width 640 height 381
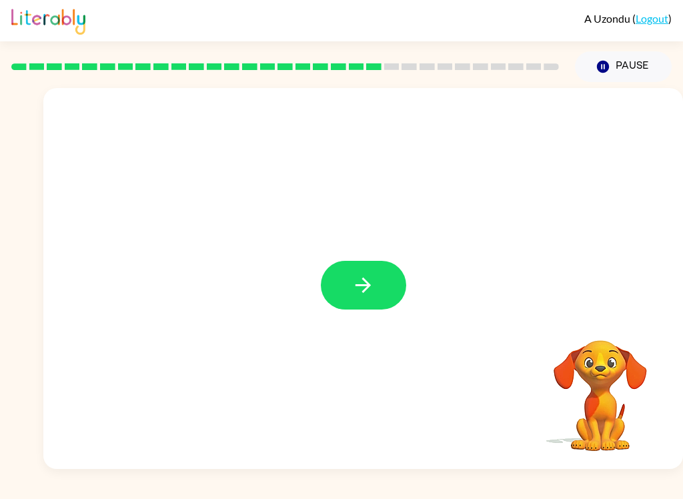
click at [374, 290] on icon "button" at bounding box center [363, 285] width 23 height 23
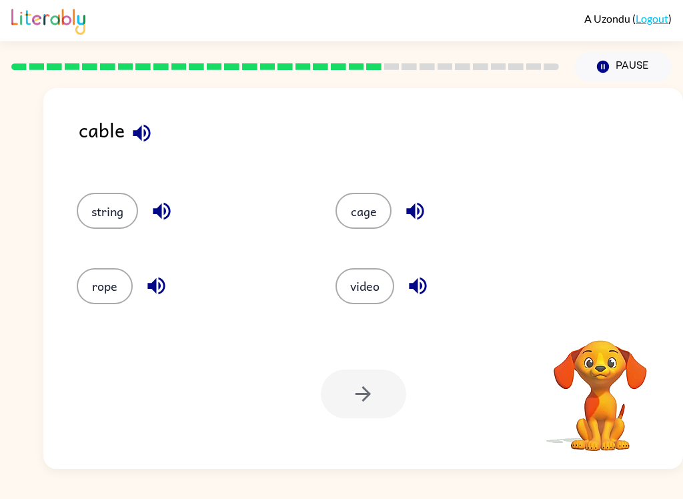
click at [99, 272] on button "rope" at bounding box center [105, 286] width 56 height 36
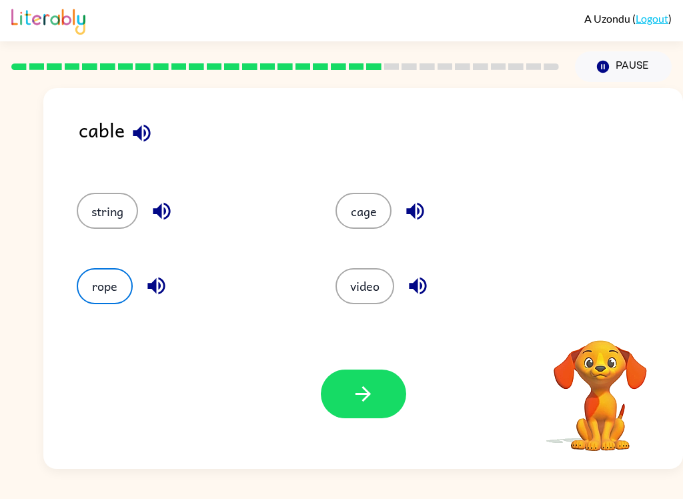
click at [366, 402] on icon "button" at bounding box center [363, 393] width 23 height 23
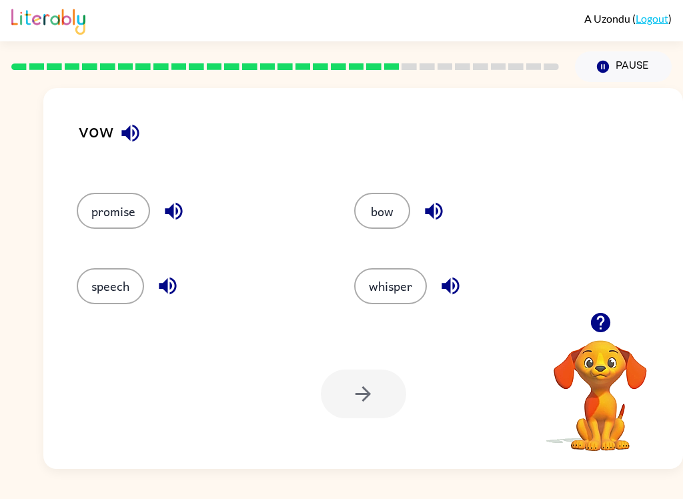
click at [107, 205] on button "promise" at bounding box center [113, 211] width 73 height 36
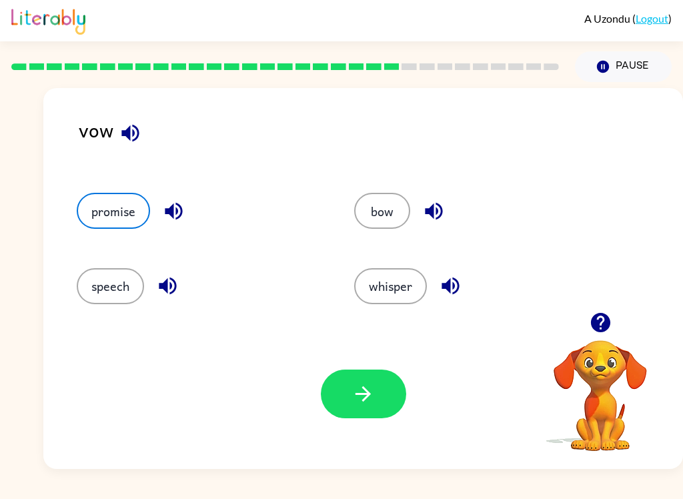
click at [322, 397] on button "button" at bounding box center [363, 394] width 85 height 49
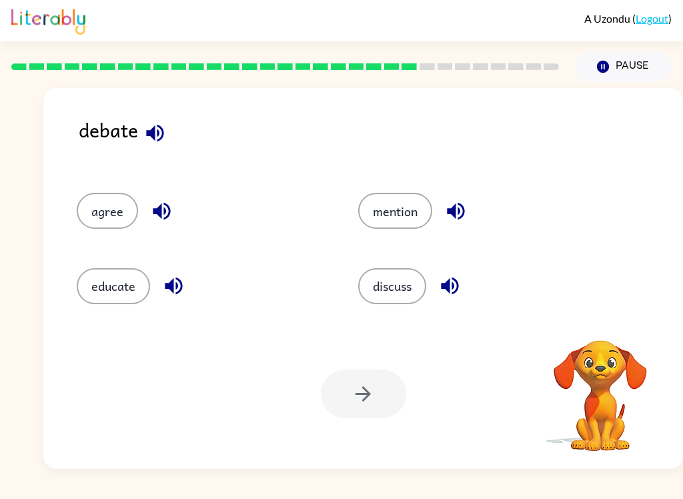
click at [374, 285] on button "discuss" at bounding box center [392, 286] width 68 height 36
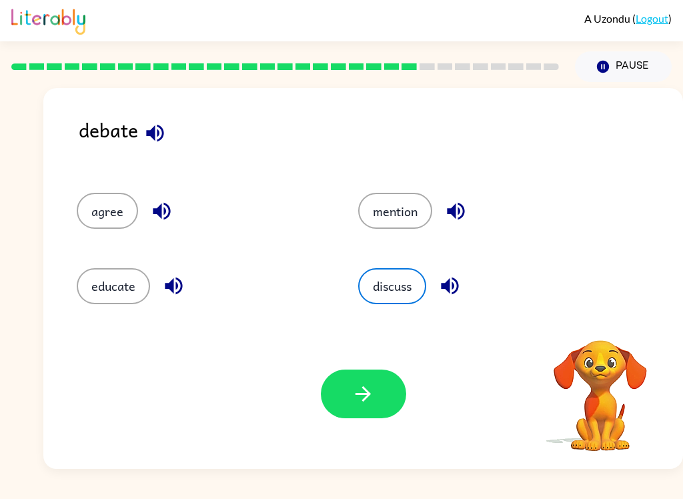
click at [370, 400] on icon "button" at bounding box center [363, 393] width 23 height 23
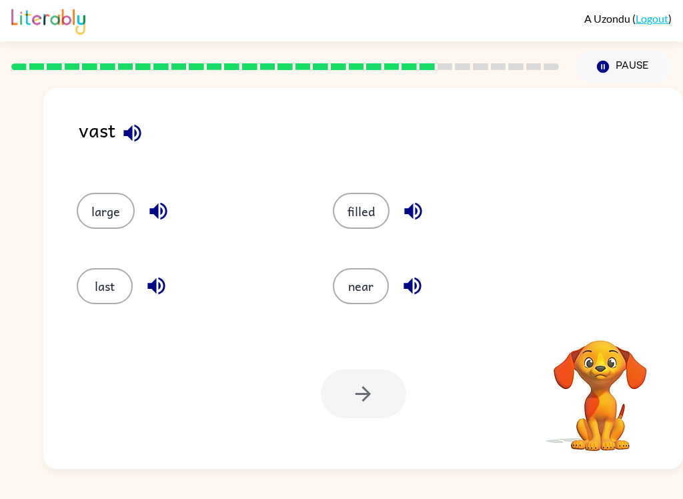
click at [376, 217] on button "filled" at bounding box center [361, 211] width 57 height 36
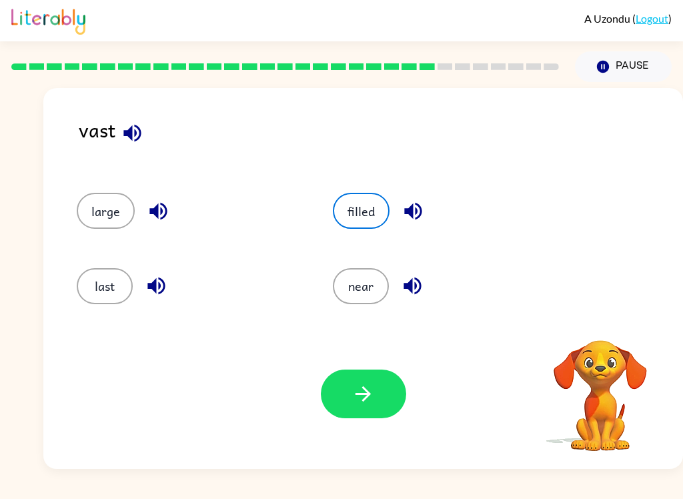
click at [364, 408] on button "button" at bounding box center [363, 394] width 85 height 49
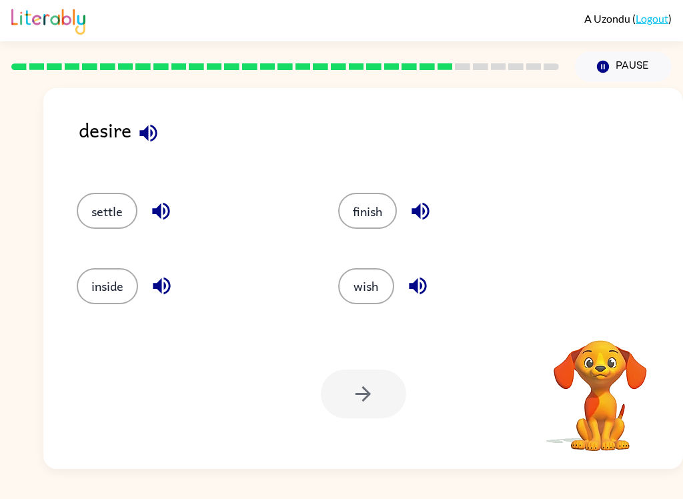
click at [367, 296] on button "wish" at bounding box center [366, 286] width 56 height 36
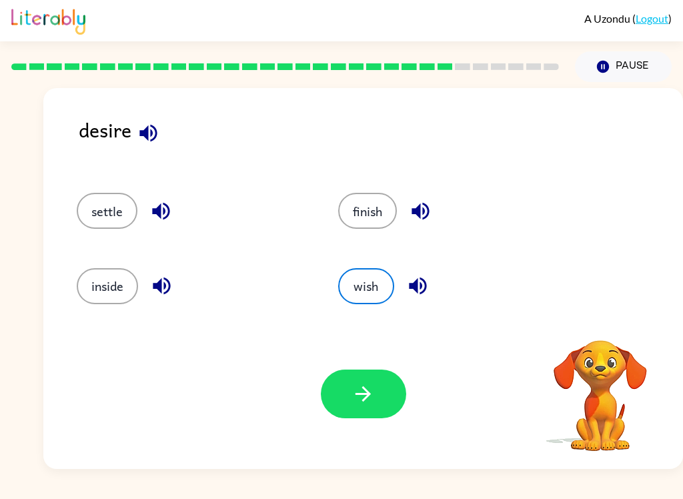
click at [350, 417] on button "button" at bounding box center [363, 394] width 85 height 49
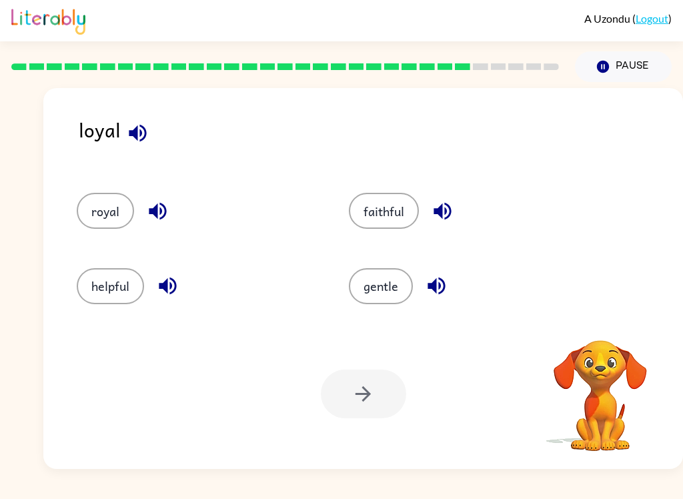
click at [372, 228] on button "faithful" at bounding box center [384, 211] width 70 height 36
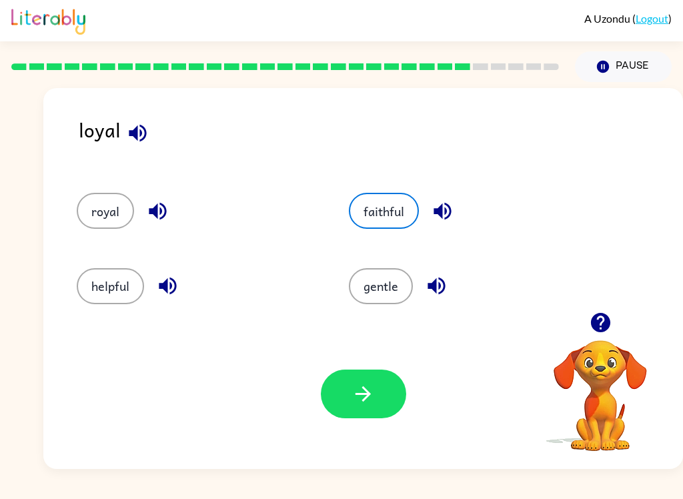
click at [359, 400] on icon "button" at bounding box center [363, 393] width 23 height 23
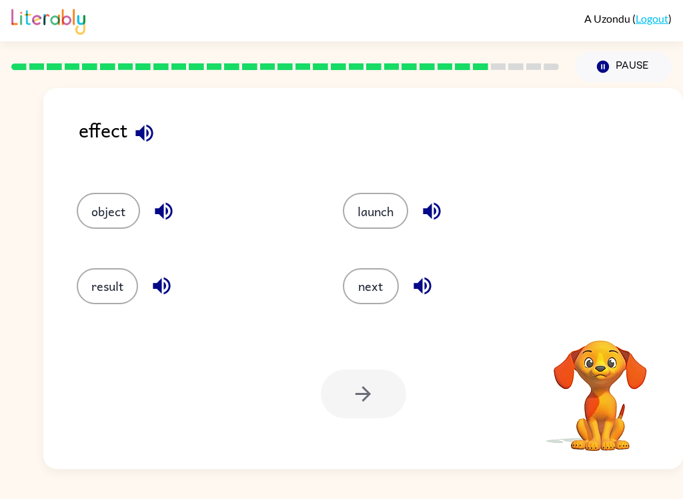
click at [103, 304] on button "result" at bounding box center [107, 286] width 61 height 36
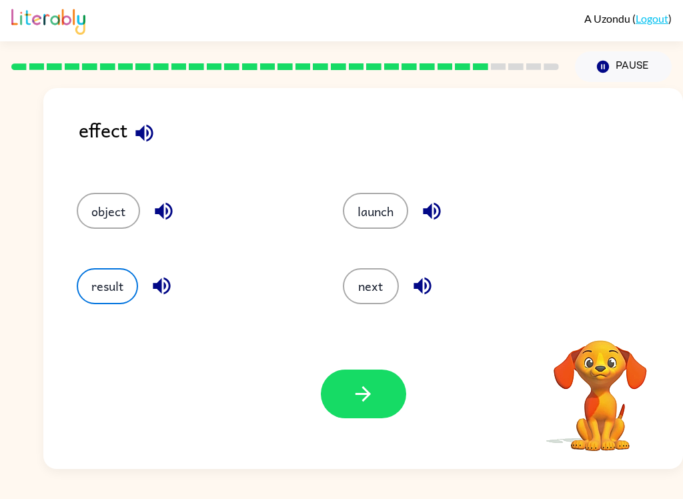
click at [348, 418] on button "button" at bounding box center [363, 394] width 85 height 49
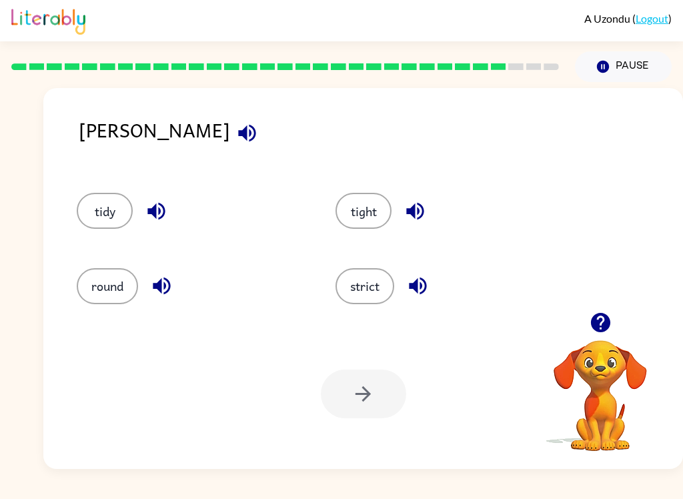
click at [359, 209] on button "tight" at bounding box center [364, 211] width 56 height 36
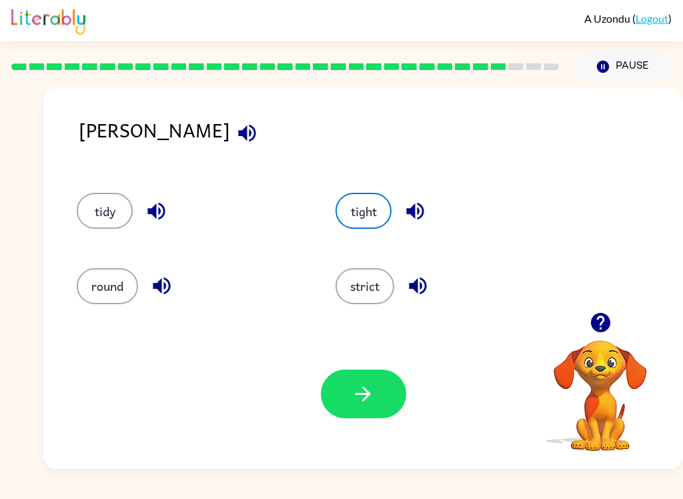
click at [378, 396] on button "button" at bounding box center [363, 394] width 85 height 49
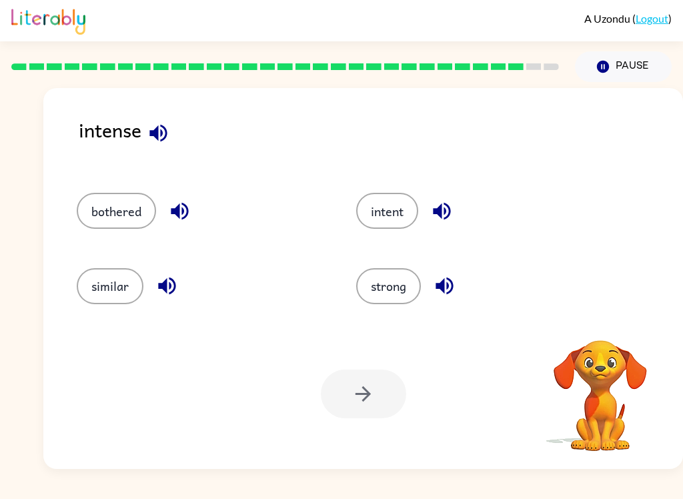
click at [386, 302] on button "strong" at bounding box center [388, 286] width 65 height 36
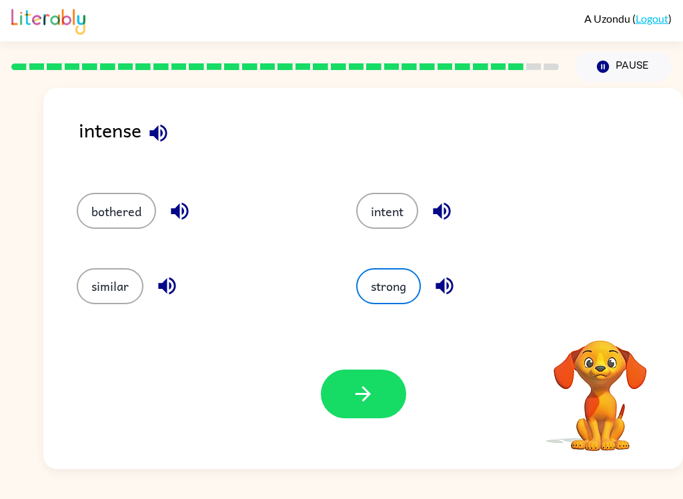
click at [328, 390] on button "button" at bounding box center [363, 394] width 85 height 49
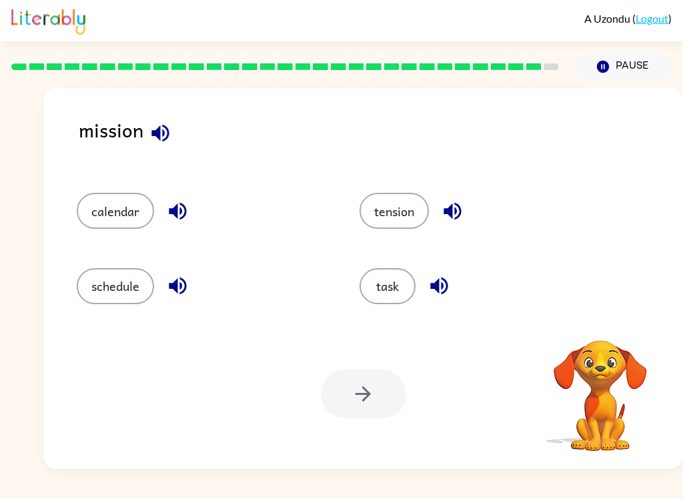
click at [338, 411] on div at bounding box center [363, 394] width 85 height 49
click at [400, 206] on button "tension" at bounding box center [394, 211] width 69 height 36
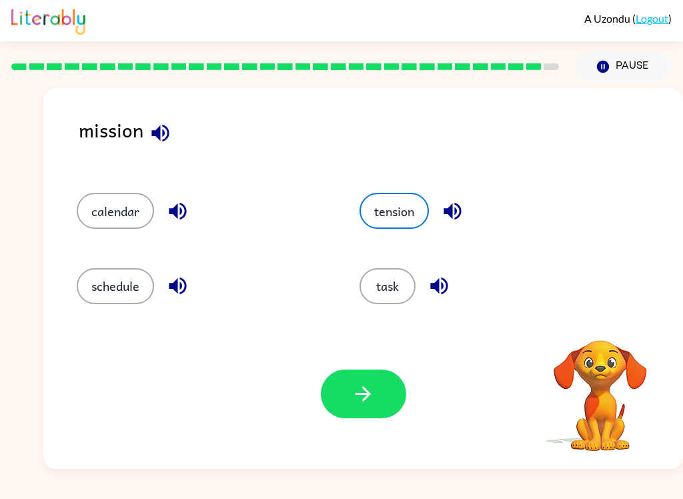
click at [355, 408] on button "button" at bounding box center [363, 394] width 85 height 49
